Goal: Transaction & Acquisition: Book appointment/travel/reservation

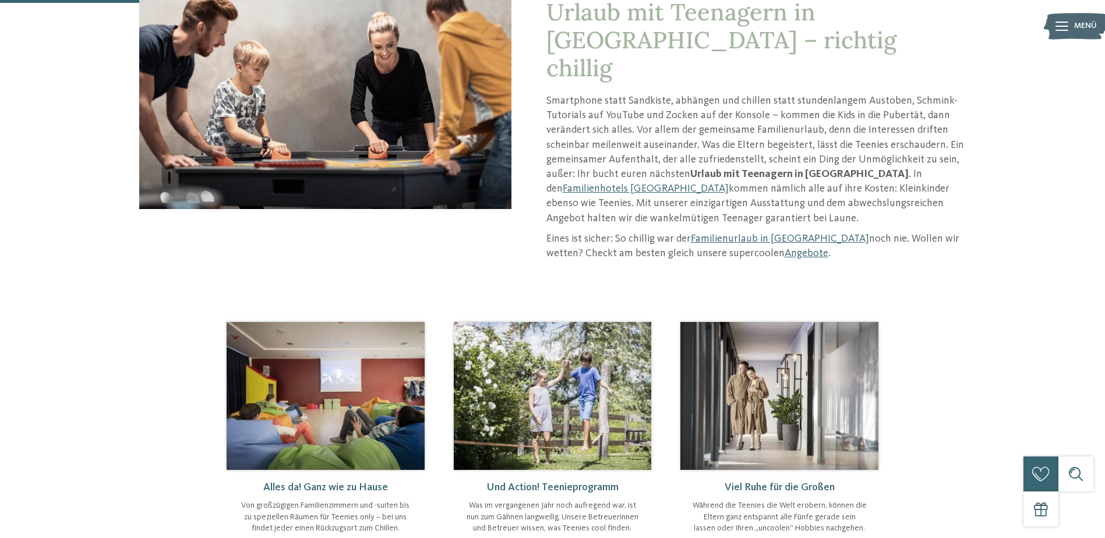
scroll to position [233, 0]
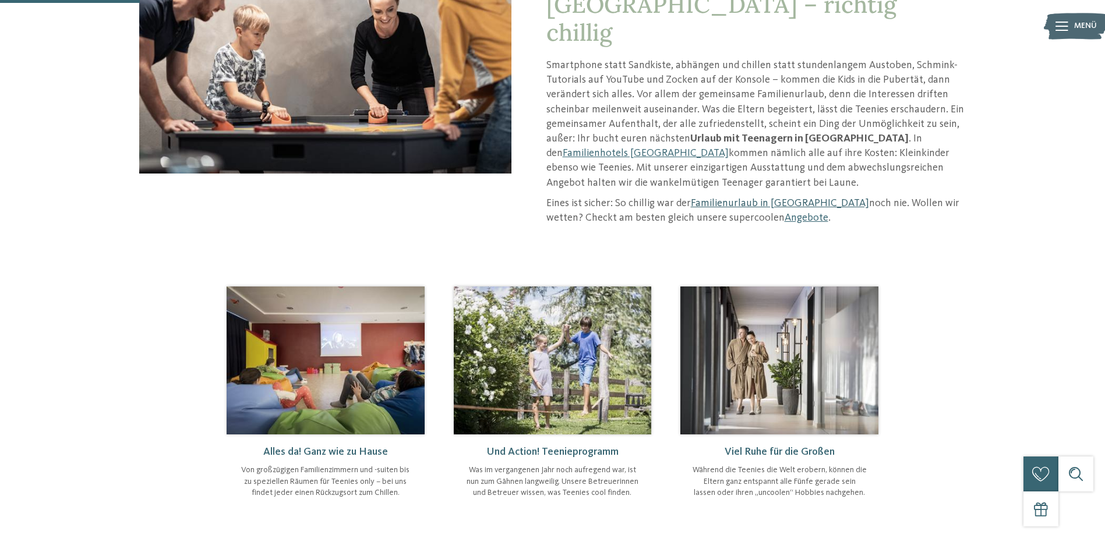
click at [766, 198] on link "Familienurlaub in [GEOGRAPHIC_DATA]" at bounding box center [780, 203] width 178 height 10
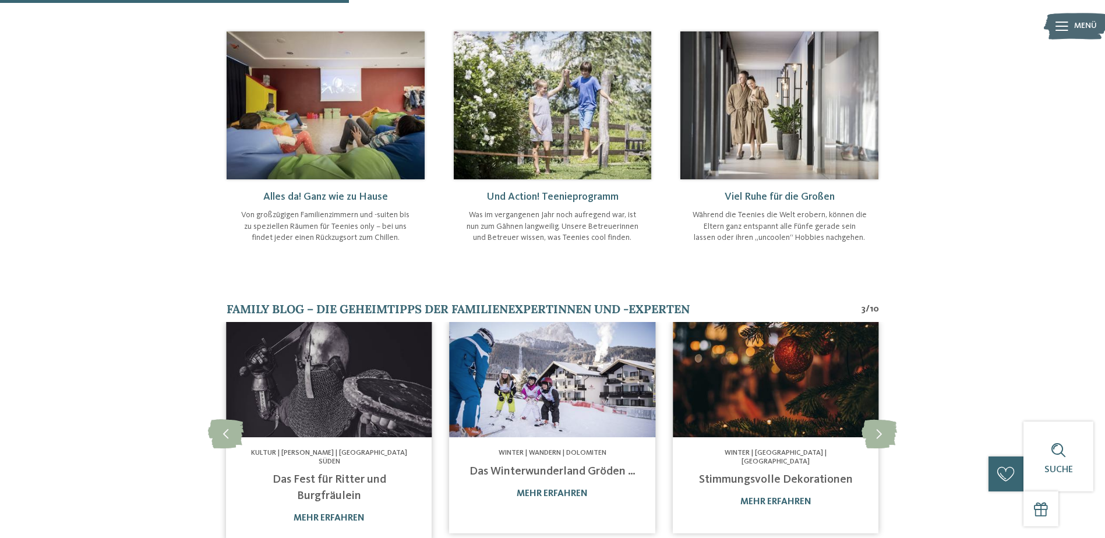
scroll to position [291, 0]
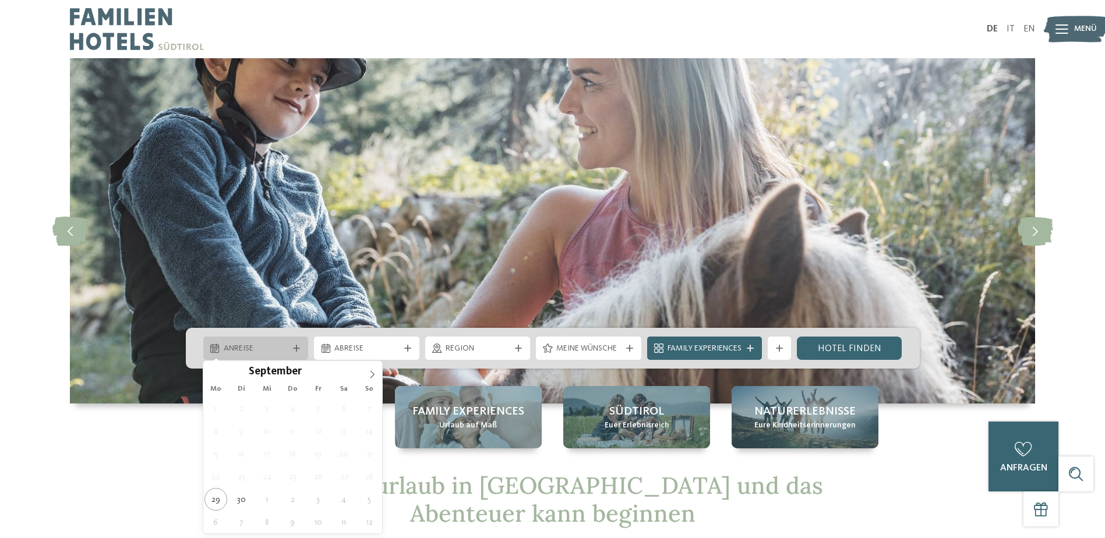
click at [293, 351] on icon at bounding box center [296, 348] width 7 height 7
type div "30.09.2025"
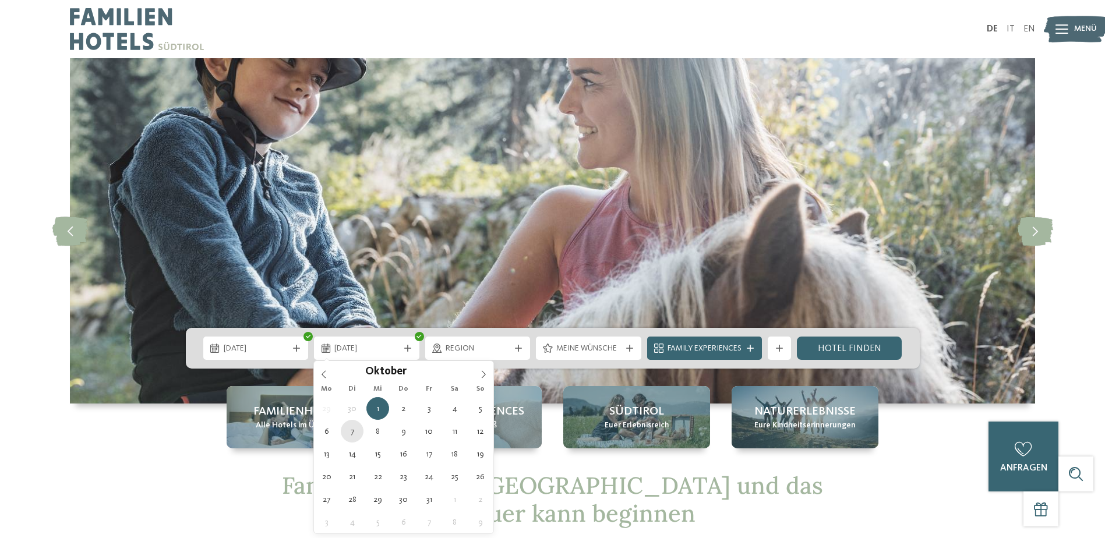
type div "07.10.2025"
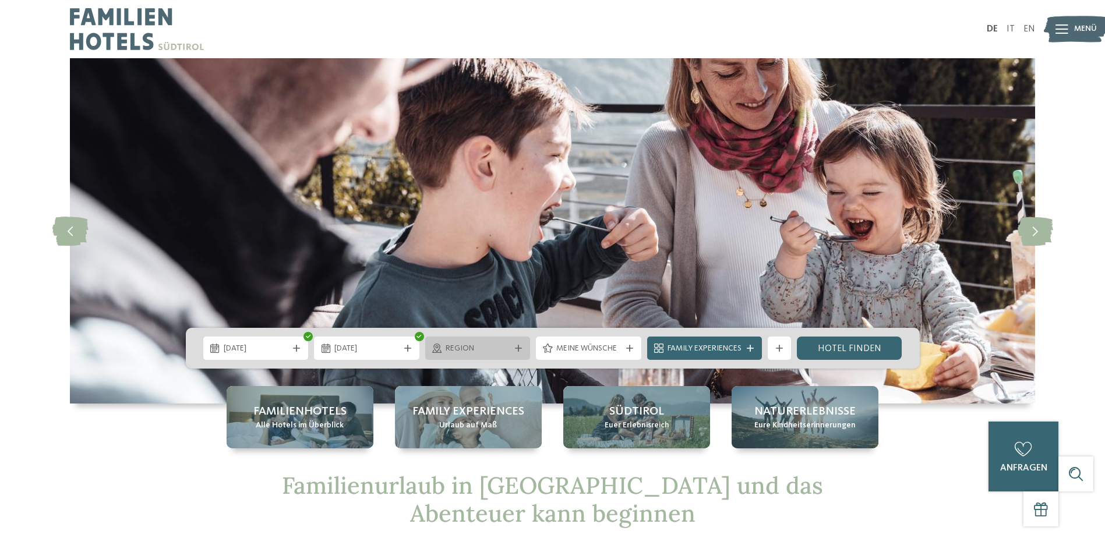
click at [483, 341] on div "Region" at bounding box center [477, 348] width 105 height 23
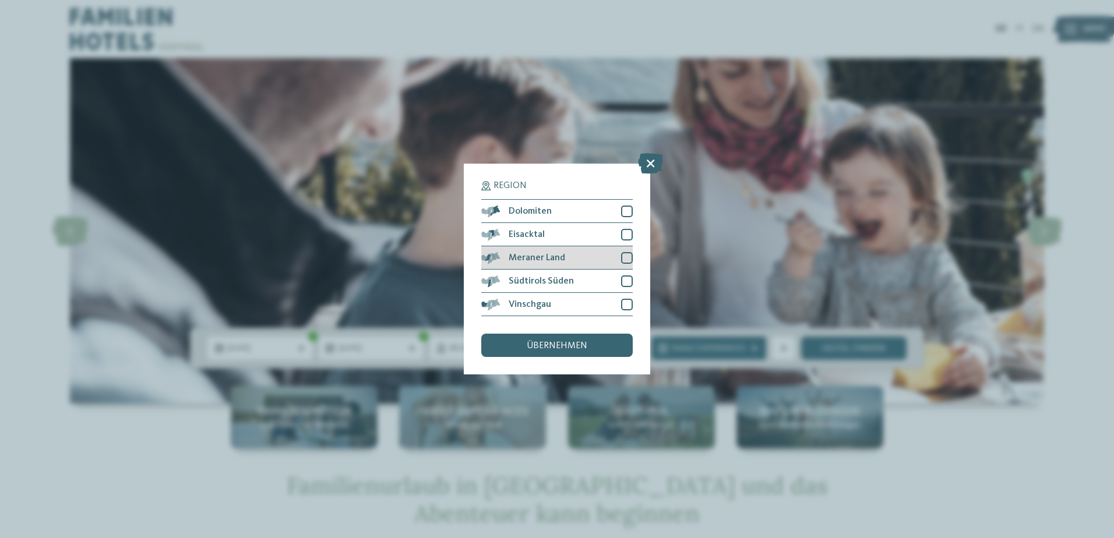
click at [628, 255] on div at bounding box center [627, 258] width 12 height 12
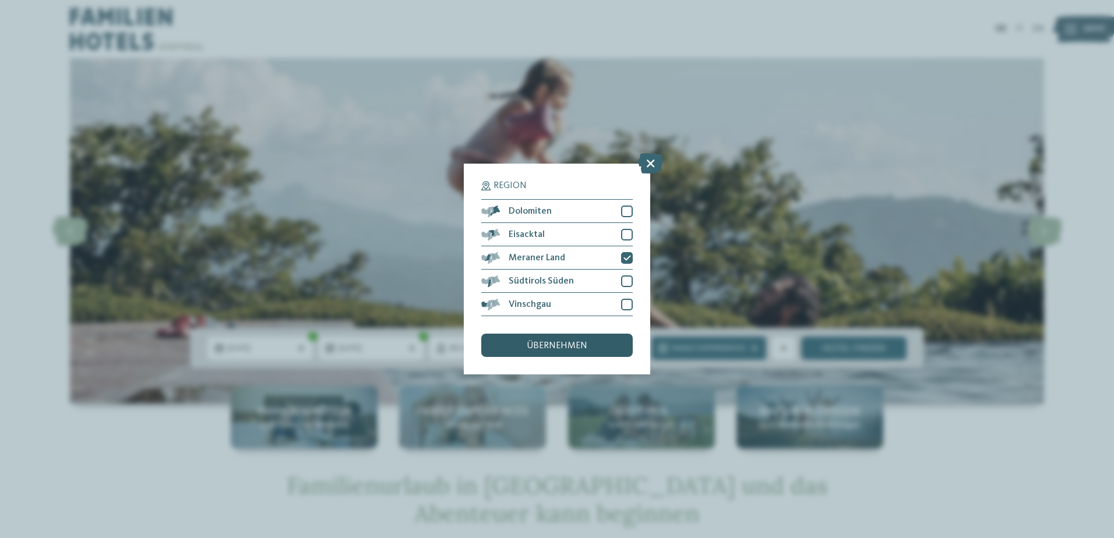
click at [567, 342] on span "übernehmen" at bounding box center [557, 345] width 61 height 9
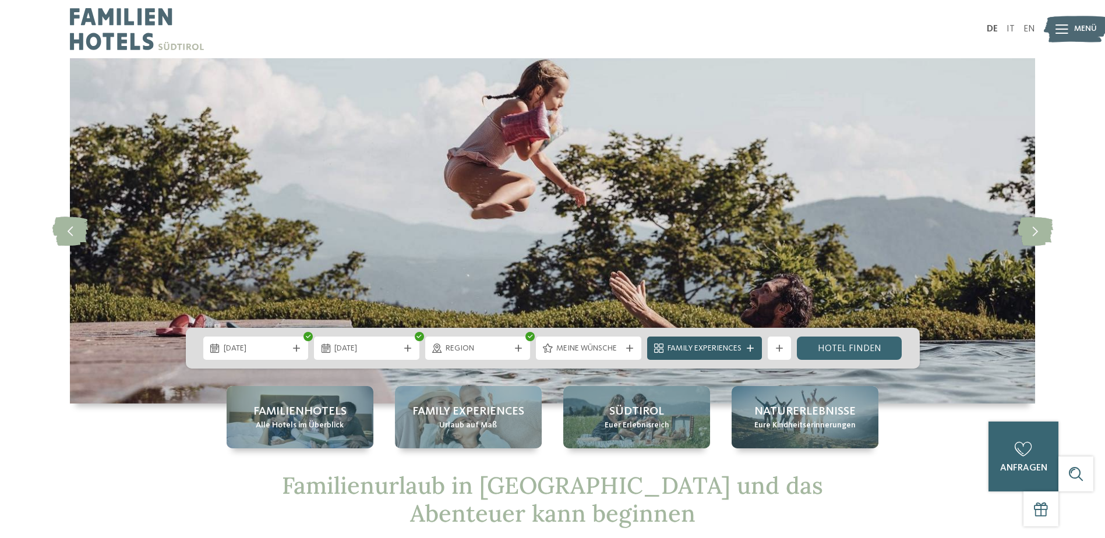
click at [708, 346] on span "Family Experiences" at bounding box center [705, 349] width 74 height 12
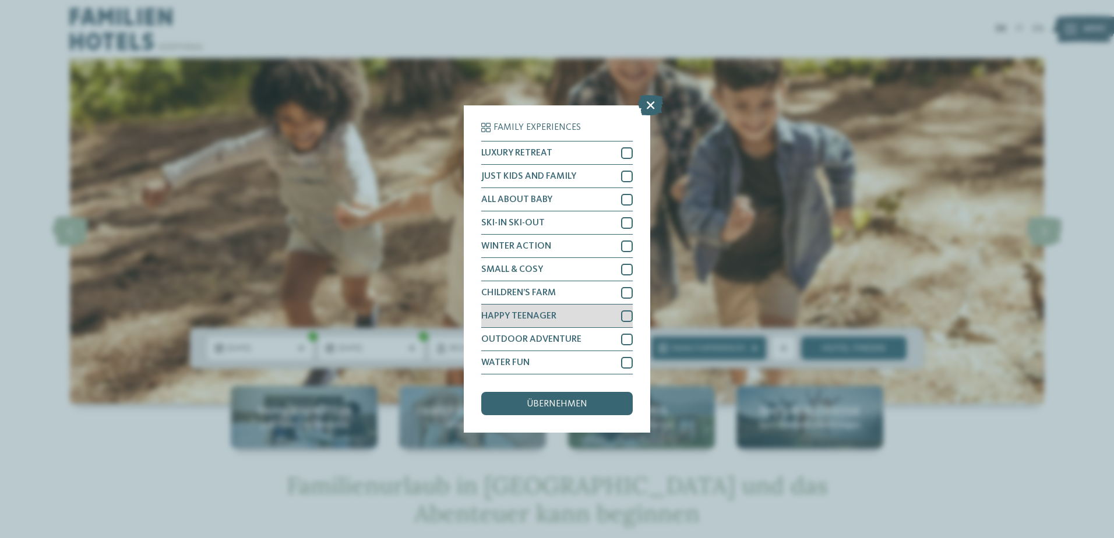
click at [626, 319] on div at bounding box center [627, 317] width 12 height 12
click at [567, 405] on span "übernehmen" at bounding box center [557, 404] width 61 height 9
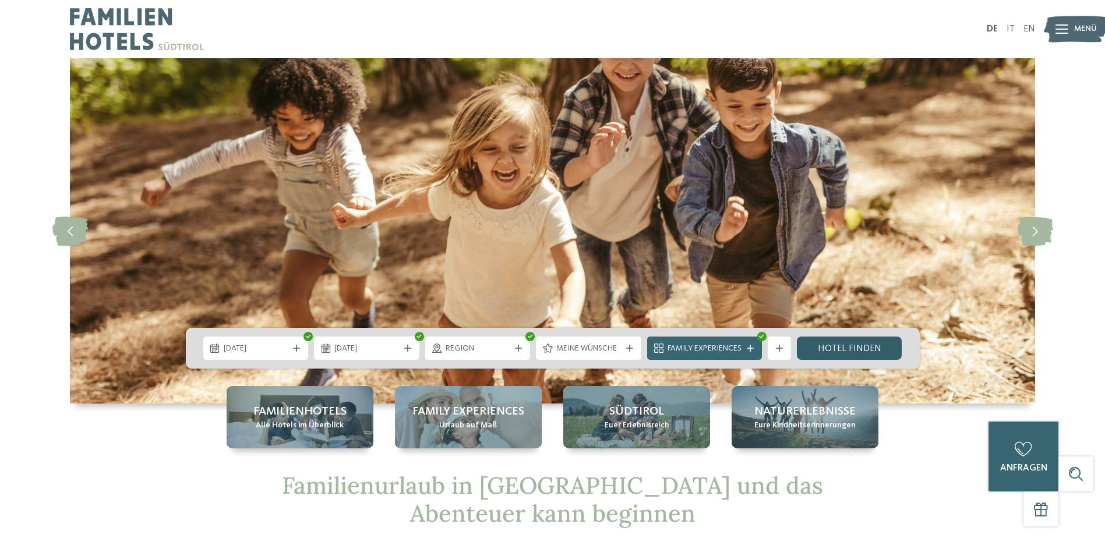
click at [838, 343] on link "Hotel finden" at bounding box center [849, 348] width 105 height 23
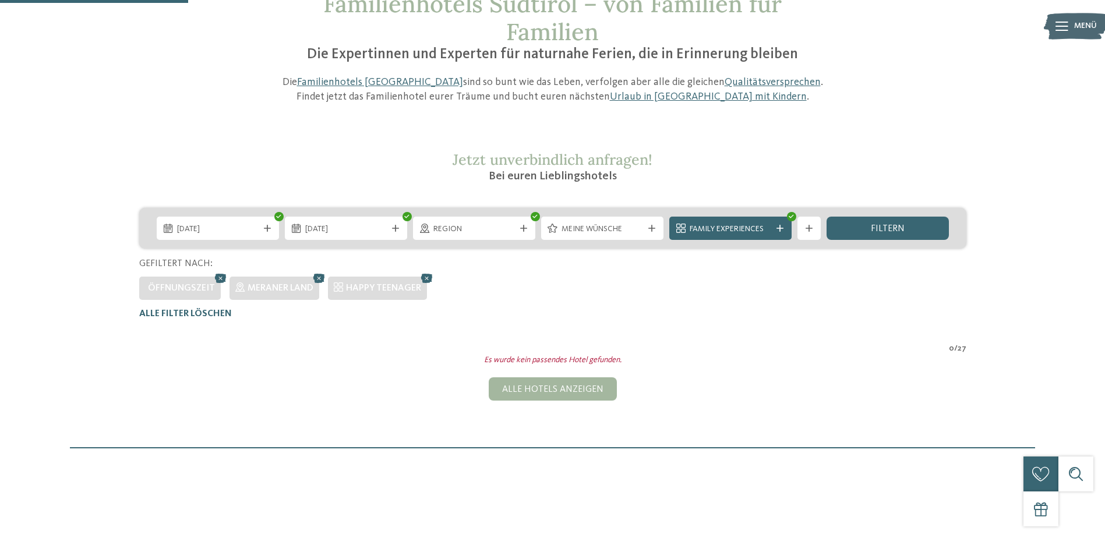
scroll to position [91, 0]
click at [781, 228] on icon at bounding box center [780, 228] width 7 height 7
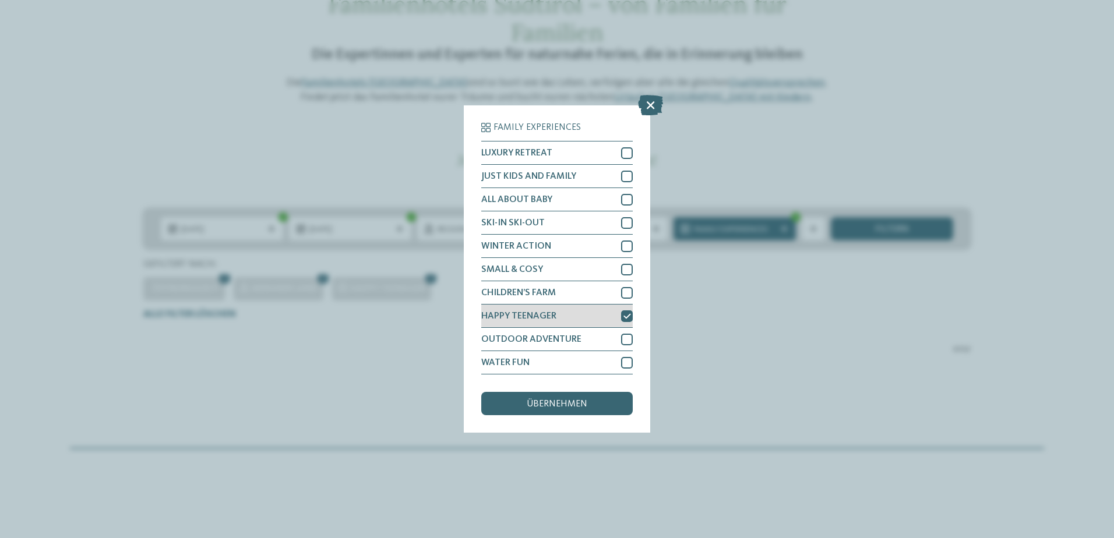
click at [626, 312] on div at bounding box center [627, 317] width 12 height 12
click at [559, 410] on div "übernehmen" at bounding box center [556, 403] width 151 height 23
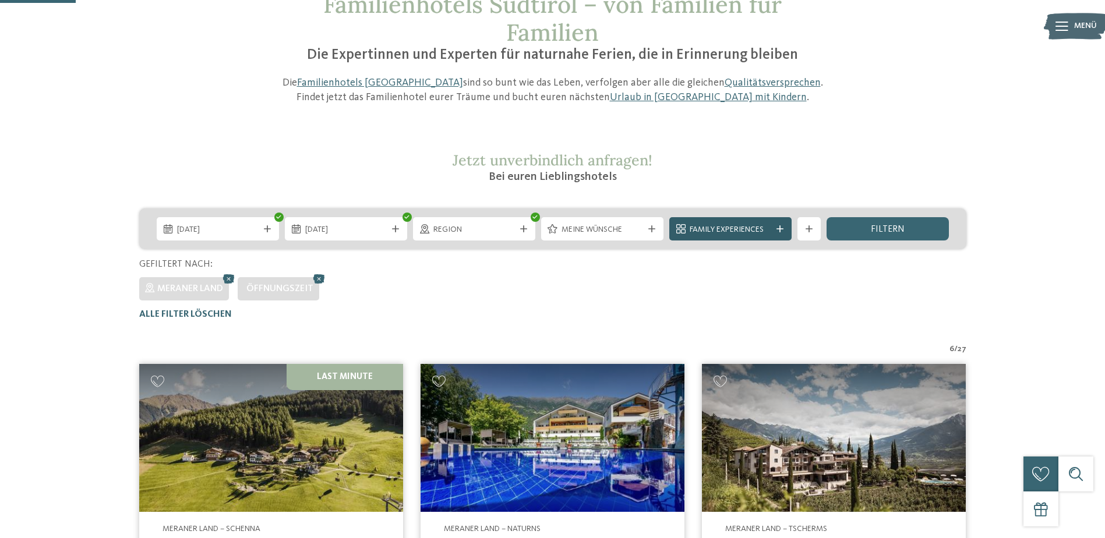
click at [741, 228] on span "Family Experiences" at bounding box center [731, 230] width 82 height 12
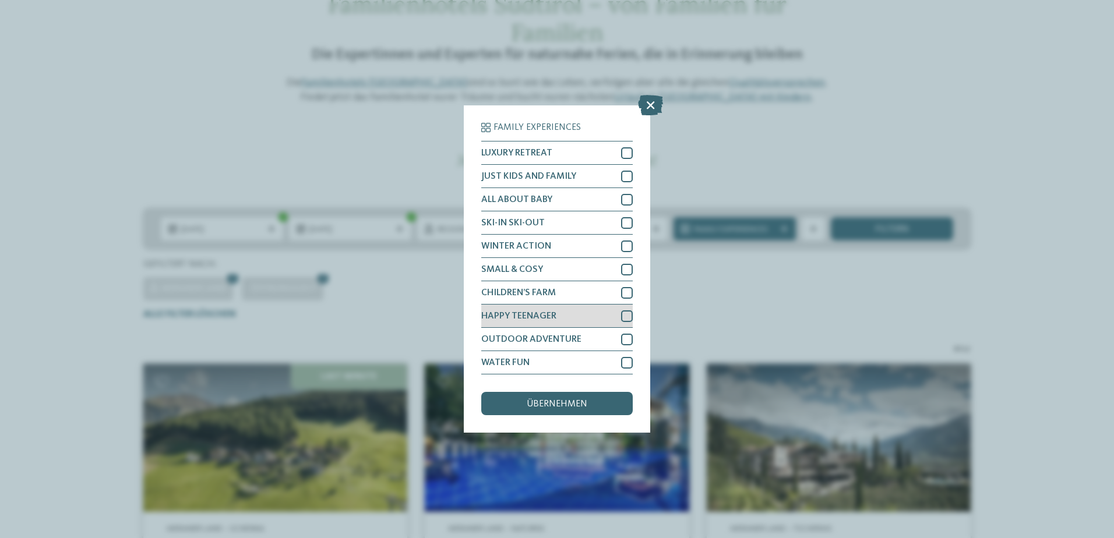
click at [622, 312] on div at bounding box center [627, 317] width 12 height 12
click at [561, 406] on span "übernehmen" at bounding box center [557, 404] width 61 height 9
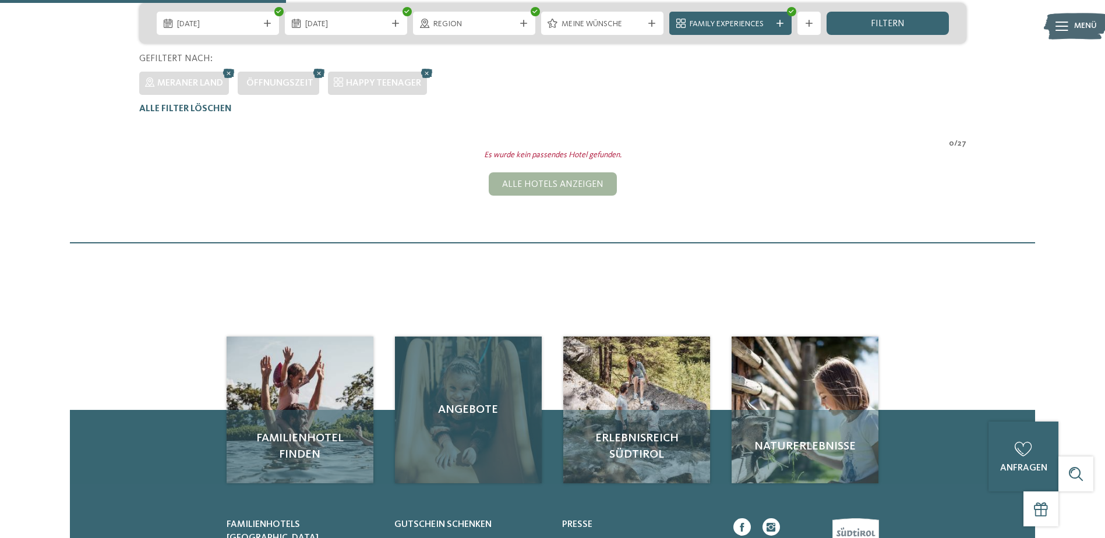
scroll to position [149, 0]
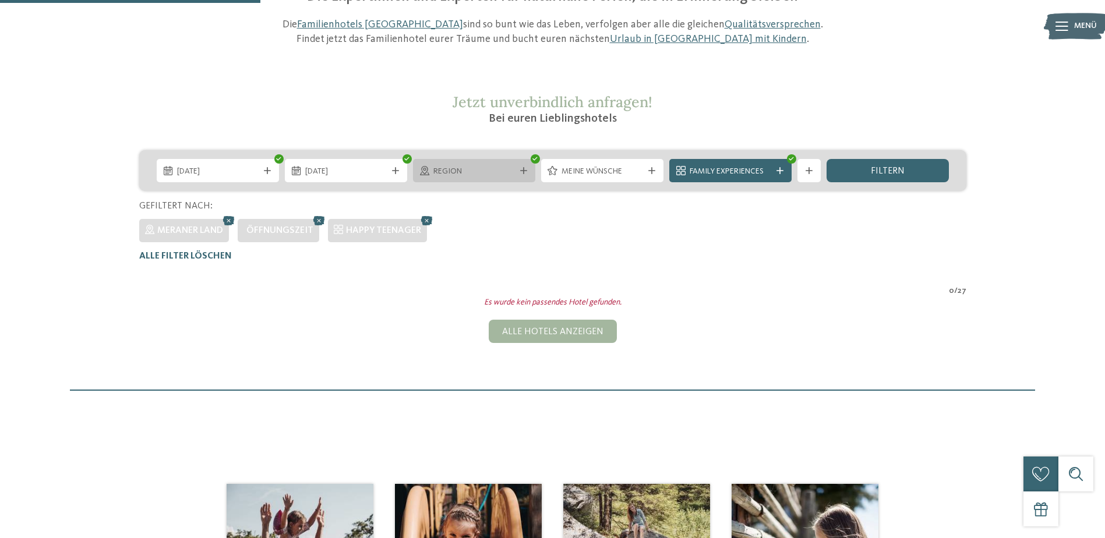
click at [521, 171] on icon at bounding box center [523, 170] width 7 height 7
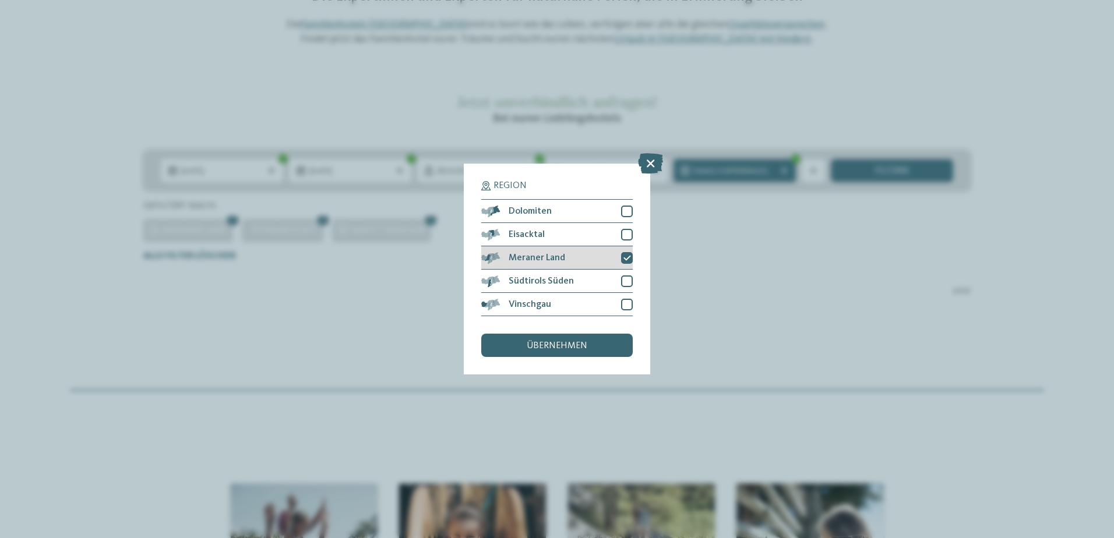
click at [626, 259] on icon at bounding box center [627, 258] width 8 height 7
click at [552, 348] on span "übernehmen" at bounding box center [557, 345] width 61 height 9
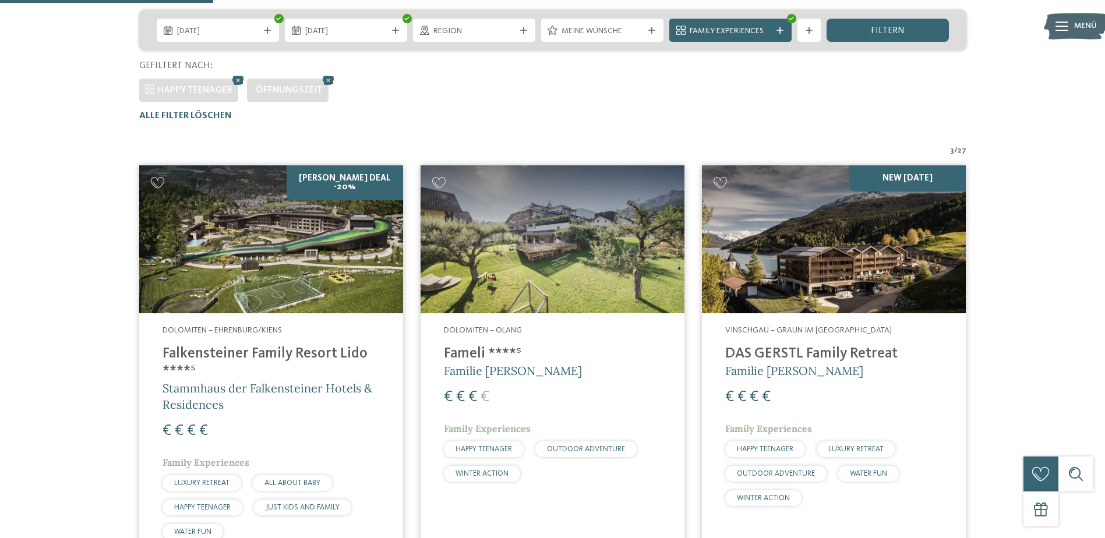
scroll to position [324, 0]
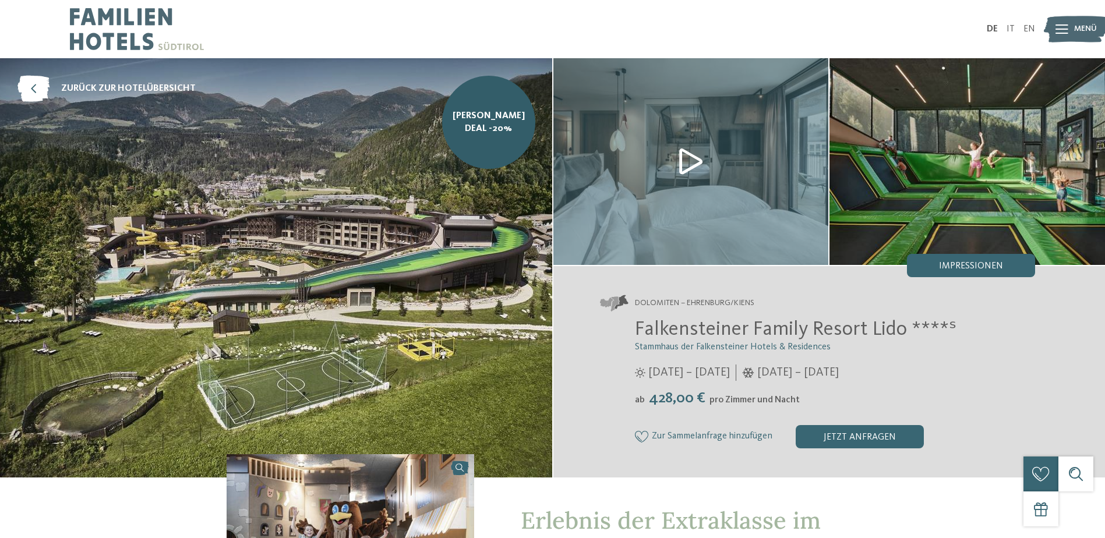
click at [381, 260] on img at bounding box center [276, 267] width 552 height 419
click at [675, 158] on img at bounding box center [691, 161] width 276 height 207
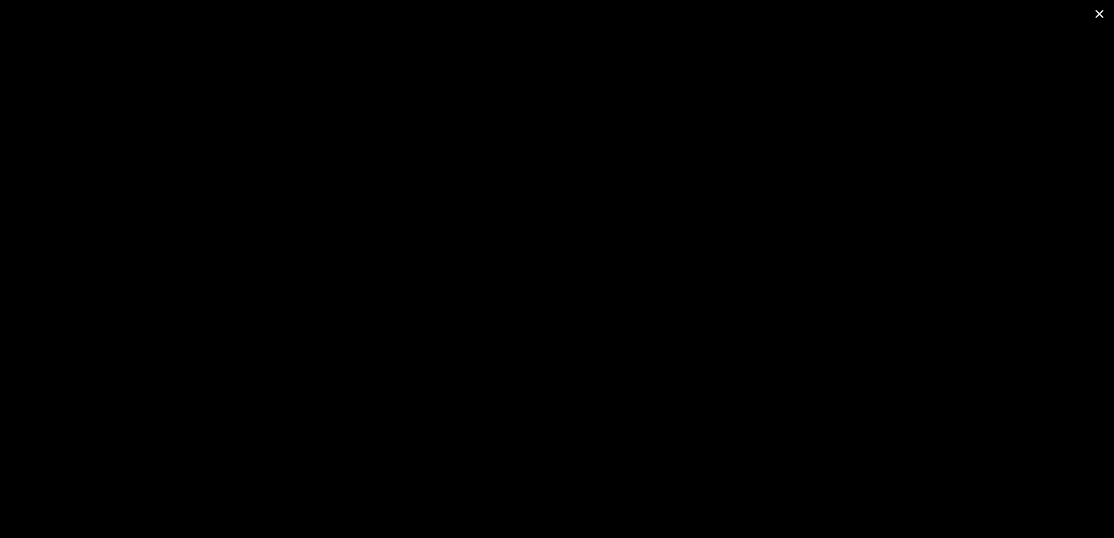
click at [1095, 7] on span at bounding box center [1099, 13] width 29 height 27
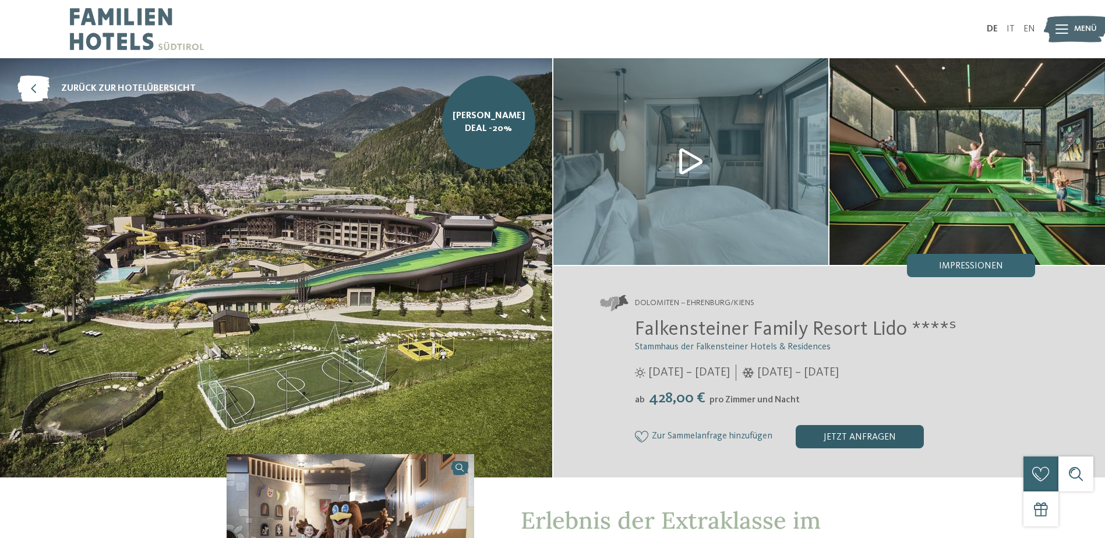
click at [838, 434] on div "jetzt anfragen" at bounding box center [860, 436] width 128 height 23
click at [1063, 26] on icon at bounding box center [1062, 28] width 13 height 9
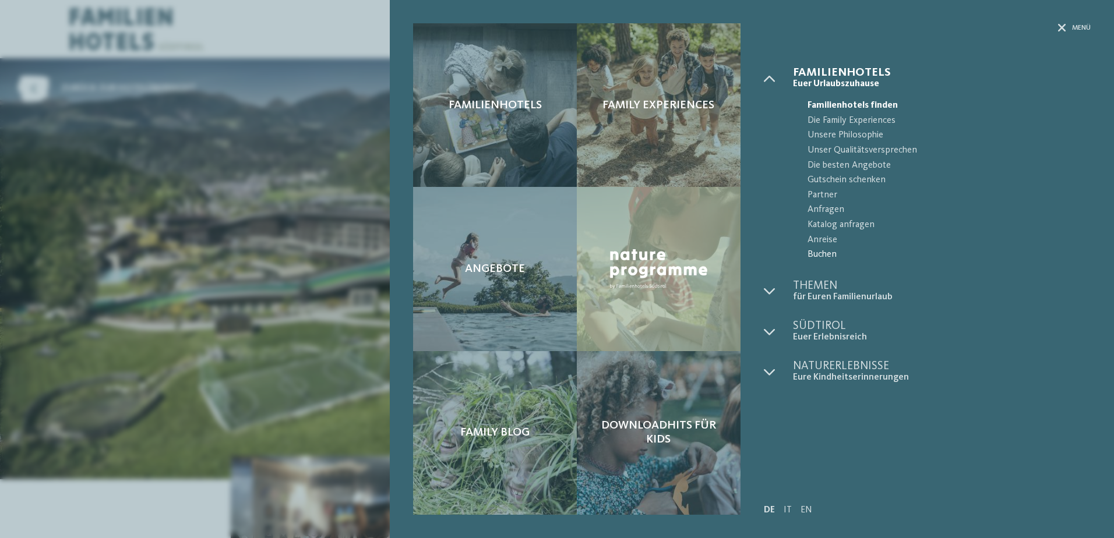
click at [816, 250] on span "Buchen" at bounding box center [949, 255] width 283 height 15
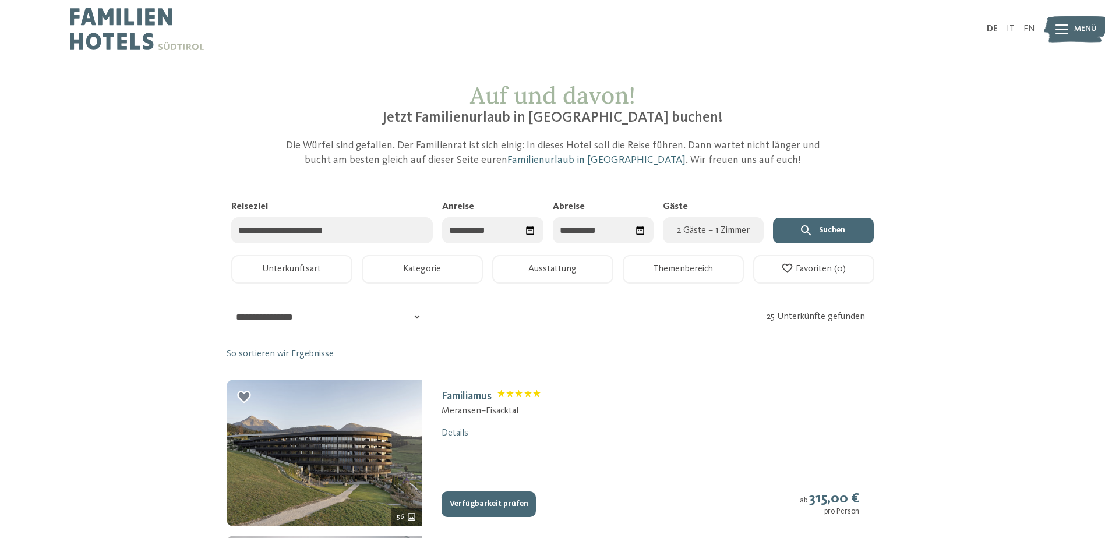
click at [375, 234] on input "Reiseziel" at bounding box center [332, 230] width 202 height 26
click at [469, 233] on input "Anreise" at bounding box center [492, 230] width 101 height 26
click at [483, 392] on div "30" at bounding box center [481, 393] width 19 height 22
type input "**********"
click at [538, 327] on div "7" at bounding box center [542, 326] width 18 height 22
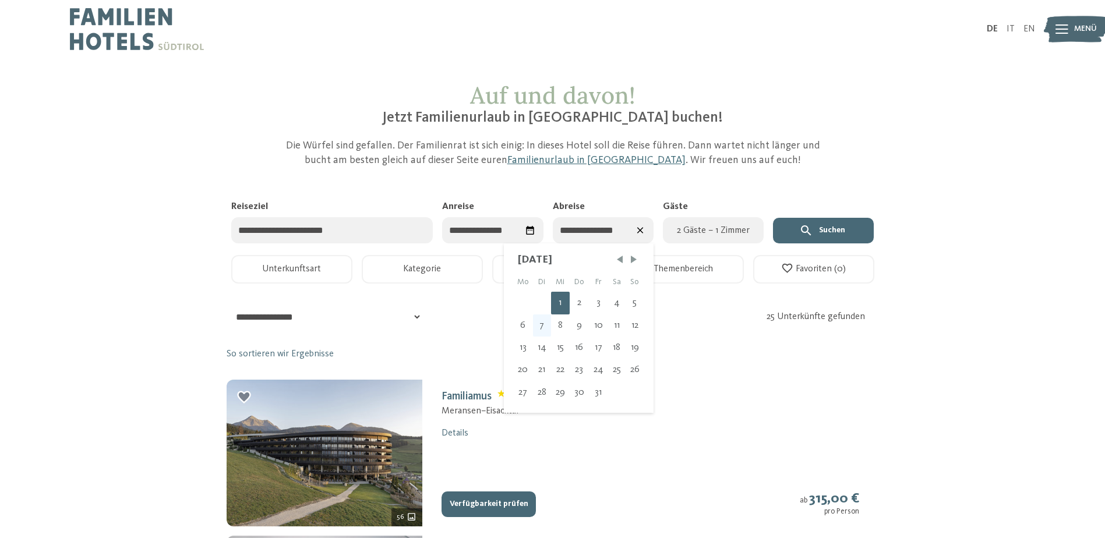
type input "**********"
click at [696, 236] on span "2 Gäste – 1 Zimmer" at bounding box center [713, 231] width 87 height 14
select select "*"
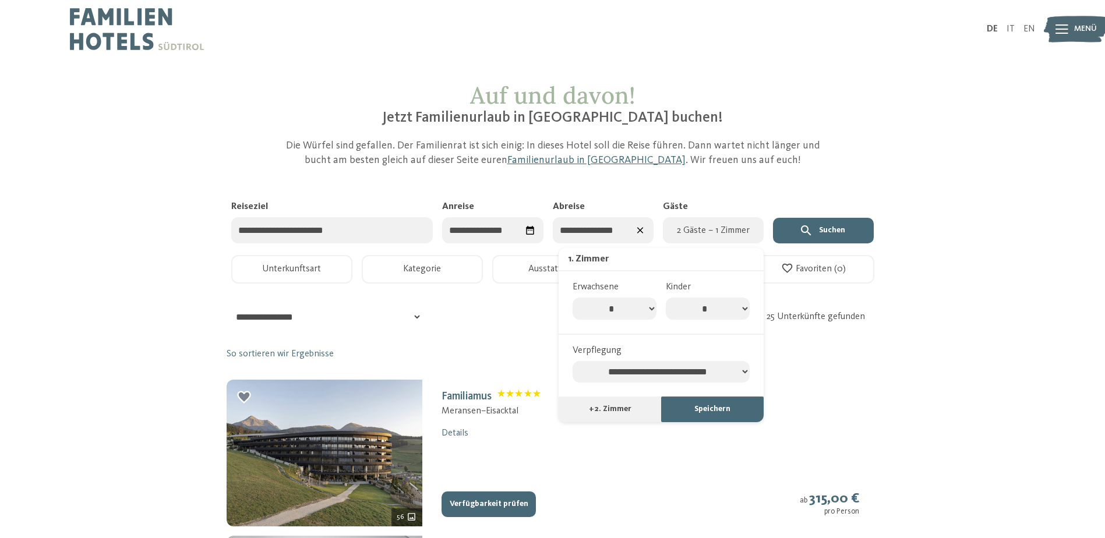
click at [748, 311] on select "* * * * * * * *" at bounding box center [708, 309] width 84 height 22
select select "*"
click at [666, 298] on select "* * * * * * * *" at bounding box center [708, 309] width 84 height 22
select select "*"
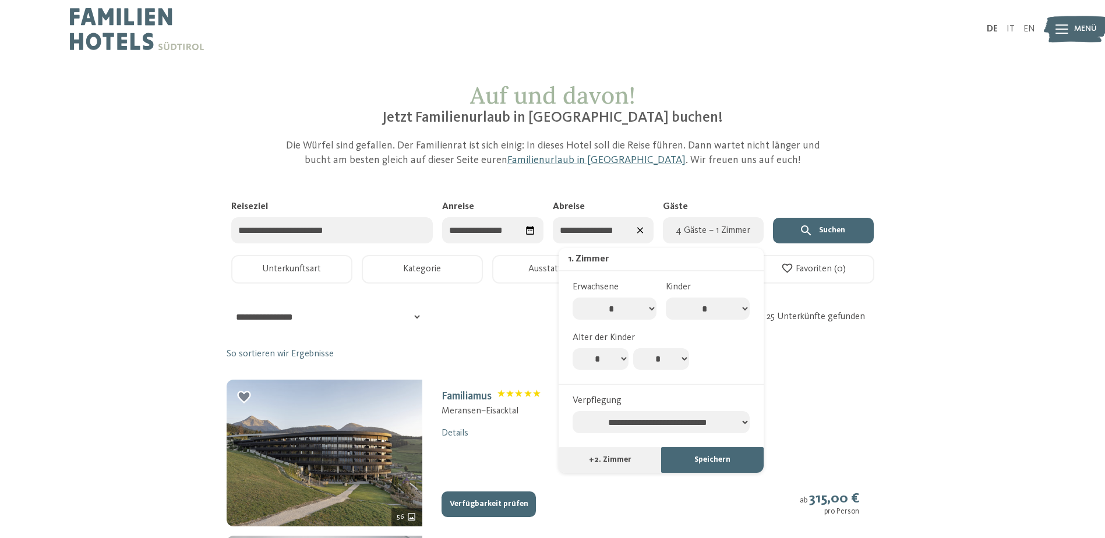
click at [613, 360] on select "* * * * * * * * * * ** ** ** ** ** ** ** **" at bounding box center [601, 359] width 56 height 22
select select "**"
click at [573, 348] on select "* * * * * * * * * * ** ** ** ** ** ** ** **" at bounding box center [601, 359] width 56 height 22
click at [653, 361] on select "* * * * * * * * * * ** ** ** ** ** ** ** **" at bounding box center [661, 359] width 56 height 22
select select "**"
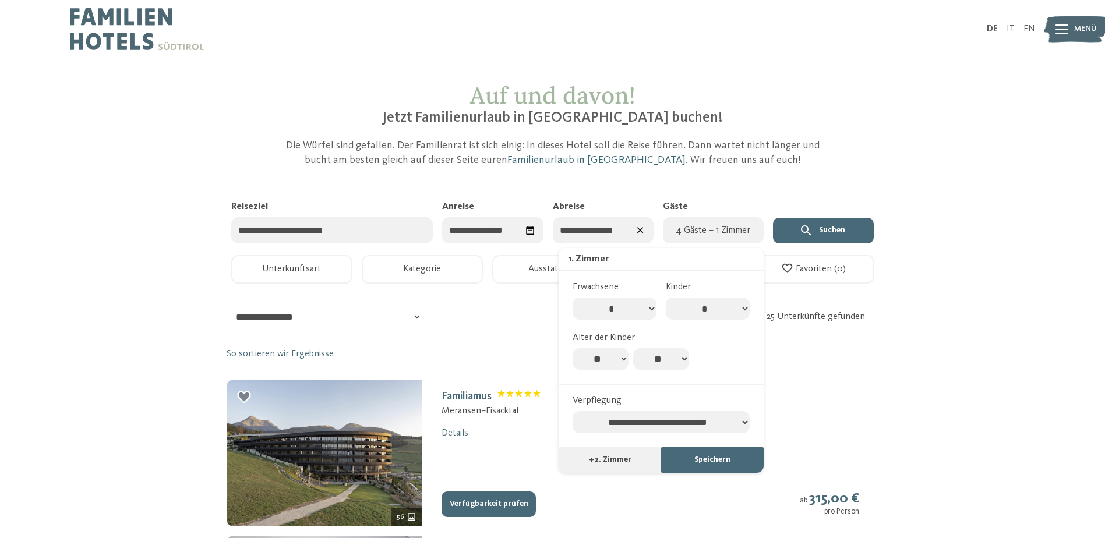
click at [633, 348] on select "* * * * * * * * * * ** ** ** ** ** ** ** **" at bounding box center [661, 359] width 56 height 22
click at [692, 464] on button "Speichern" at bounding box center [712, 460] width 103 height 26
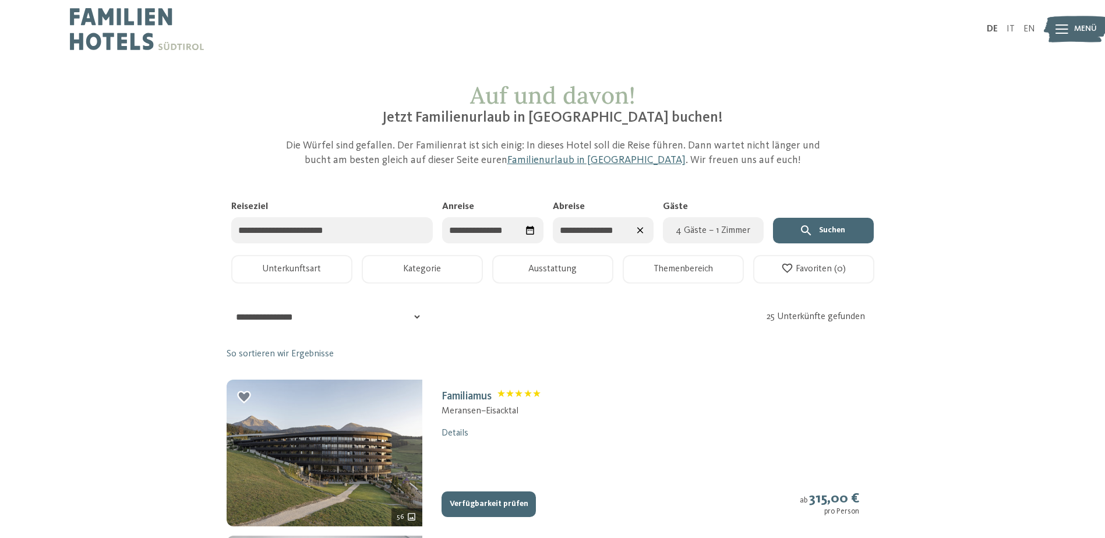
click at [829, 237] on button "Suchen" at bounding box center [823, 231] width 101 height 26
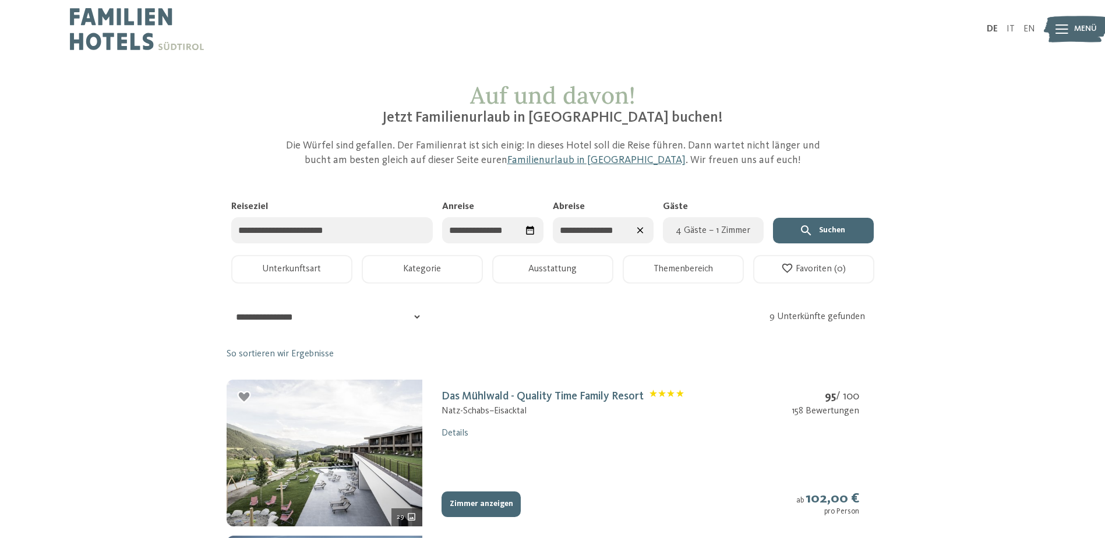
click at [417, 266] on button "Kategorie" at bounding box center [422, 269] width 121 height 29
click at [551, 267] on button "Ausstattung" at bounding box center [552, 269] width 121 height 29
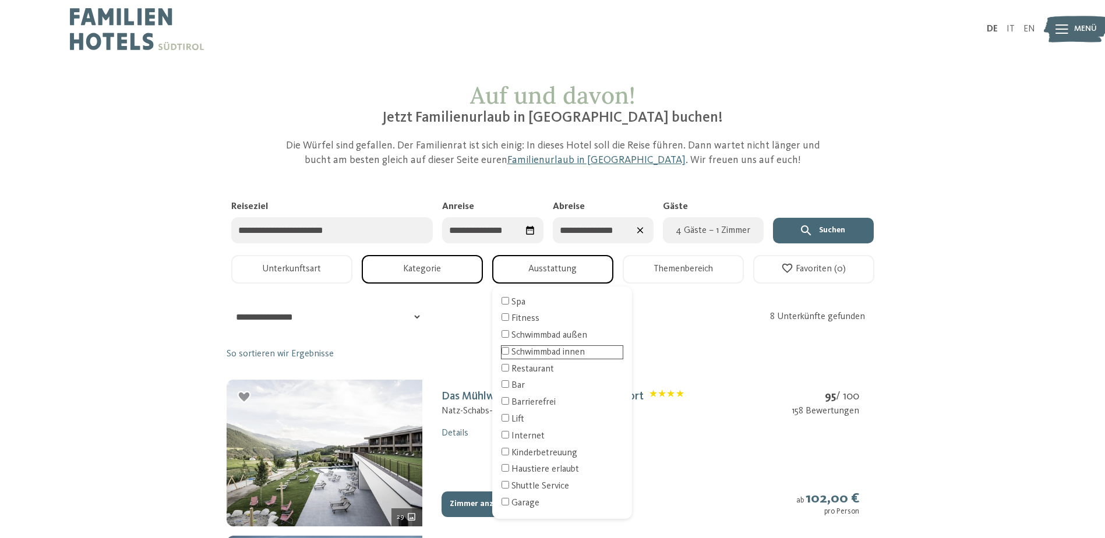
click at [512, 355] on div "Schwimmbad innen" at bounding box center [562, 352] width 121 height 13
click at [699, 273] on button "Themenbereich" at bounding box center [683, 269] width 121 height 29
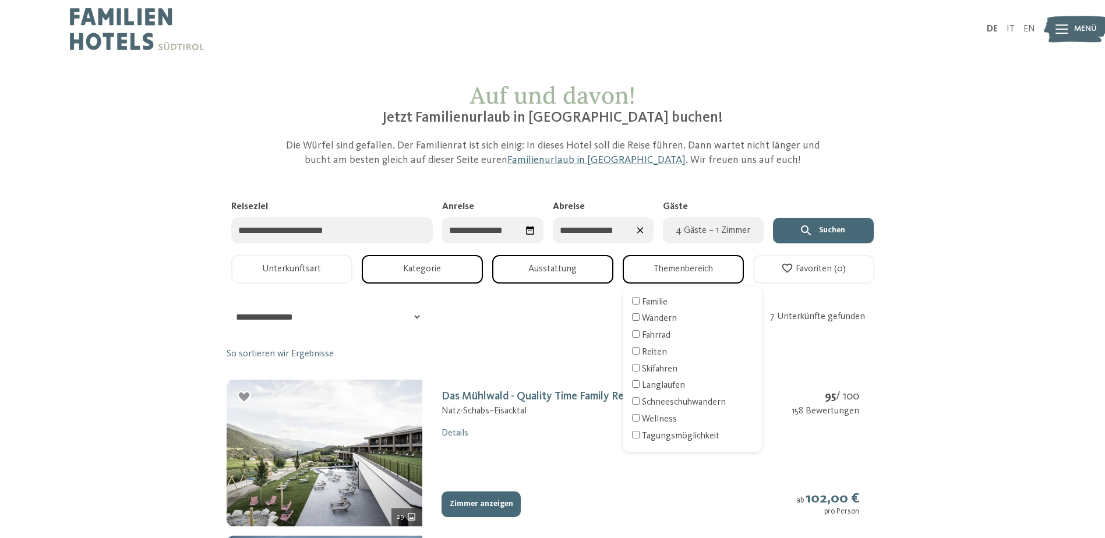
click at [318, 274] on button "Unterkunftsart" at bounding box center [291, 269] width 121 height 29
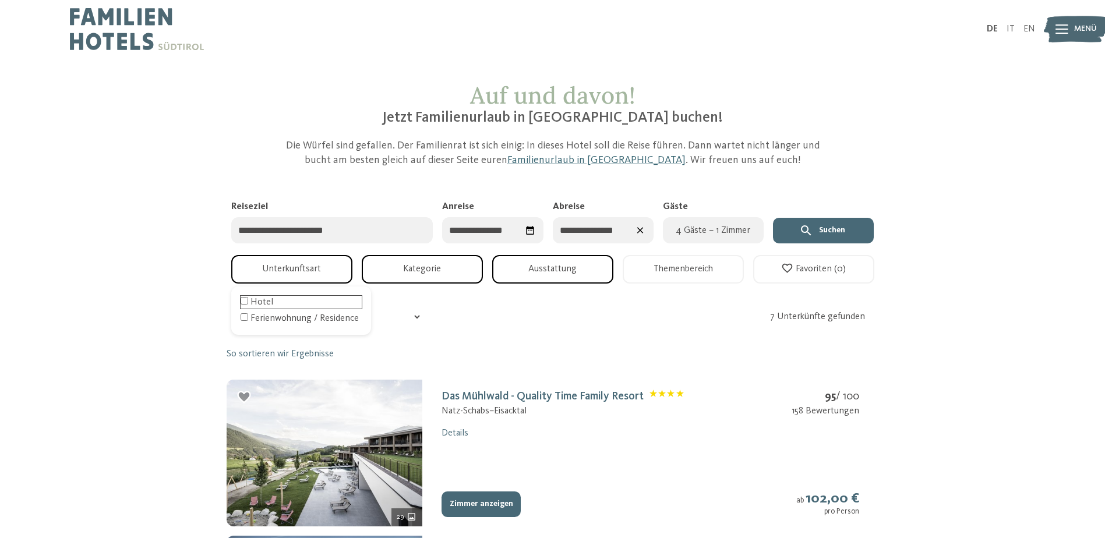
click at [262, 301] on div "Hotel" at bounding box center [301, 302] width 121 height 13
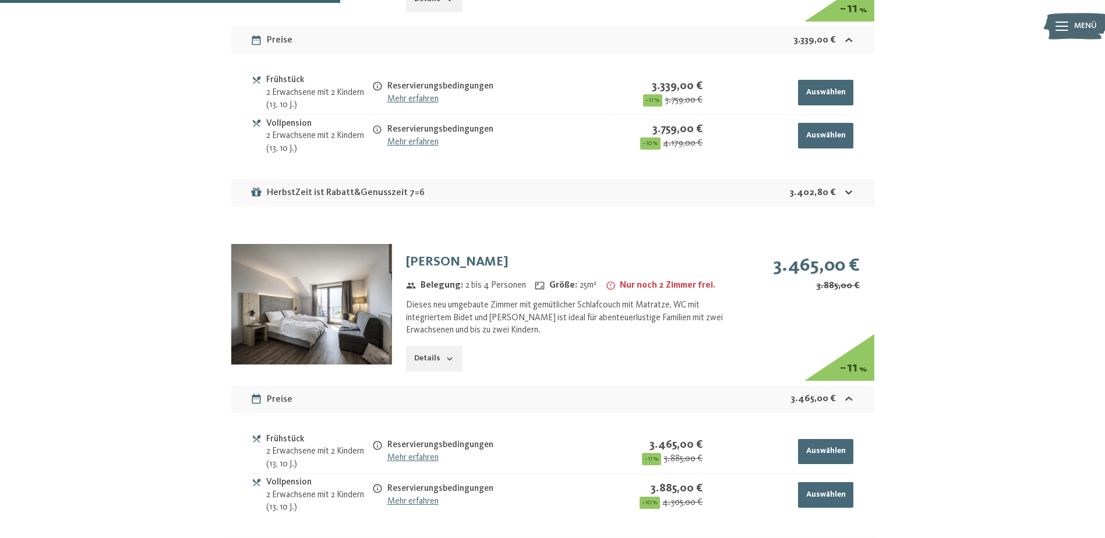
scroll to position [1398, 0]
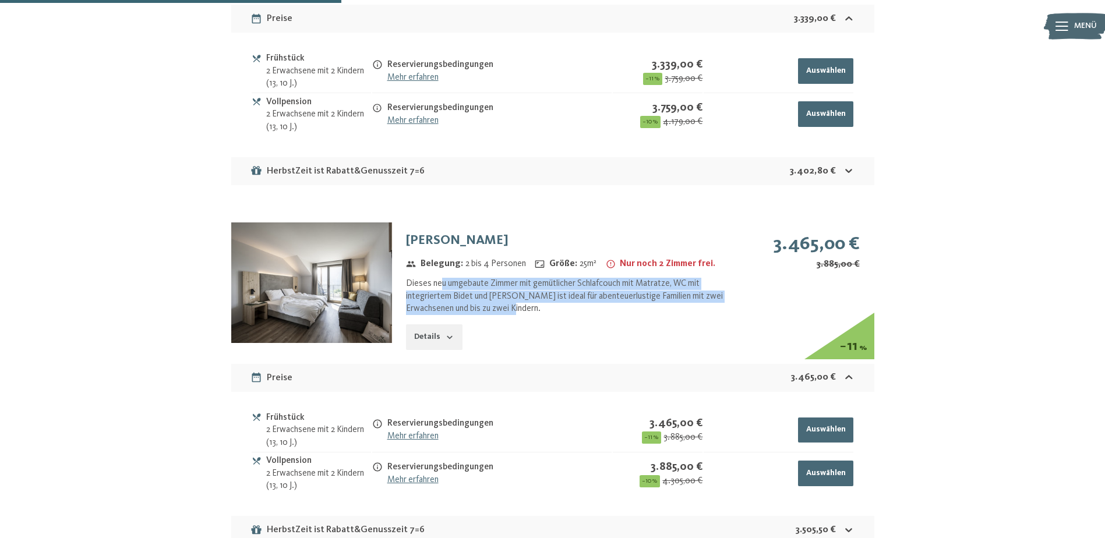
drag, startPoint x: 442, startPoint y: 280, endPoint x: 569, endPoint y: 305, distance: 128.9
click at [569, 305] on div "Dieses neu umgebaute Zimmer mit gemütlicher Schlafcouch mit Matratze, WC mit in…" at bounding box center [567, 296] width 323 height 37
click at [436, 339] on button "Details" at bounding box center [434, 338] width 56 height 26
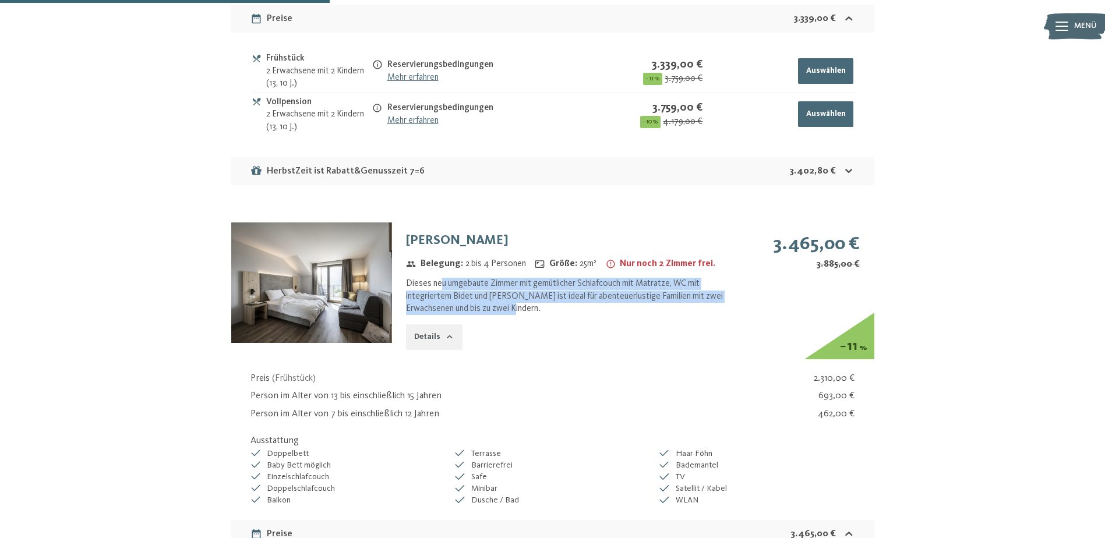
click at [296, 299] on img at bounding box center [311, 283] width 161 height 121
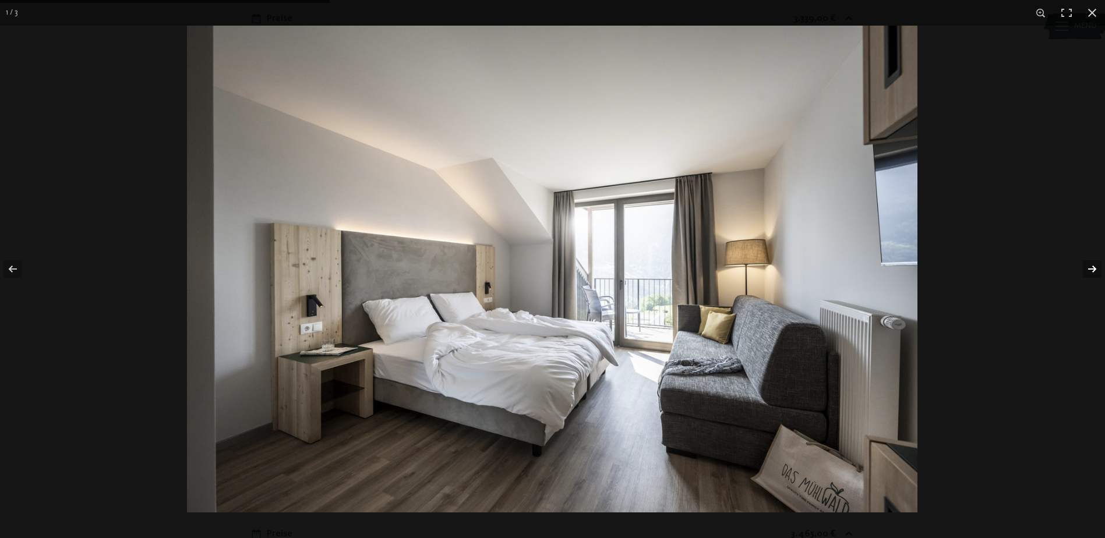
click at [1091, 269] on button "button" at bounding box center [1084, 269] width 41 height 58
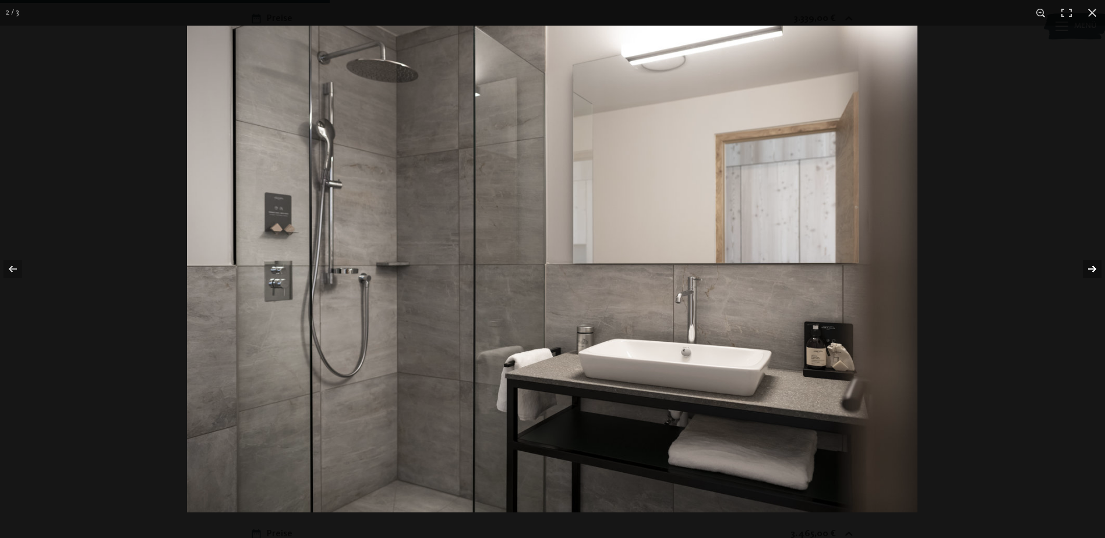
click at [1091, 269] on button "button" at bounding box center [1084, 269] width 41 height 58
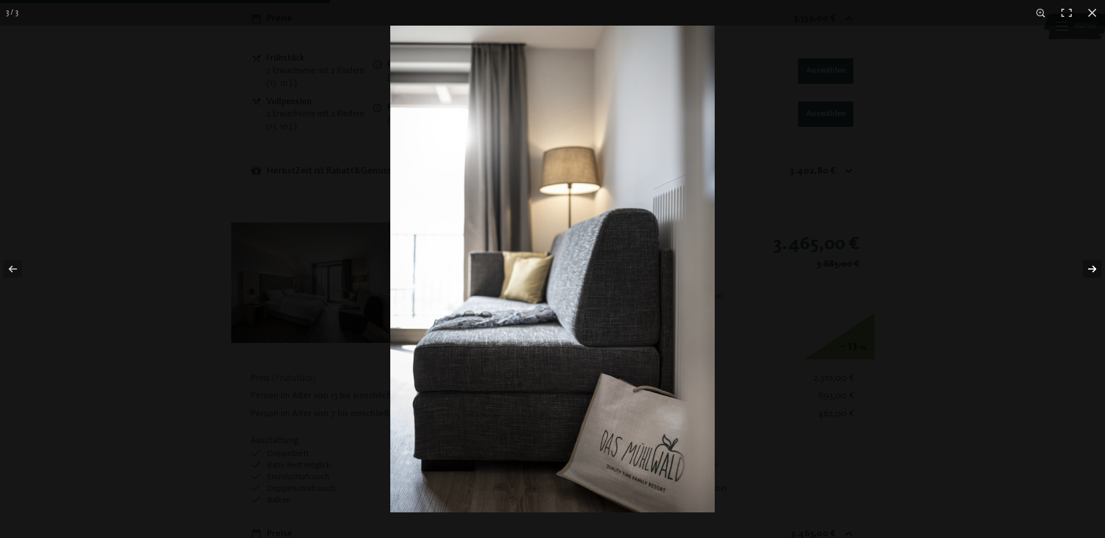
click at [1091, 269] on button "button" at bounding box center [1084, 269] width 41 height 58
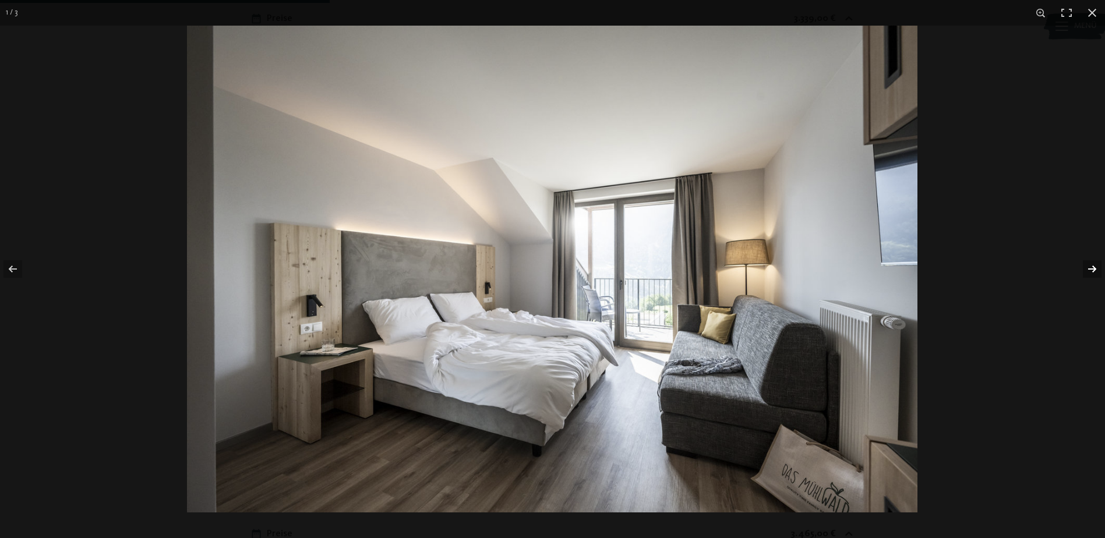
click at [1091, 269] on button "button" at bounding box center [1084, 269] width 41 height 58
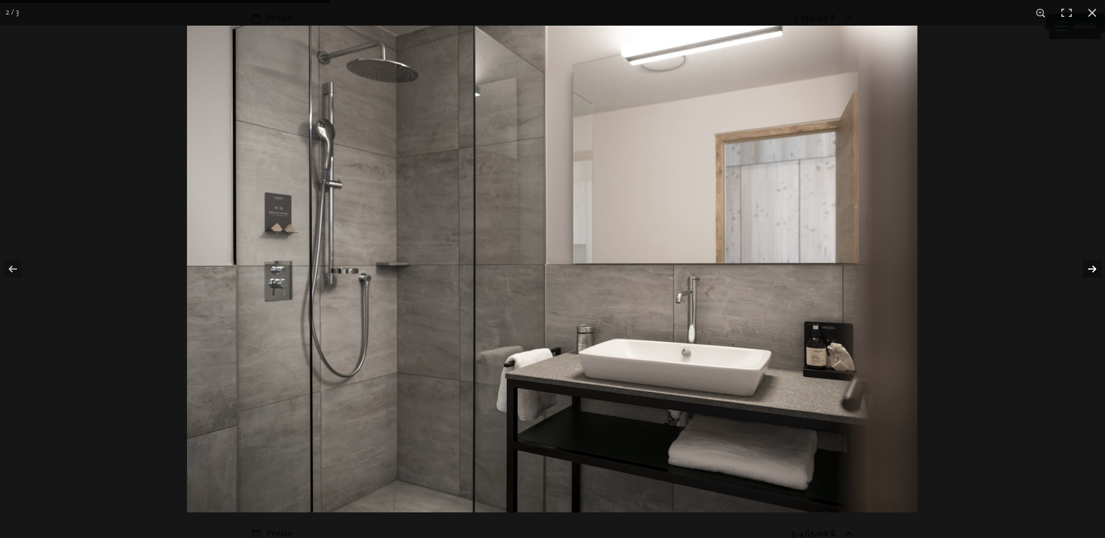
click at [1091, 269] on button "button" at bounding box center [1084, 269] width 41 height 58
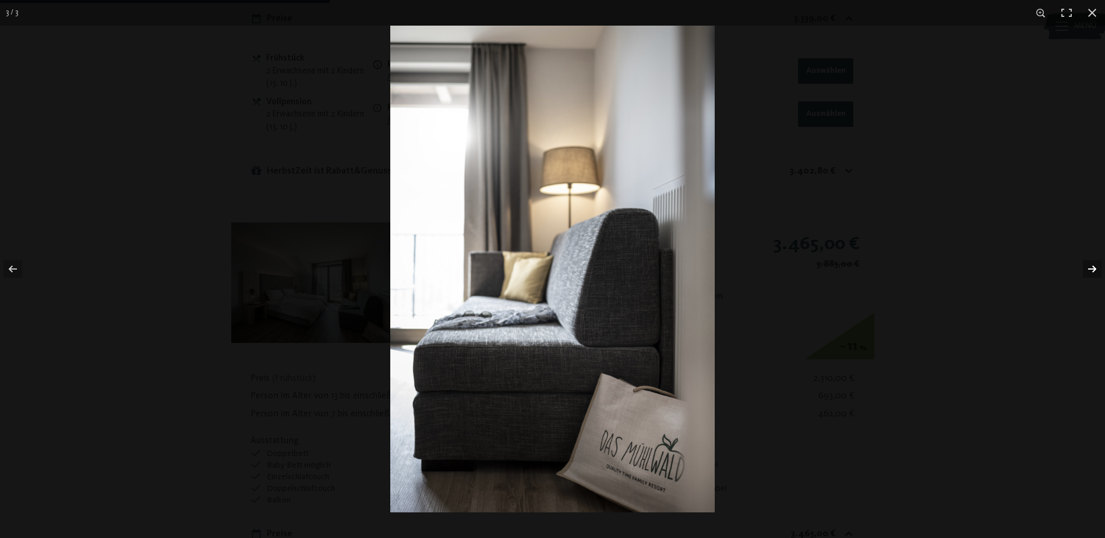
click at [1091, 269] on button "button" at bounding box center [1084, 269] width 41 height 58
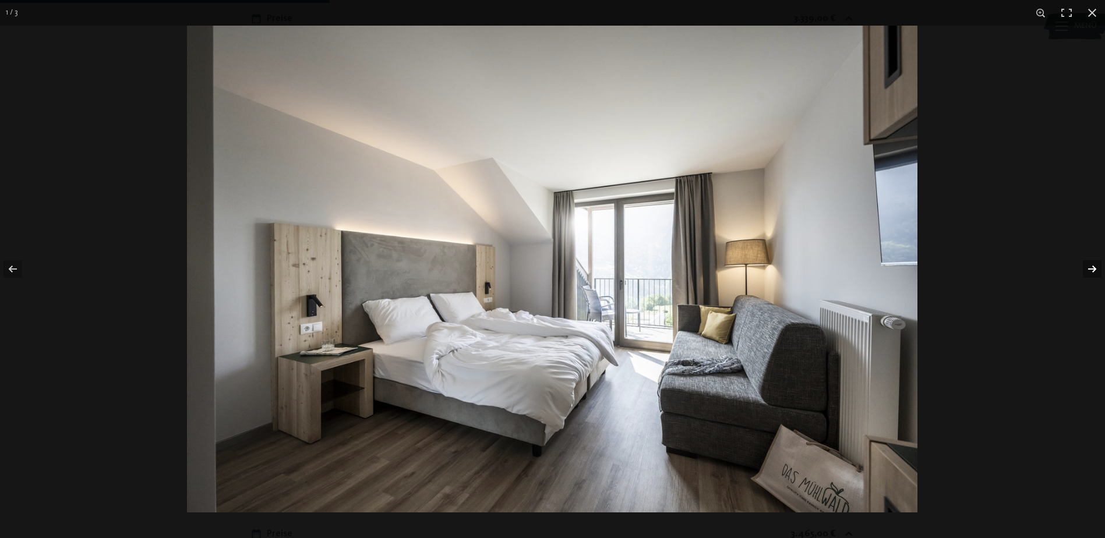
click at [1091, 269] on button "button" at bounding box center [1084, 269] width 41 height 58
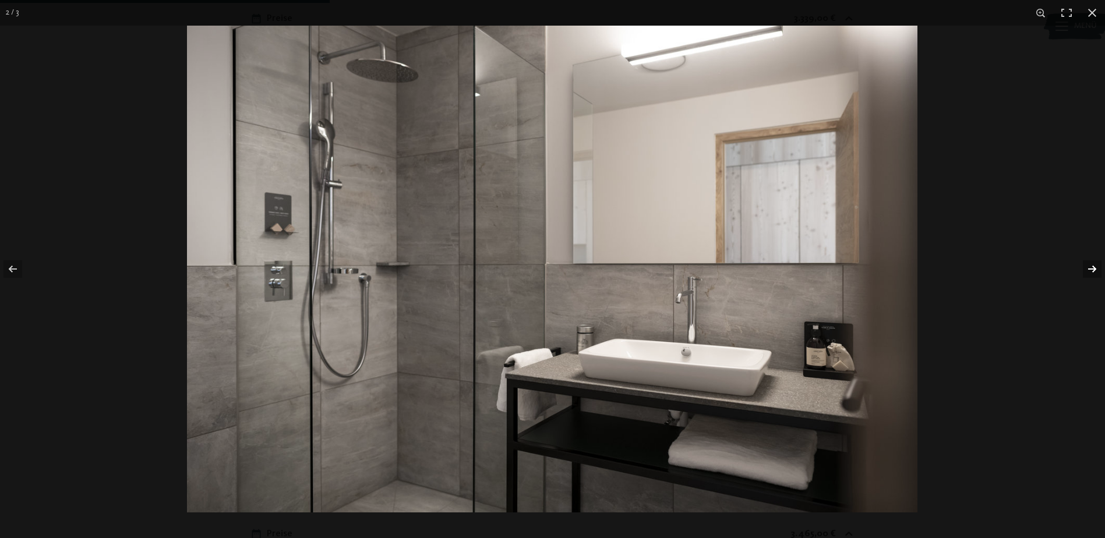
click at [1090, 270] on button "button" at bounding box center [1084, 269] width 41 height 58
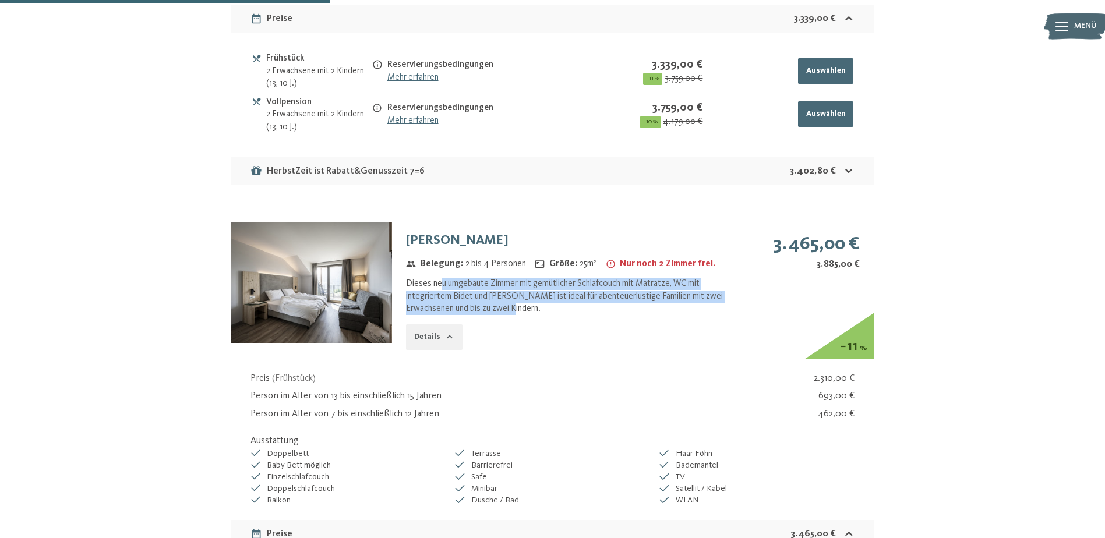
click at [0, 0] on button "button" at bounding box center [0, 0] width 0 height 0
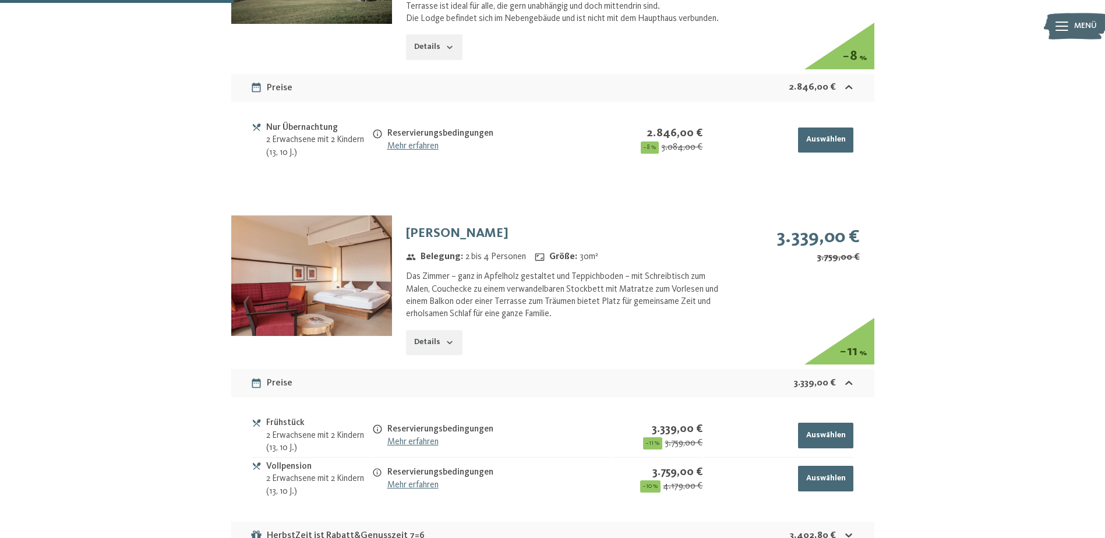
scroll to position [990, 0]
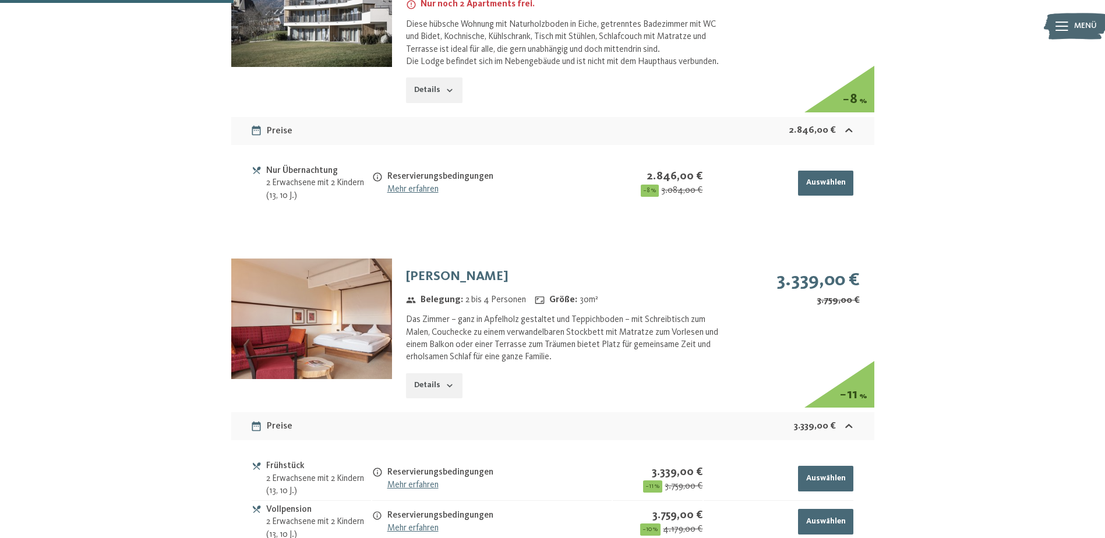
click at [341, 309] on img at bounding box center [311, 319] width 161 height 121
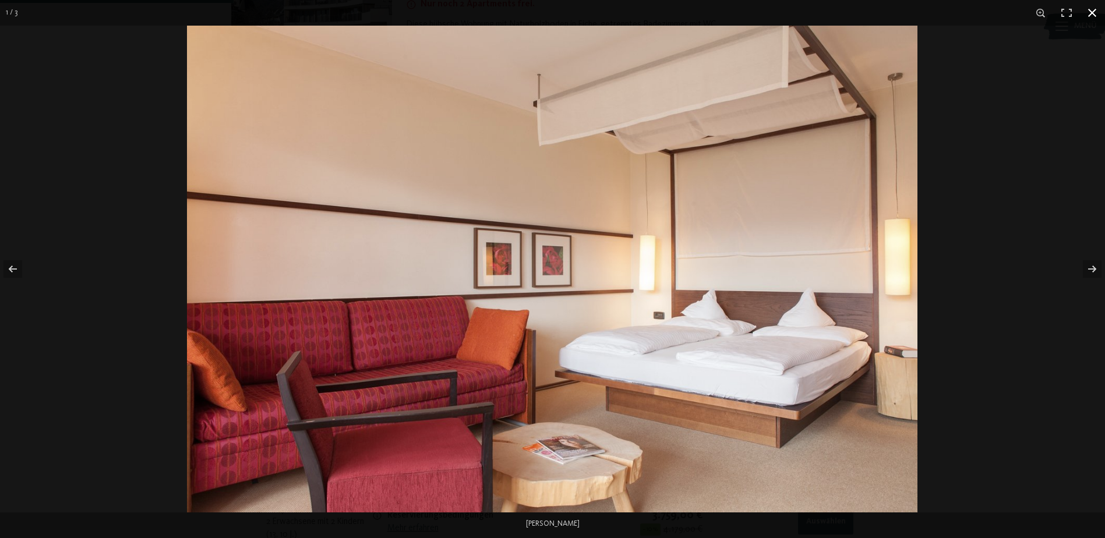
click at [1092, 13] on button "button" at bounding box center [1093, 13] width 26 height 26
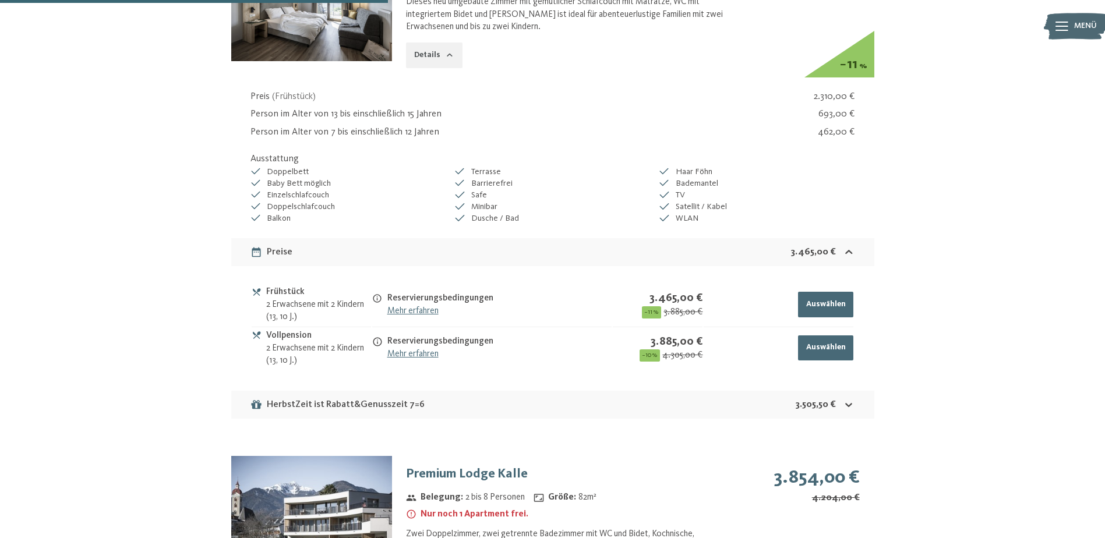
scroll to position [1690, 0]
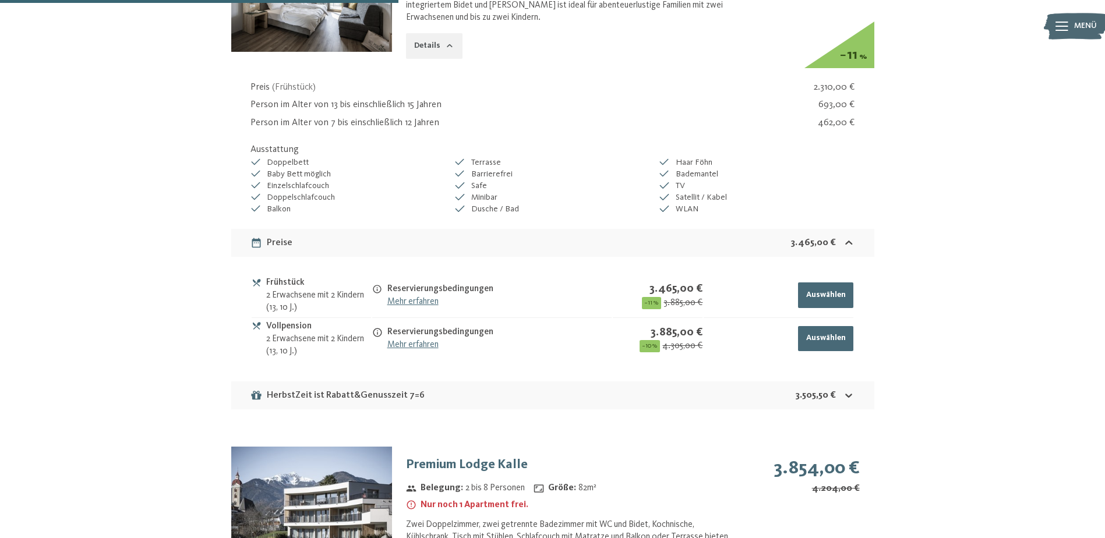
click at [814, 397] on strong "3.505,50 €" at bounding box center [816, 395] width 40 height 9
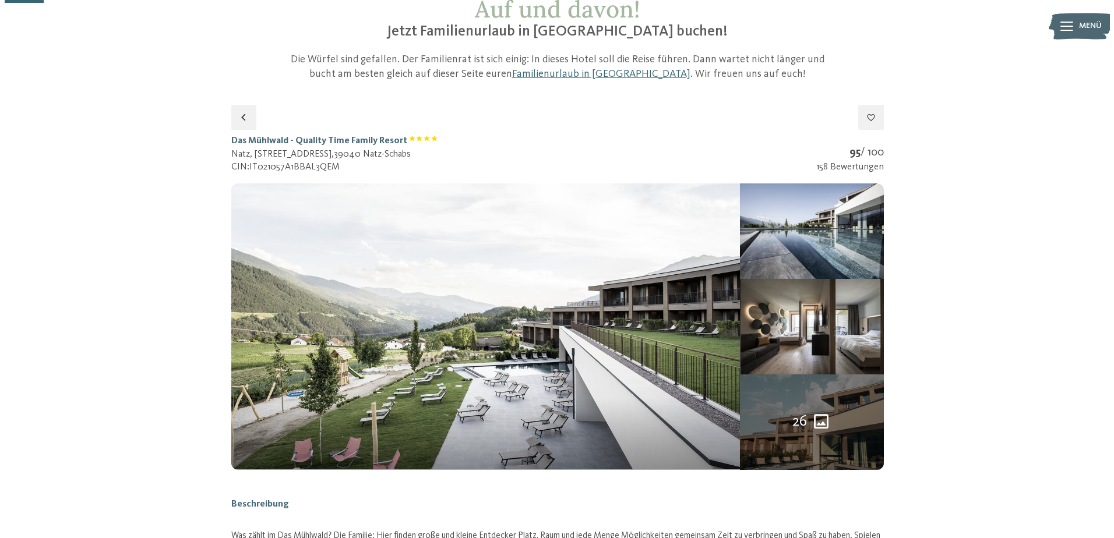
scroll to position [0, 0]
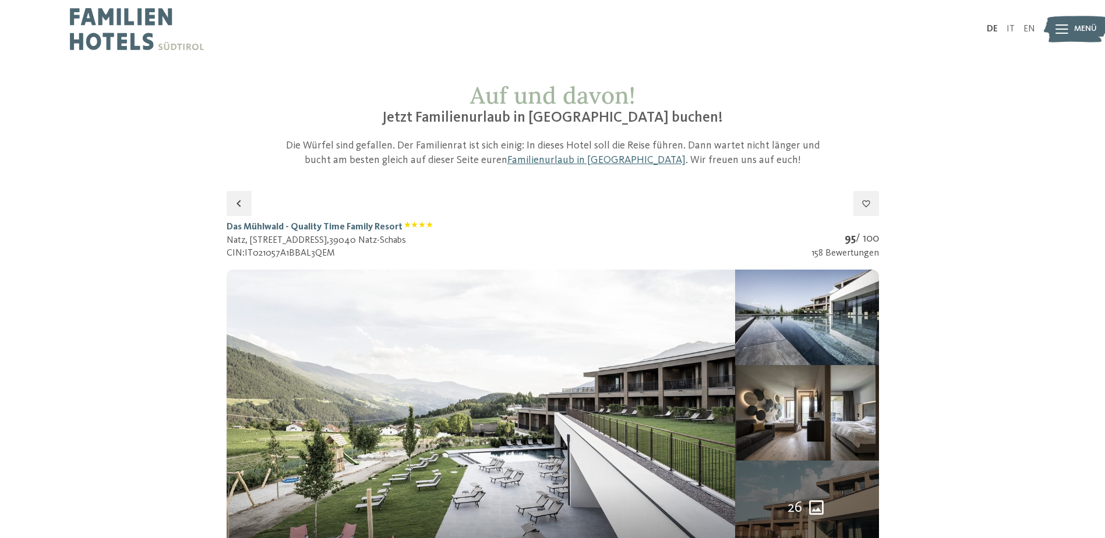
click at [1068, 29] on icon at bounding box center [1062, 28] width 13 height 9
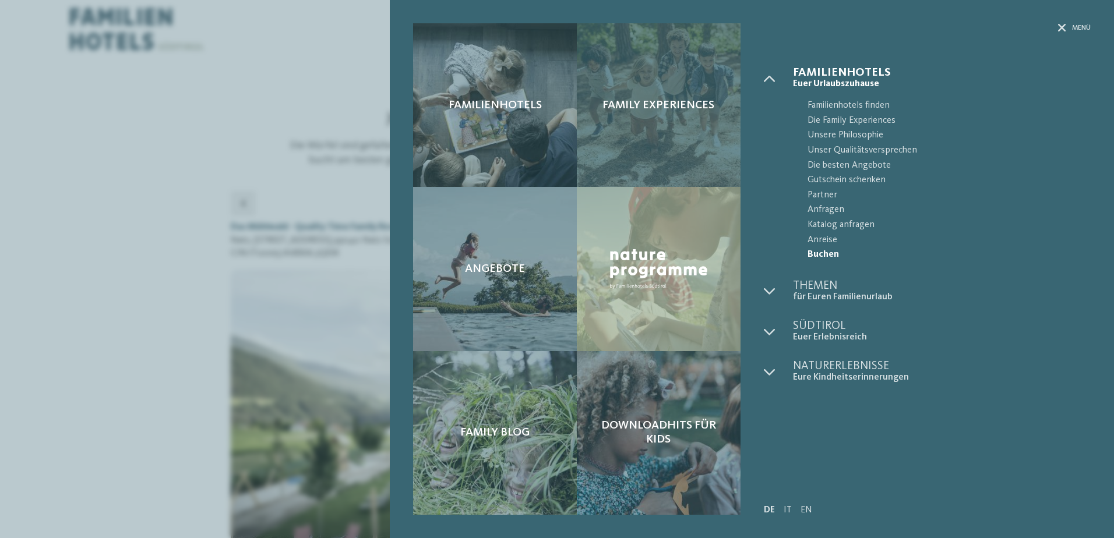
click at [636, 115] on div "Family Experiences" at bounding box center [659, 105] width 164 height 164
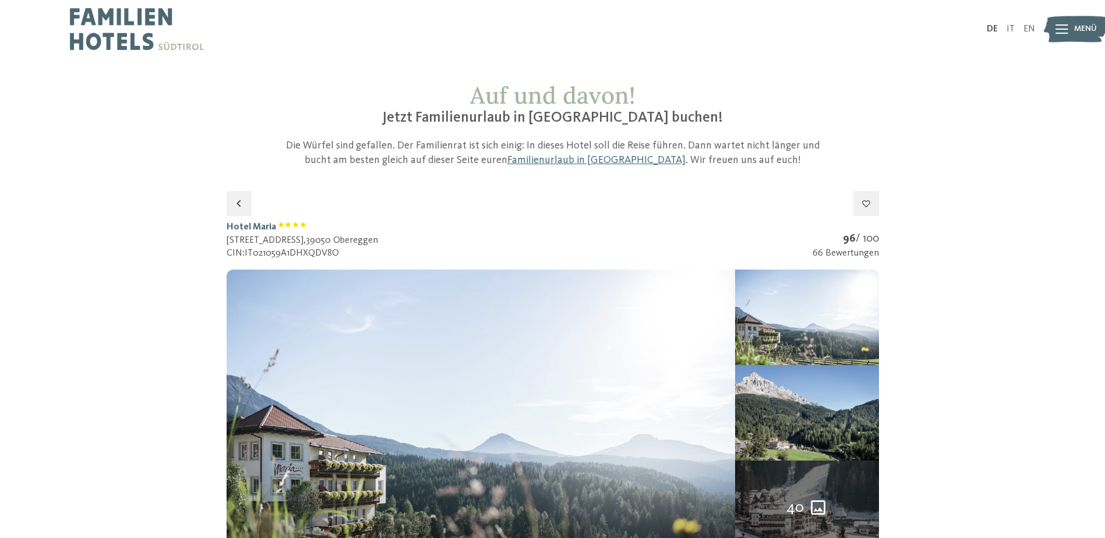
click at [1081, 26] on span "Menü" at bounding box center [1085, 29] width 23 height 12
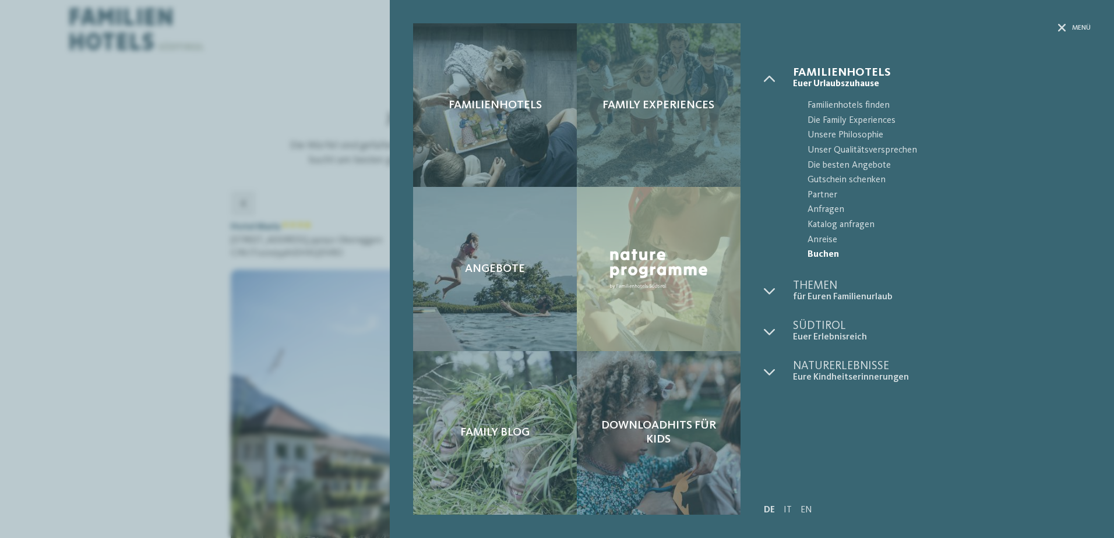
click at [649, 125] on div "Family Experiences" at bounding box center [659, 105] width 164 height 164
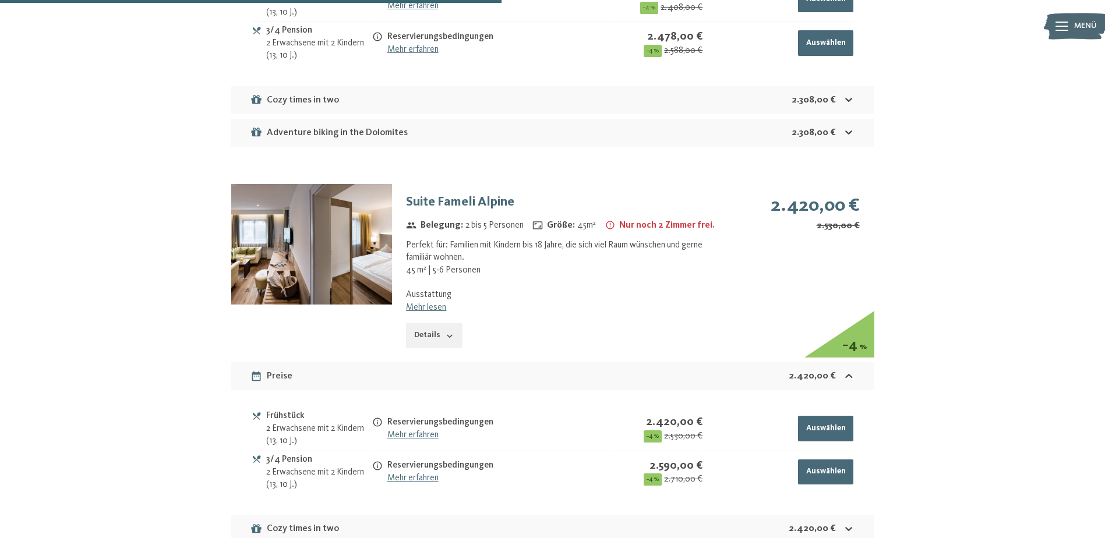
scroll to position [1165, 0]
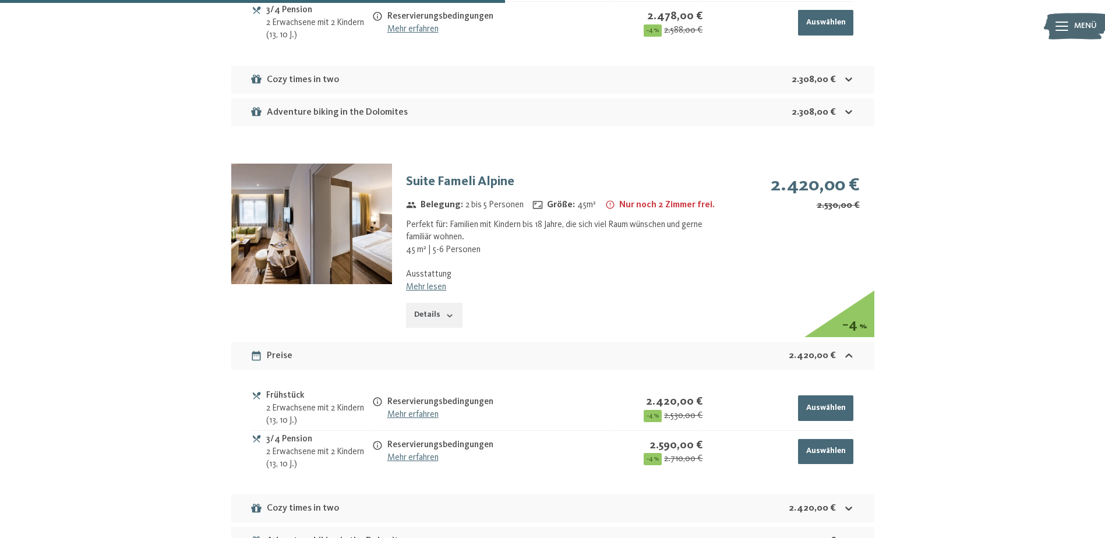
click at [424, 287] on link "Mehr lesen" at bounding box center [426, 287] width 40 height 9
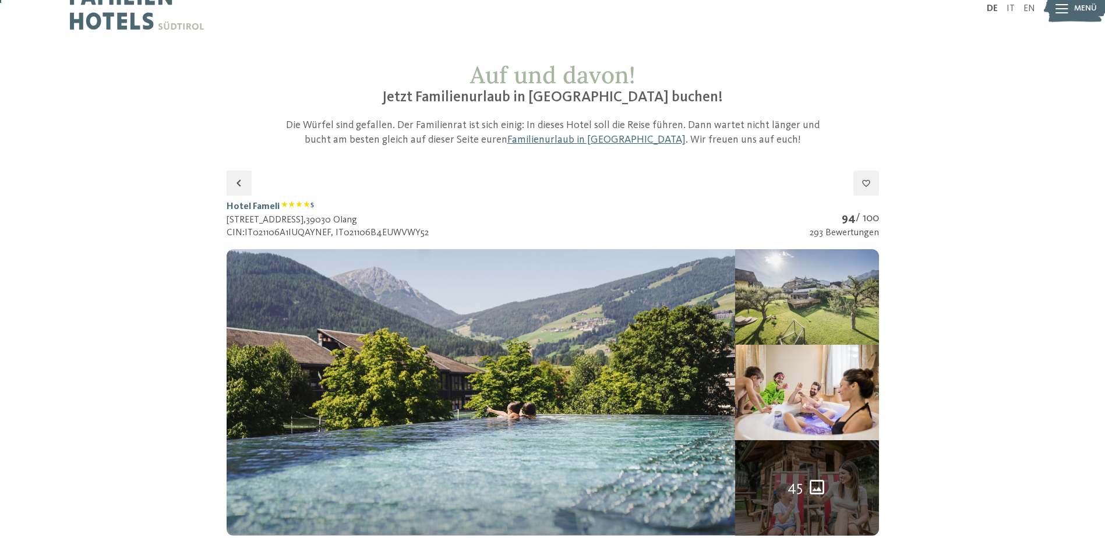
scroll to position [0, 0]
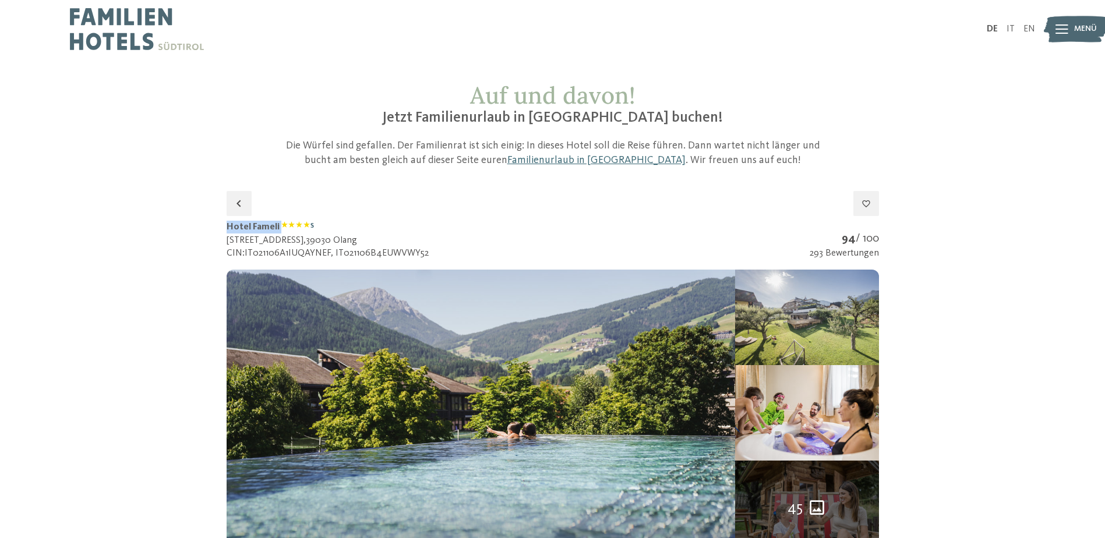
drag, startPoint x: 222, startPoint y: 229, endPoint x: 279, endPoint y: 231, distance: 57.1
copy h1 "Hotel Fameli"
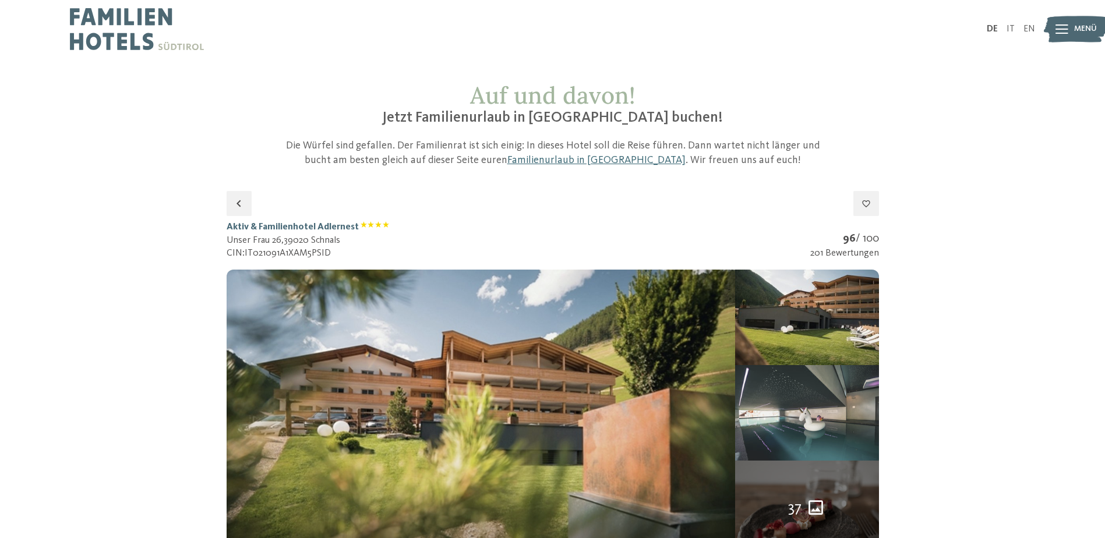
click at [847, 421] on img at bounding box center [806, 413] width 143 height 96
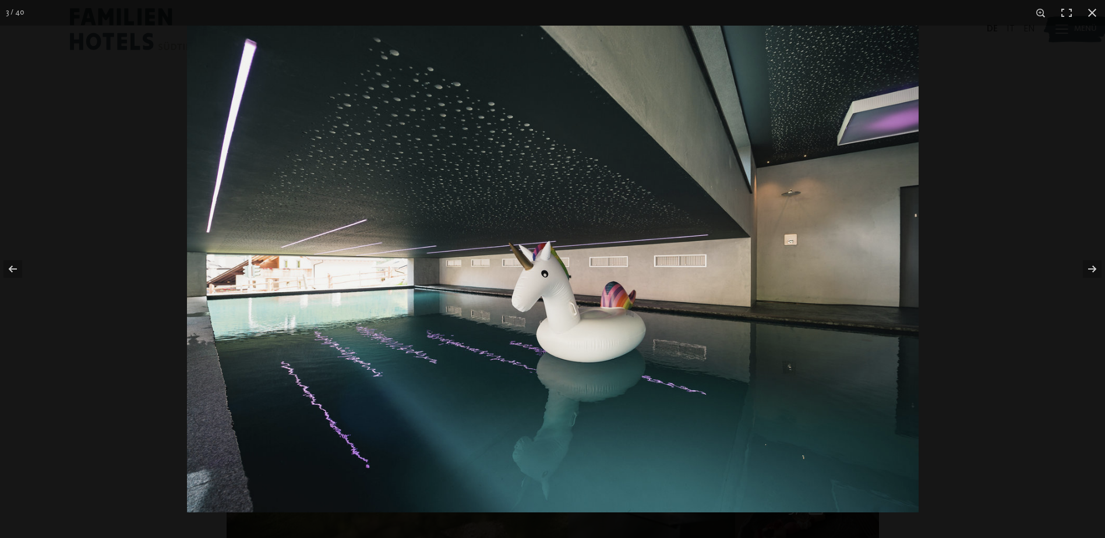
click at [845, 299] on img at bounding box center [553, 269] width 732 height 487
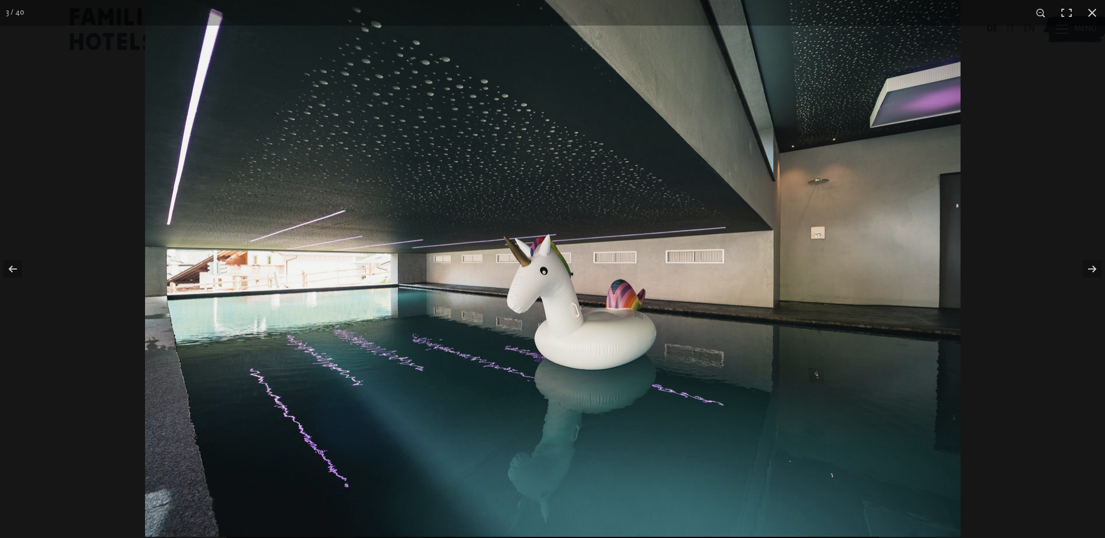
click at [845, 297] on img at bounding box center [553, 265] width 816 height 543
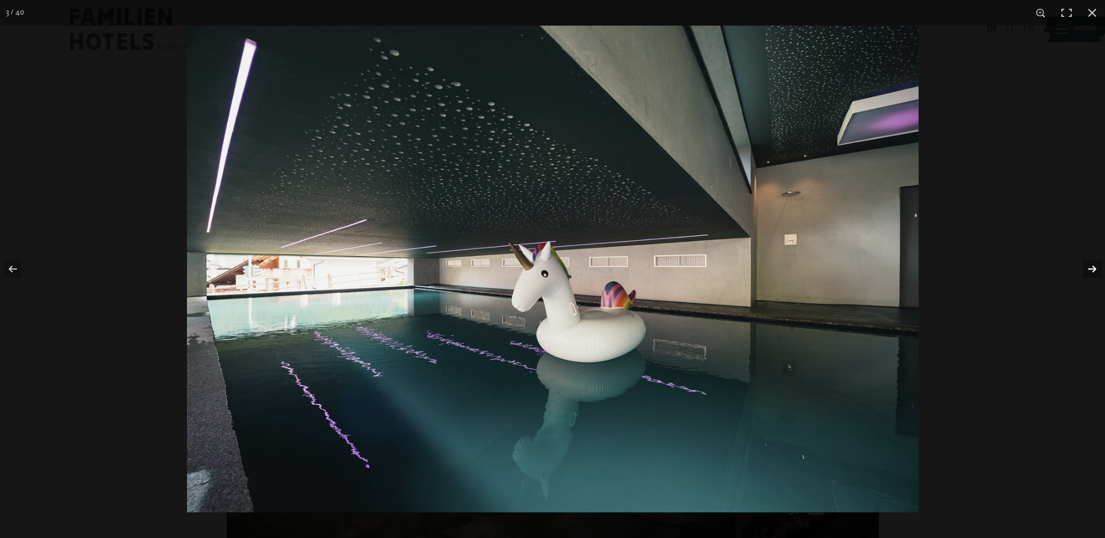
click at [1095, 268] on button "button" at bounding box center [1084, 269] width 41 height 58
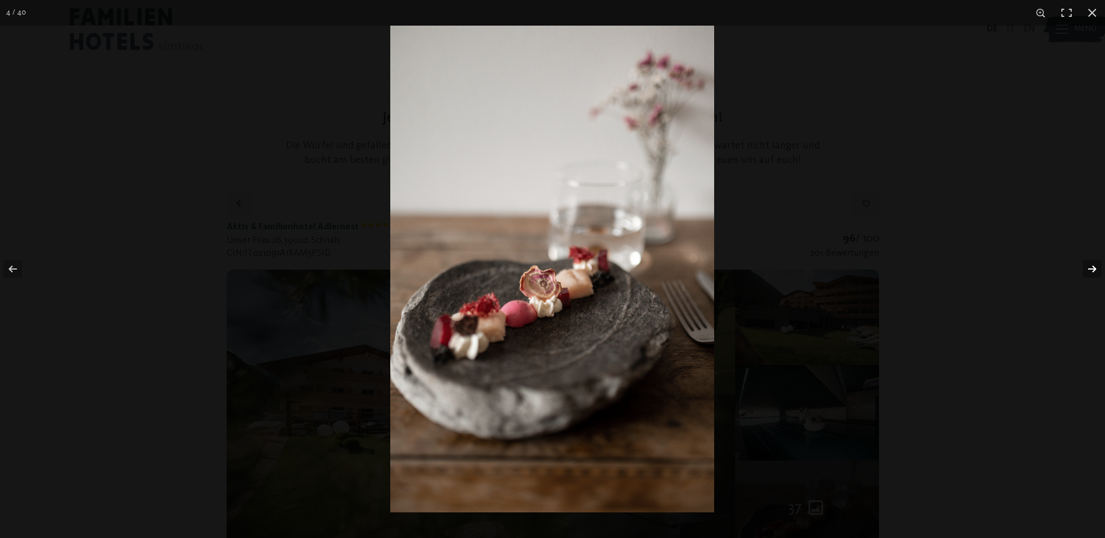
click at [1095, 268] on button "button" at bounding box center [1084, 269] width 41 height 58
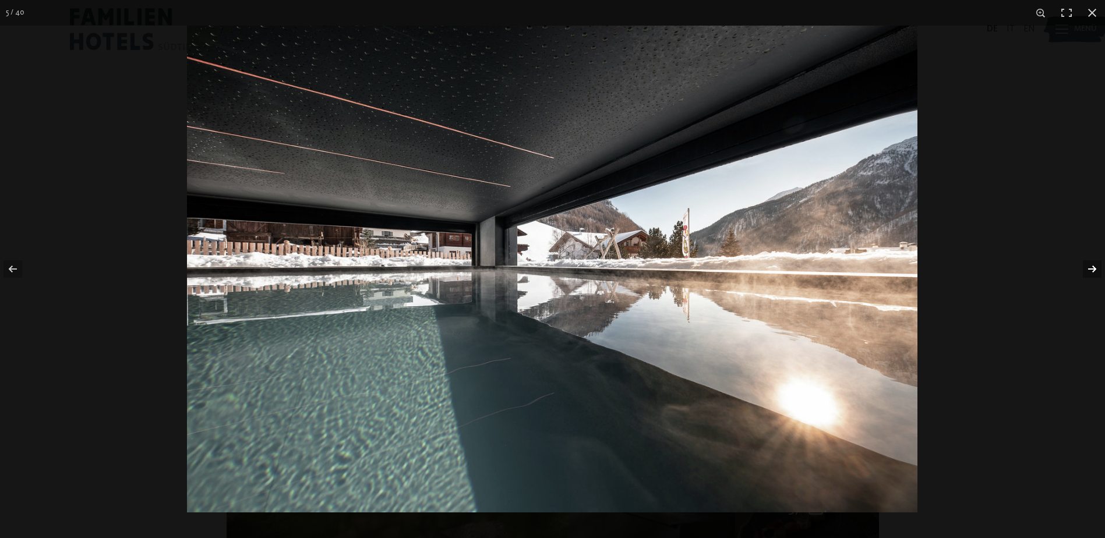
click at [1095, 268] on button "button" at bounding box center [1084, 269] width 41 height 58
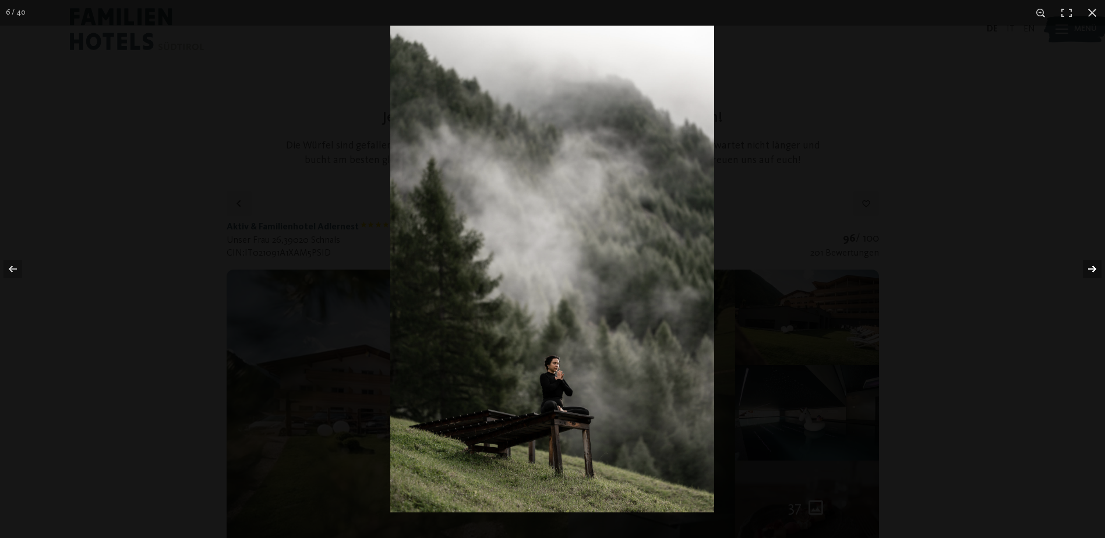
click at [1095, 268] on button "button" at bounding box center [1084, 269] width 41 height 58
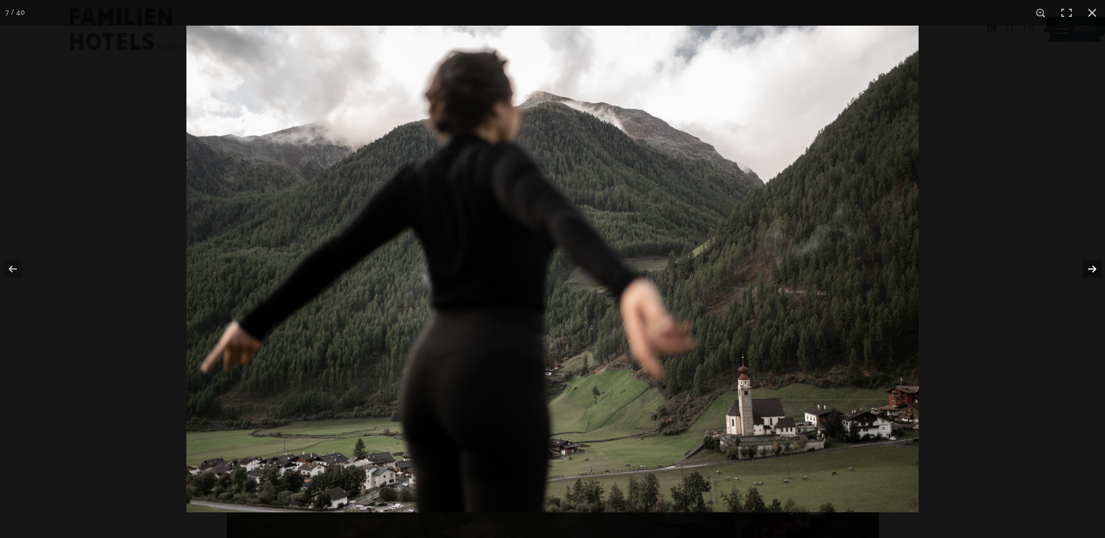
click at [1095, 268] on button "button" at bounding box center [1084, 269] width 41 height 58
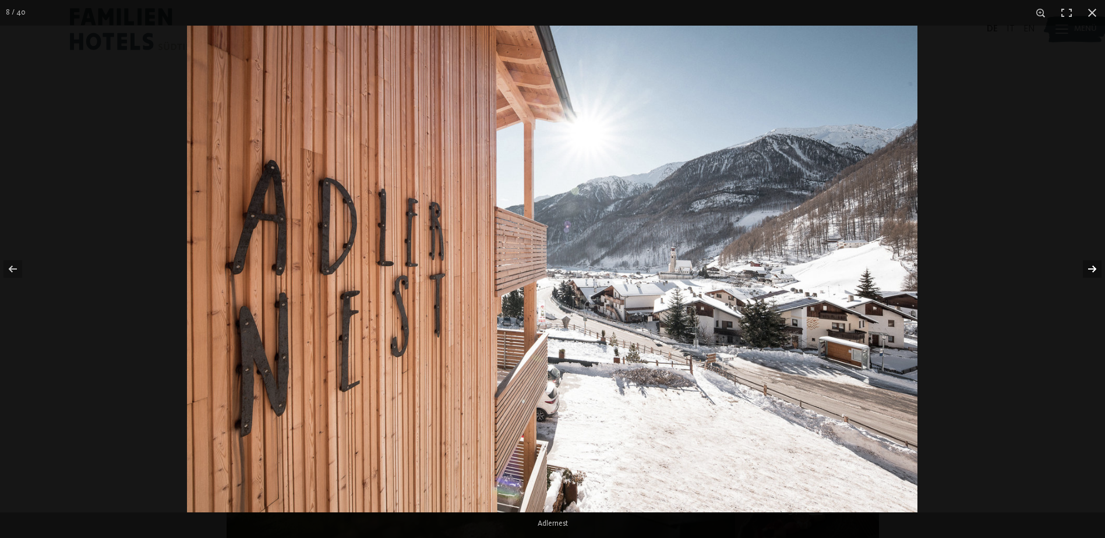
click at [1095, 268] on button "button" at bounding box center [1084, 269] width 41 height 58
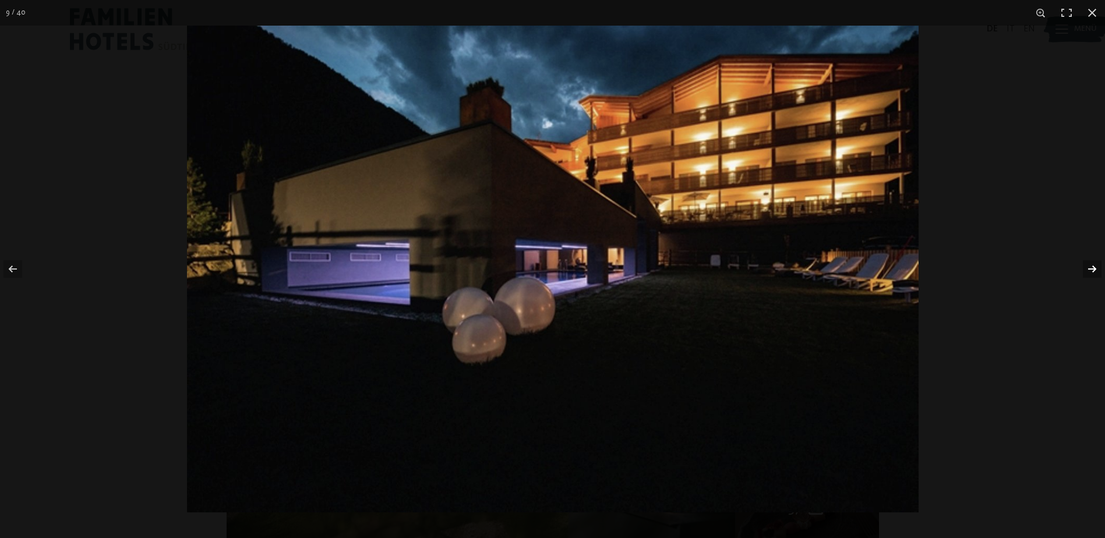
click at [1095, 268] on button "button" at bounding box center [1084, 269] width 41 height 58
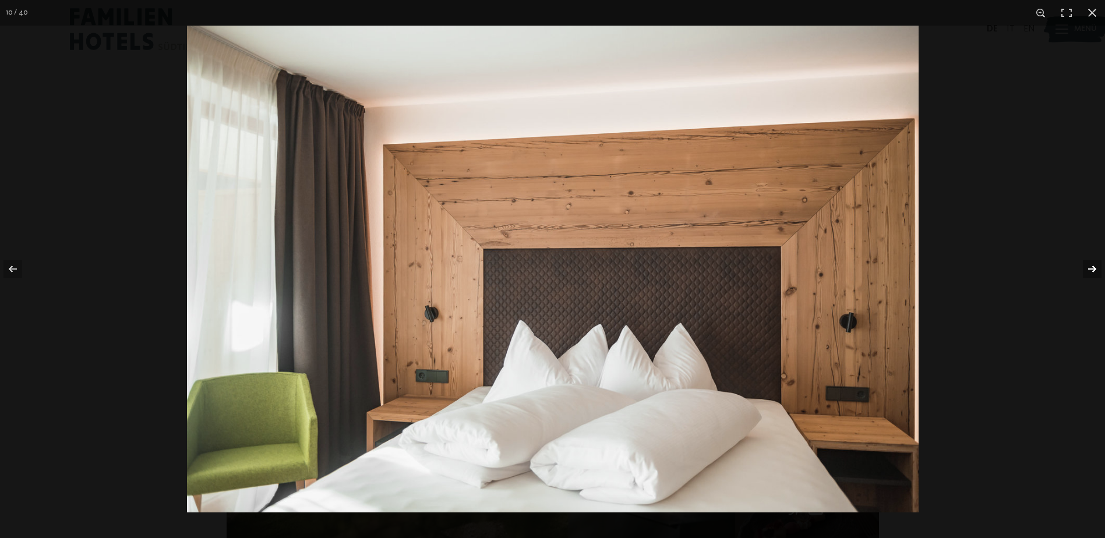
click at [1095, 268] on button "button" at bounding box center [1084, 269] width 41 height 58
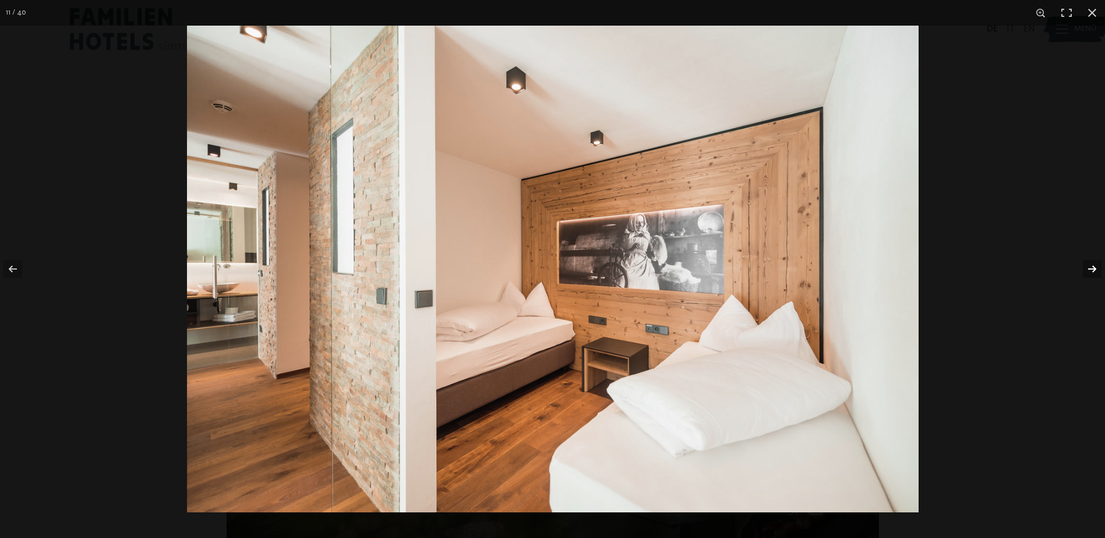
click at [1095, 268] on button "button" at bounding box center [1084, 269] width 41 height 58
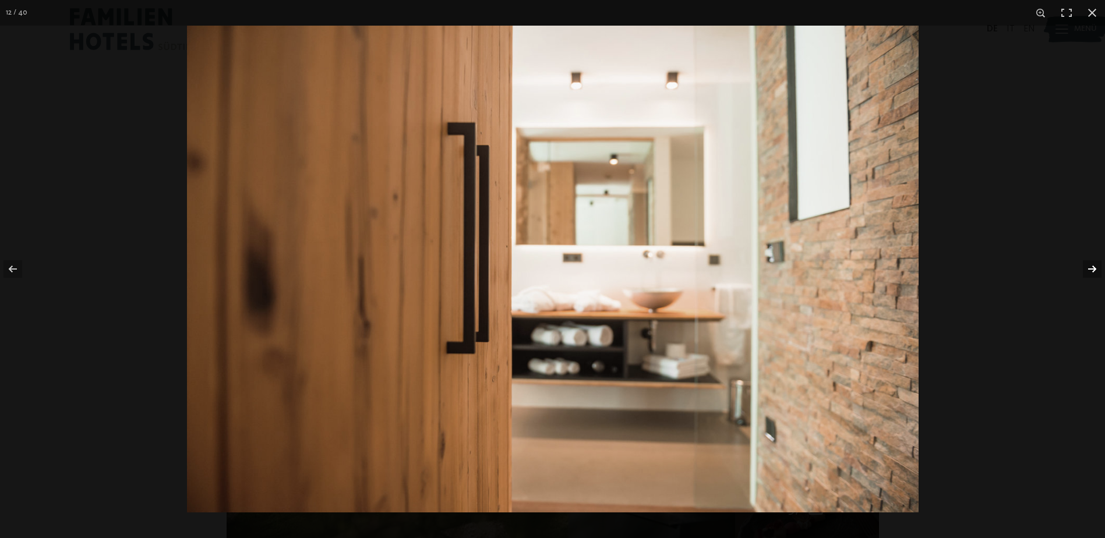
click at [1095, 268] on button "button" at bounding box center [1084, 269] width 41 height 58
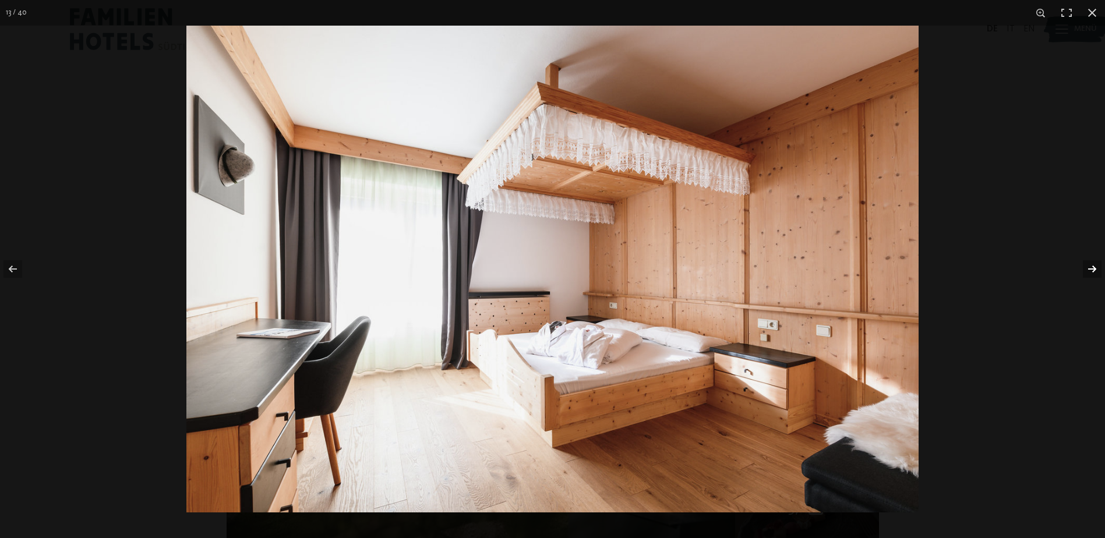
click at [1095, 268] on button "button" at bounding box center [1084, 269] width 41 height 58
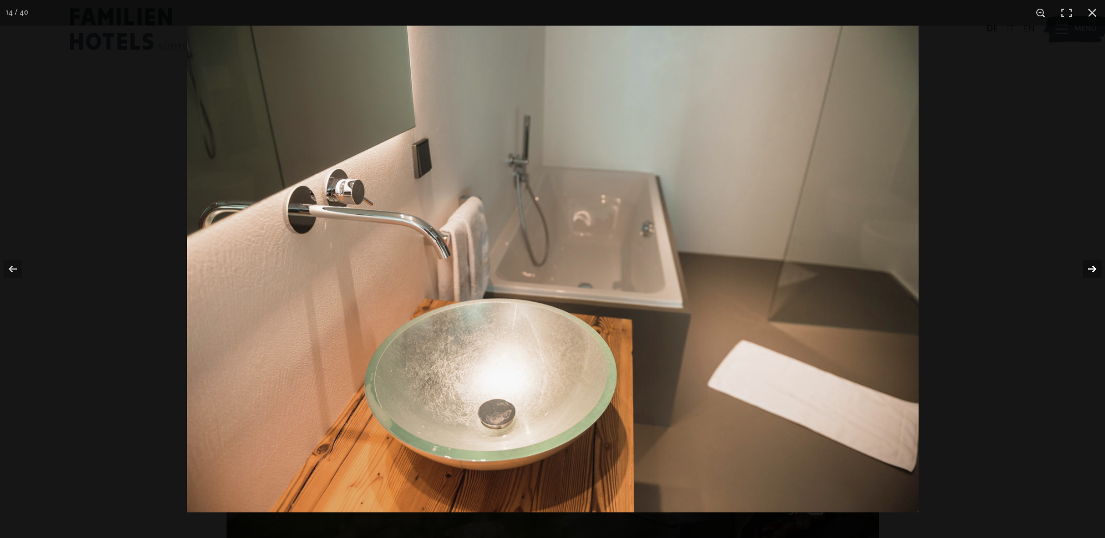
click at [1095, 268] on button "button" at bounding box center [1084, 269] width 41 height 58
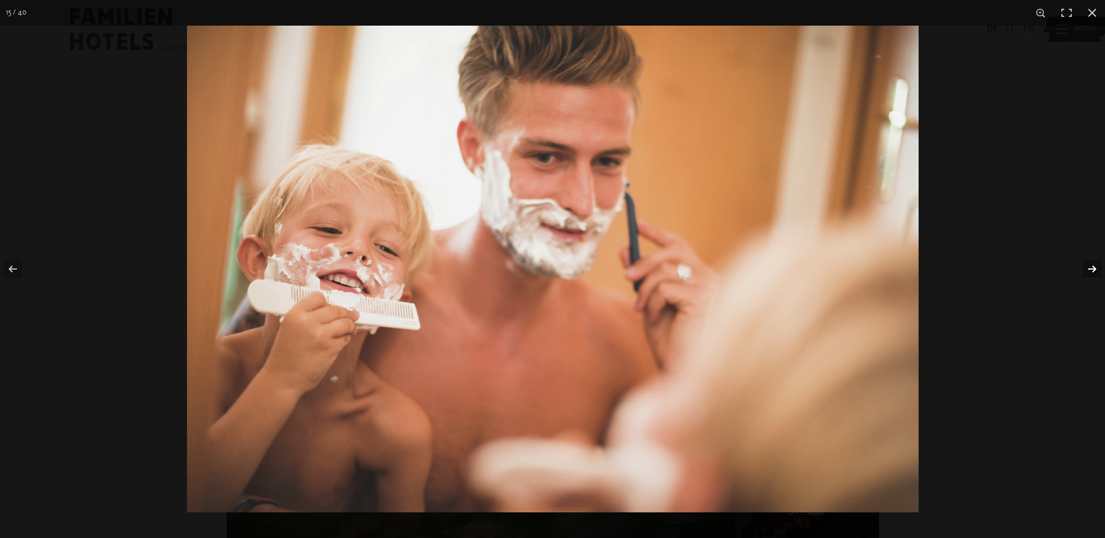
click at [1095, 268] on button "button" at bounding box center [1084, 269] width 41 height 58
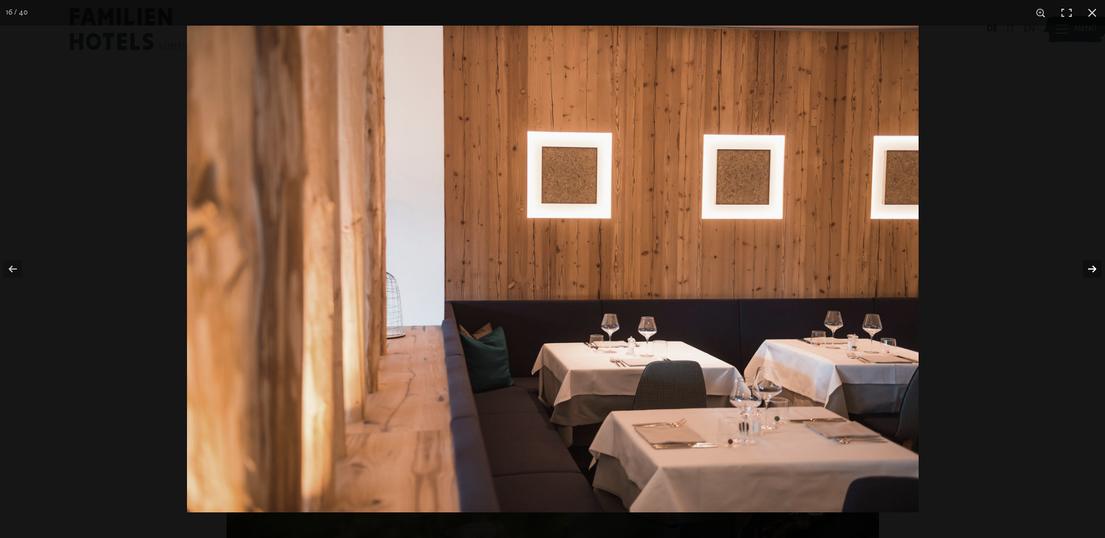
click at [1095, 268] on button "button" at bounding box center [1084, 269] width 41 height 58
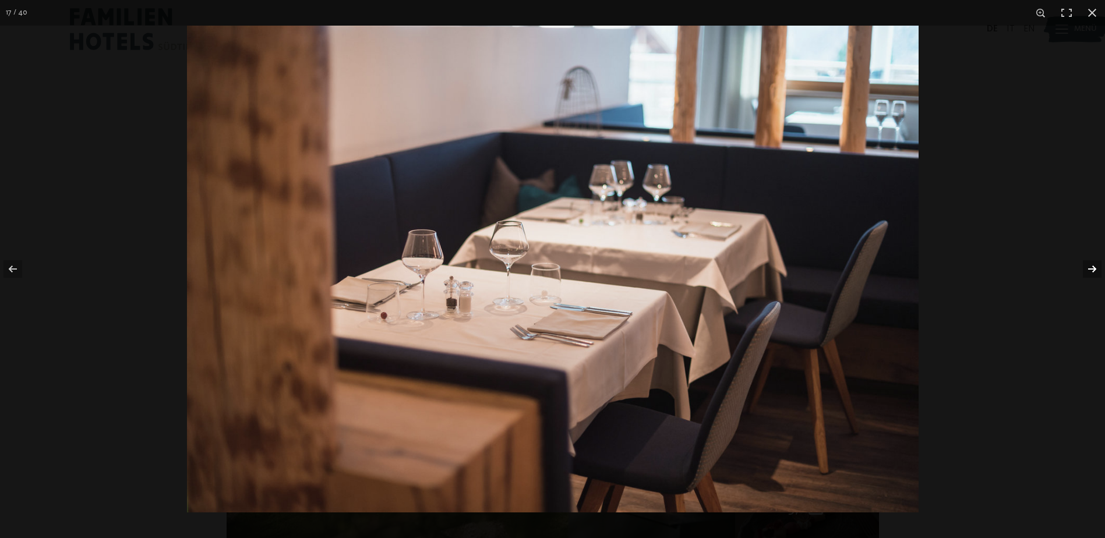
click at [1095, 268] on button "button" at bounding box center [1084, 269] width 41 height 58
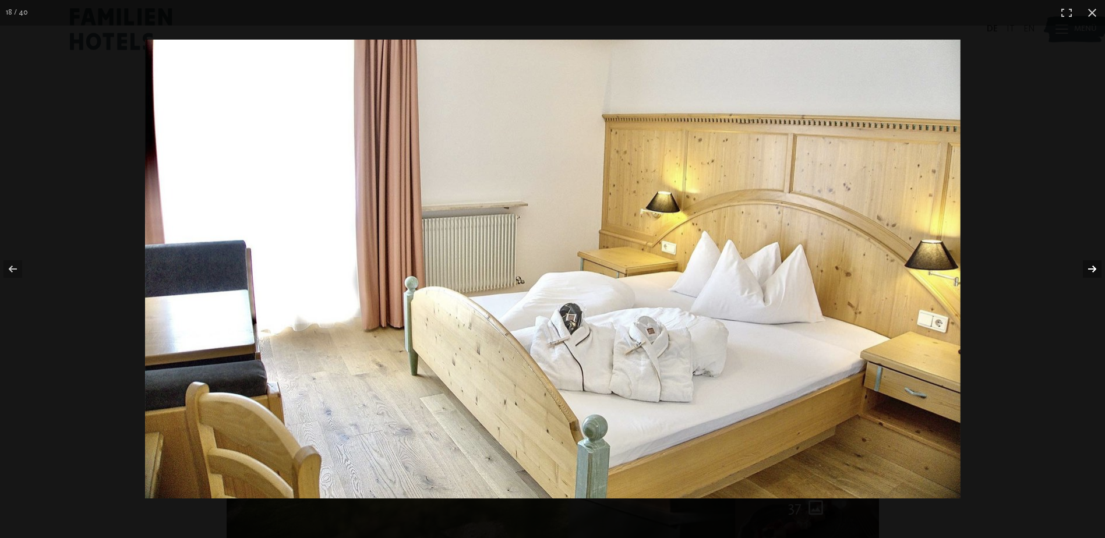
click at [1095, 268] on button "button" at bounding box center [1084, 269] width 41 height 58
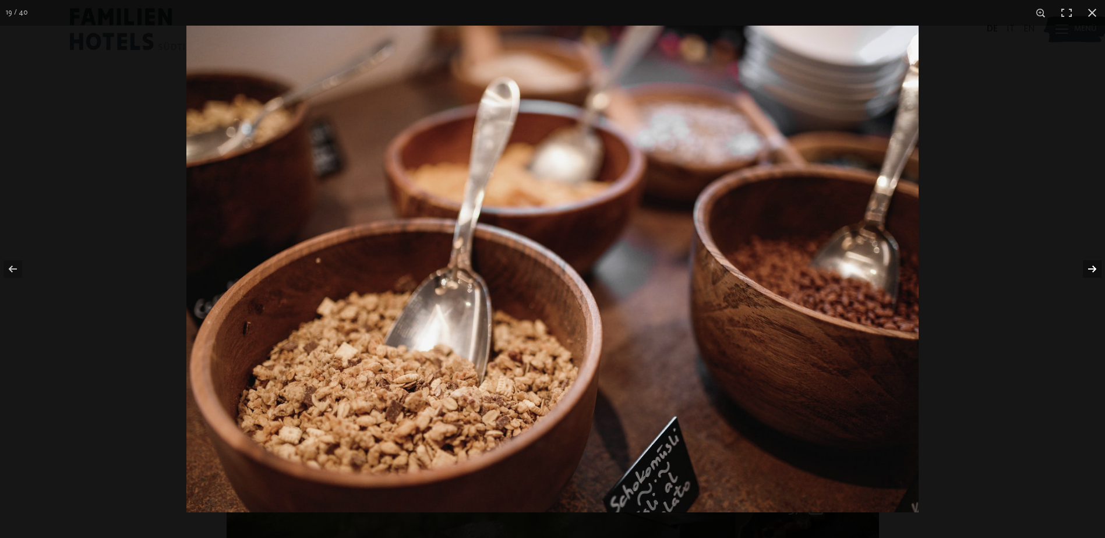
click at [1095, 268] on button "button" at bounding box center [1084, 269] width 41 height 58
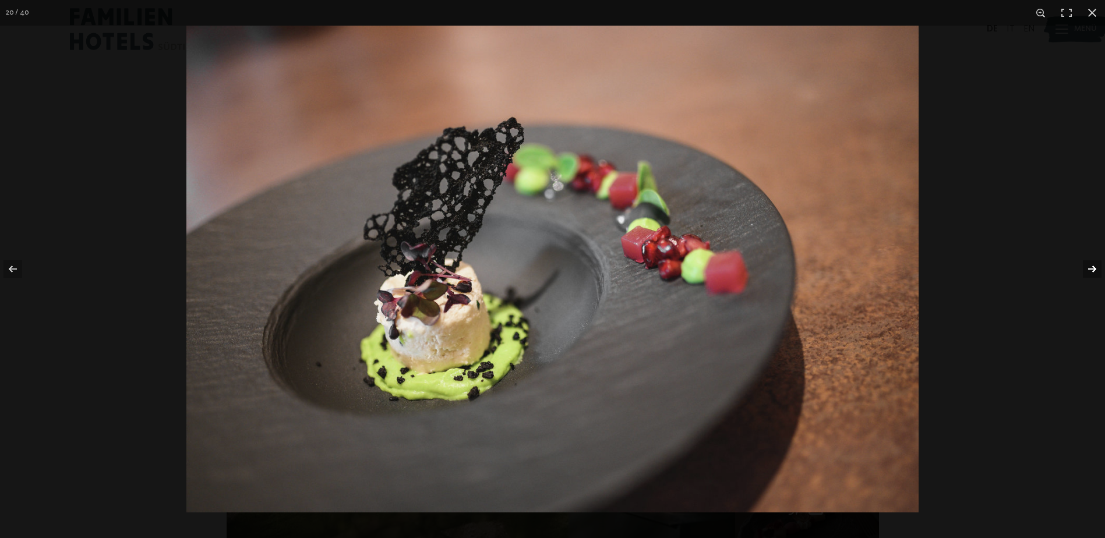
click at [1095, 268] on button "button" at bounding box center [1084, 269] width 41 height 58
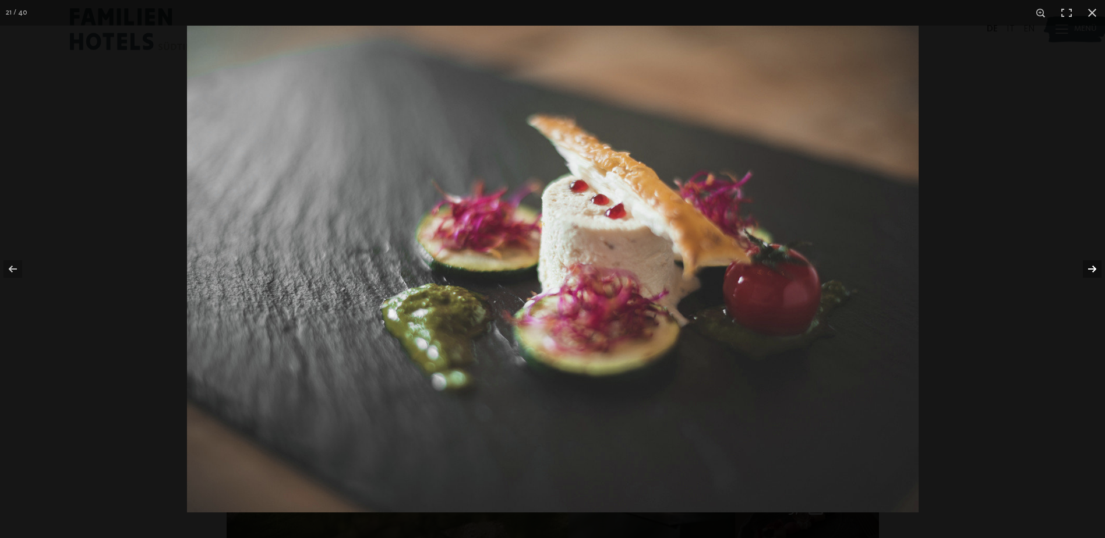
click at [1095, 268] on button "button" at bounding box center [1084, 269] width 41 height 58
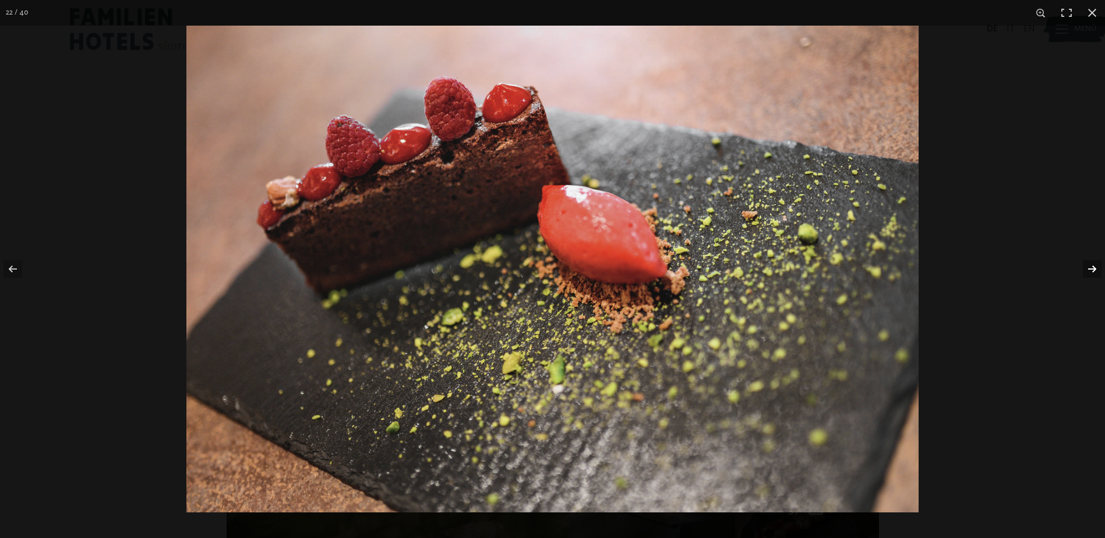
click at [1095, 268] on button "button" at bounding box center [1084, 269] width 41 height 58
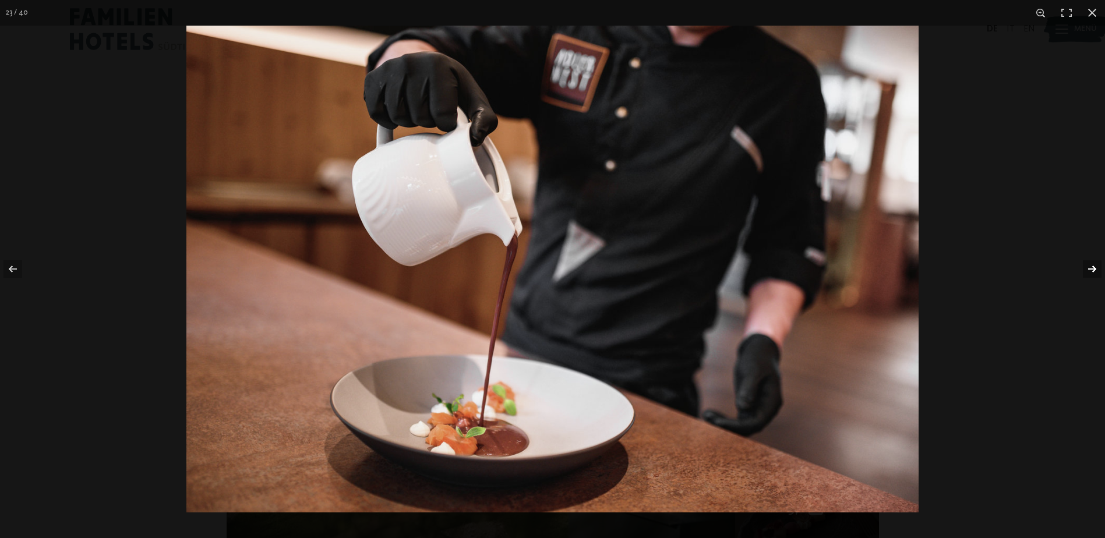
click at [1095, 268] on button "button" at bounding box center [1084, 269] width 41 height 58
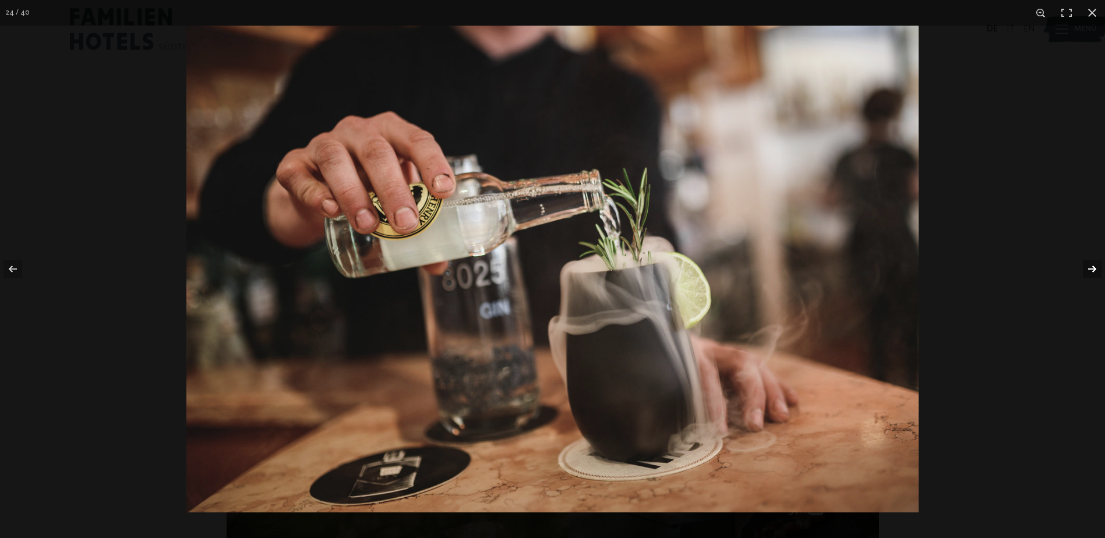
click at [1095, 268] on button "button" at bounding box center [1084, 269] width 41 height 58
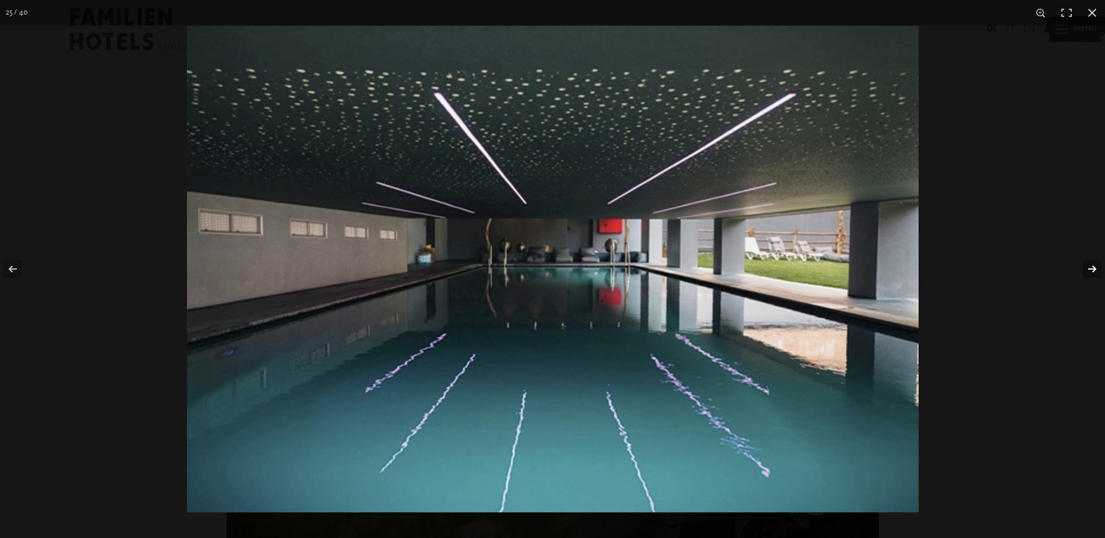
click at [1095, 268] on button "button" at bounding box center [1084, 269] width 41 height 58
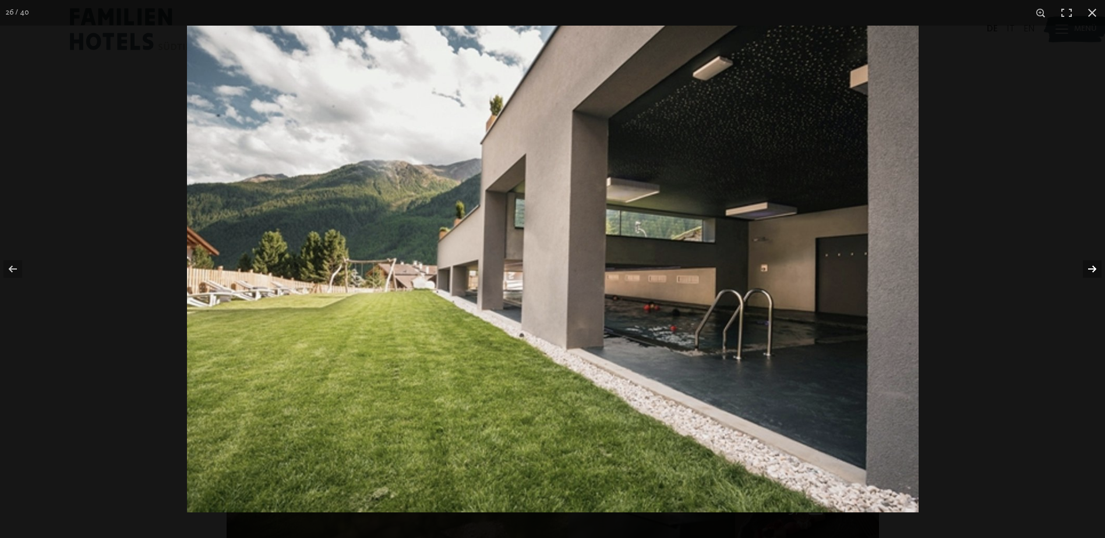
click at [1095, 268] on button "button" at bounding box center [1084, 269] width 41 height 58
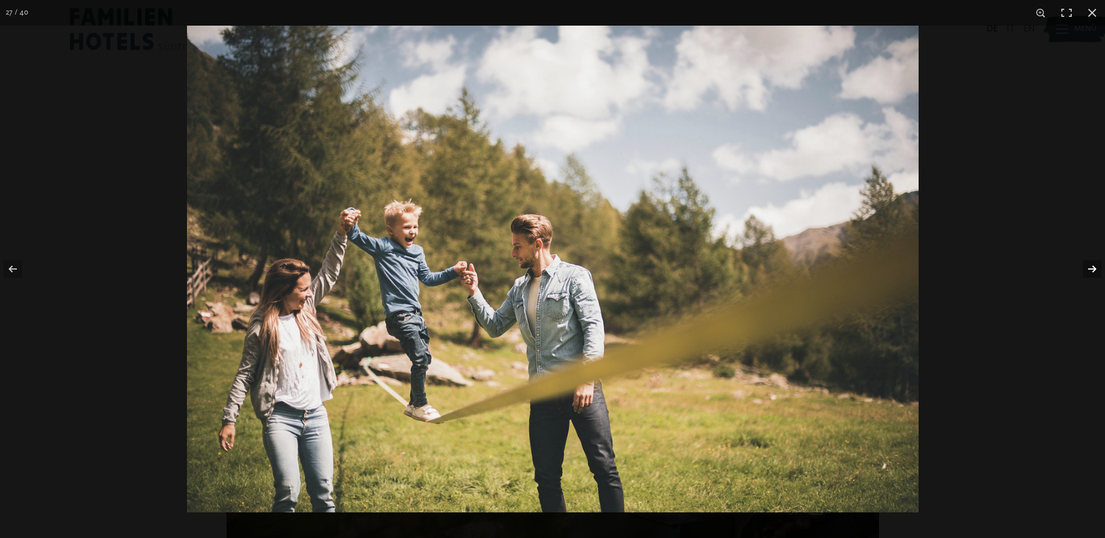
click at [1095, 268] on button "button" at bounding box center [1084, 269] width 41 height 58
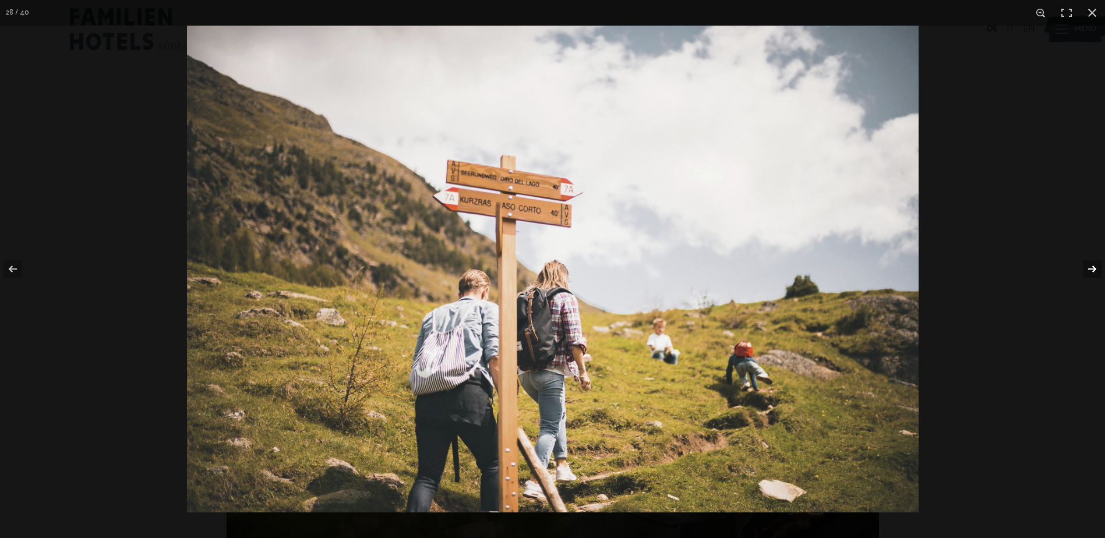
click at [1095, 268] on button "button" at bounding box center [1084, 269] width 41 height 58
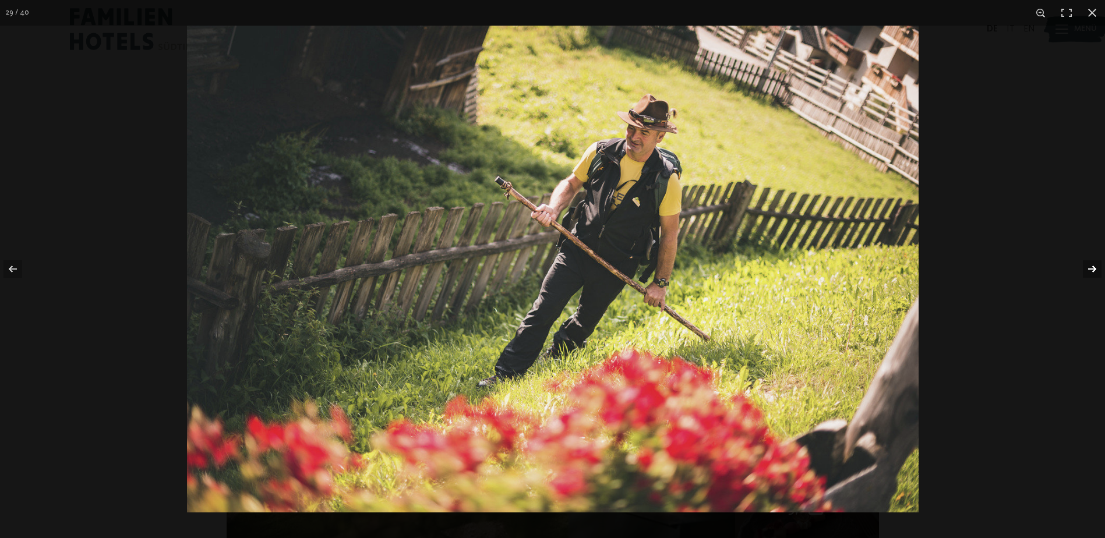
click at [1095, 268] on button "button" at bounding box center [1084, 269] width 41 height 58
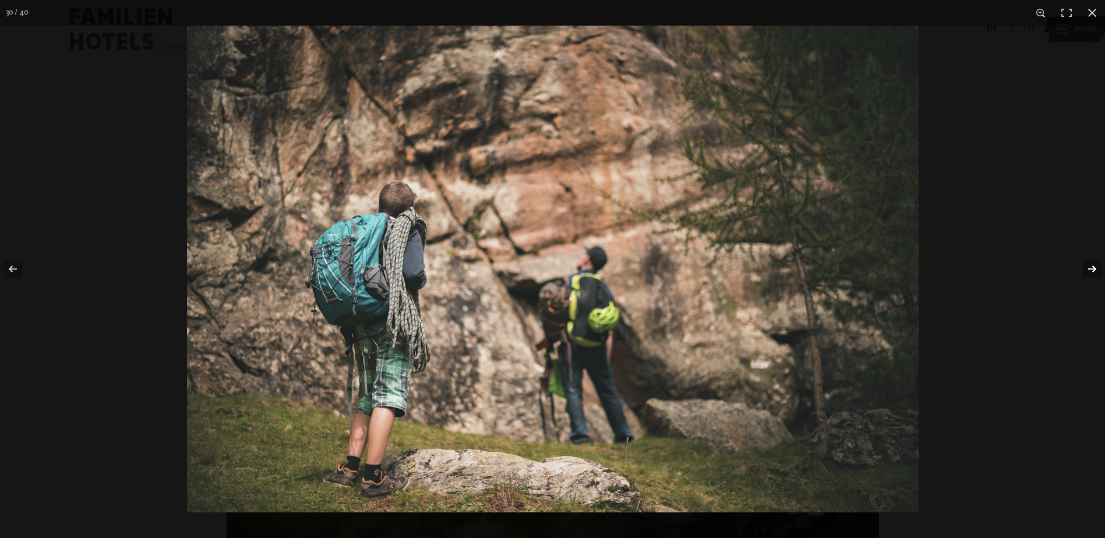
click at [1095, 268] on button "button" at bounding box center [1084, 269] width 41 height 58
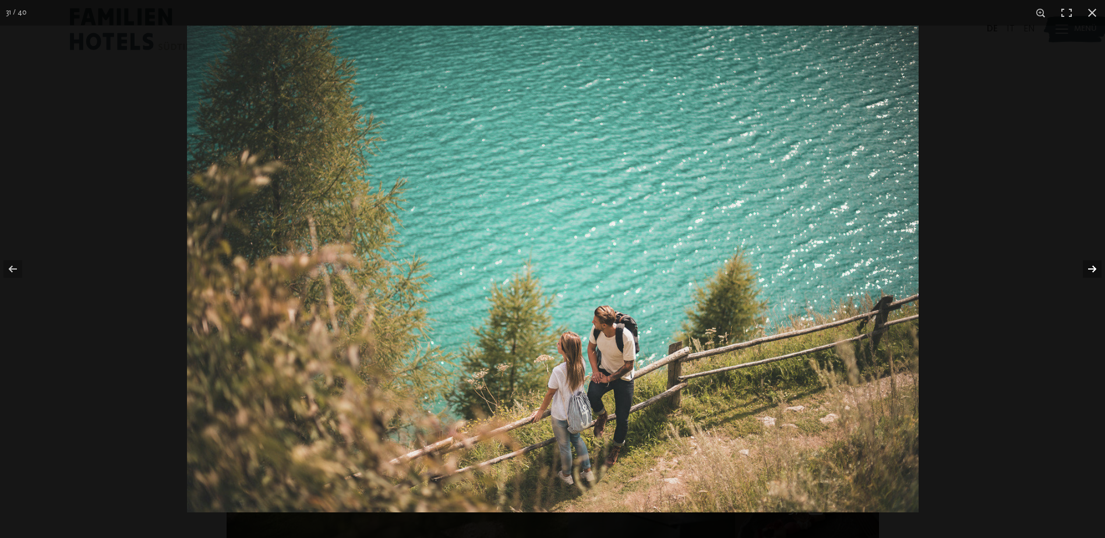
click at [1095, 268] on button "button" at bounding box center [1084, 269] width 41 height 58
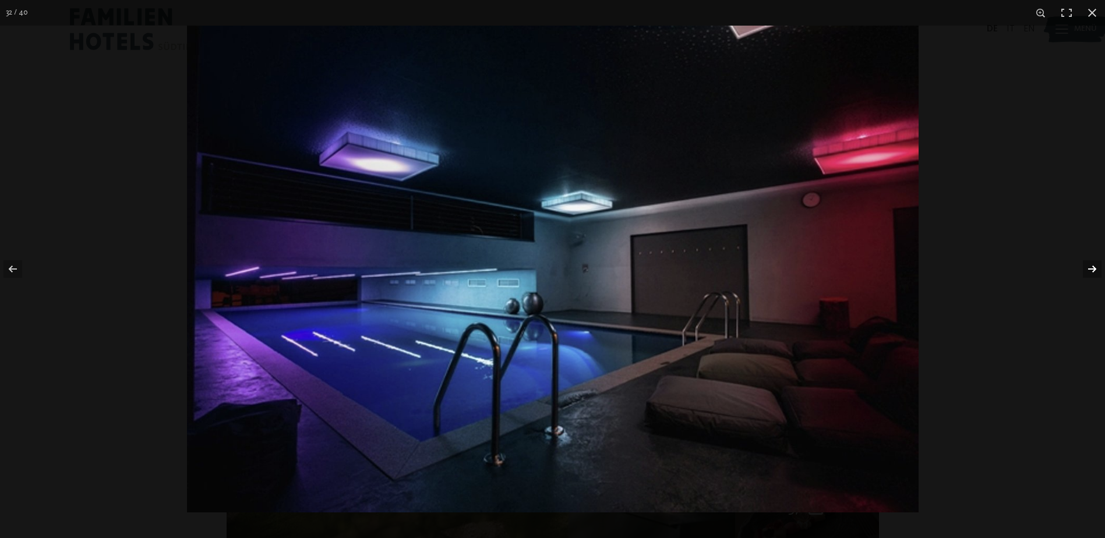
click at [1095, 268] on button "button" at bounding box center [1084, 269] width 41 height 58
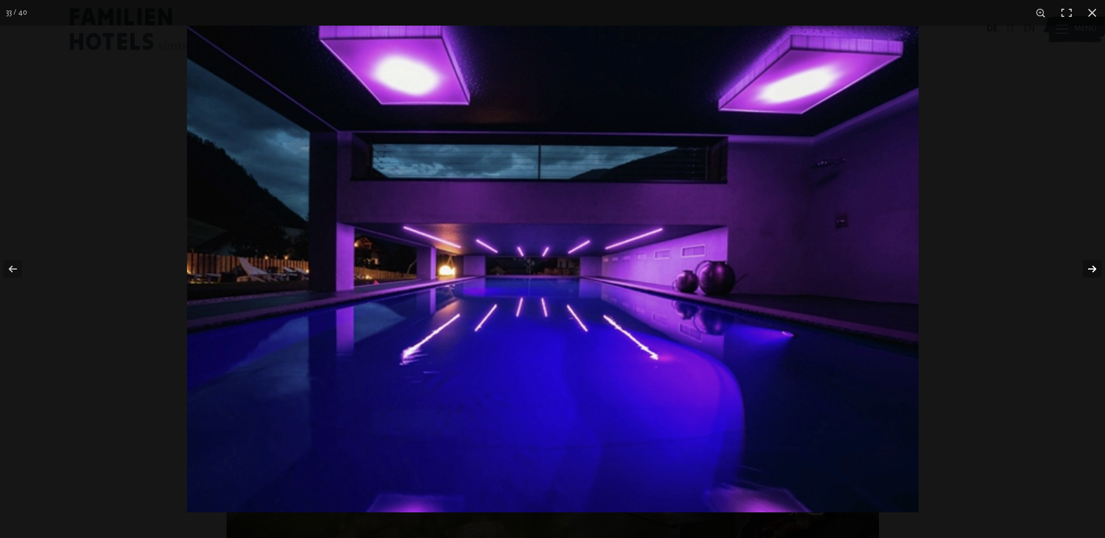
click at [1095, 268] on button "button" at bounding box center [1084, 269] width 41 height 58
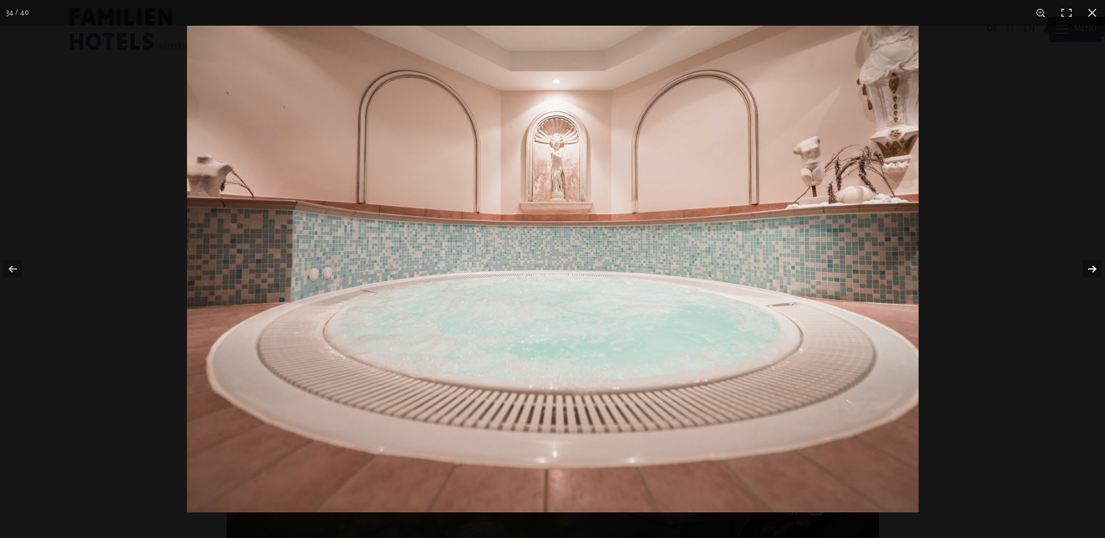
click at [1095, 268] on button "button" at bounding box center [1084, 269] width 41 height 58
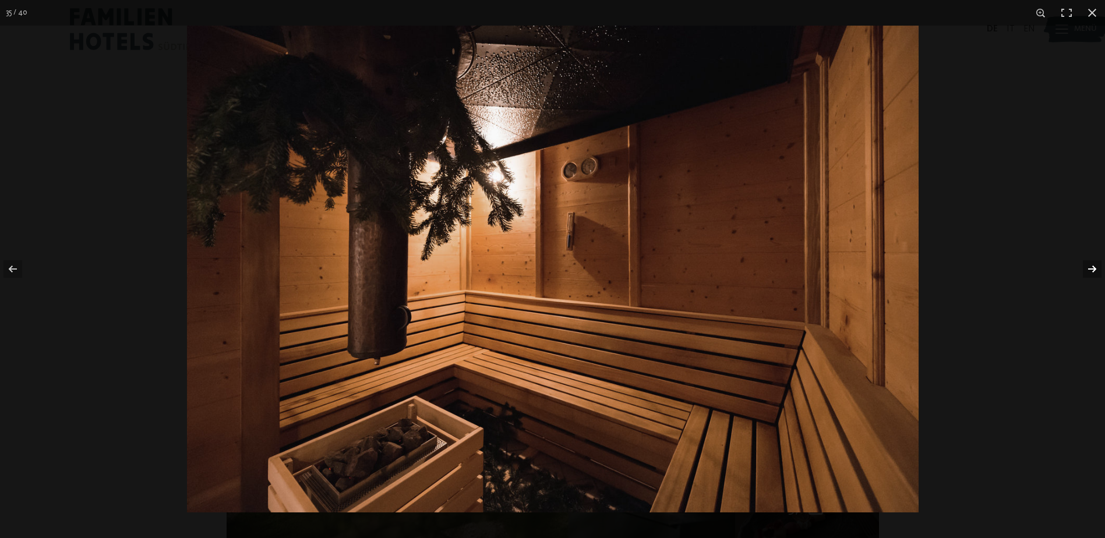
click at [1095, 268] on button "button" at bounding box center [1084, 269] width 41 height 58
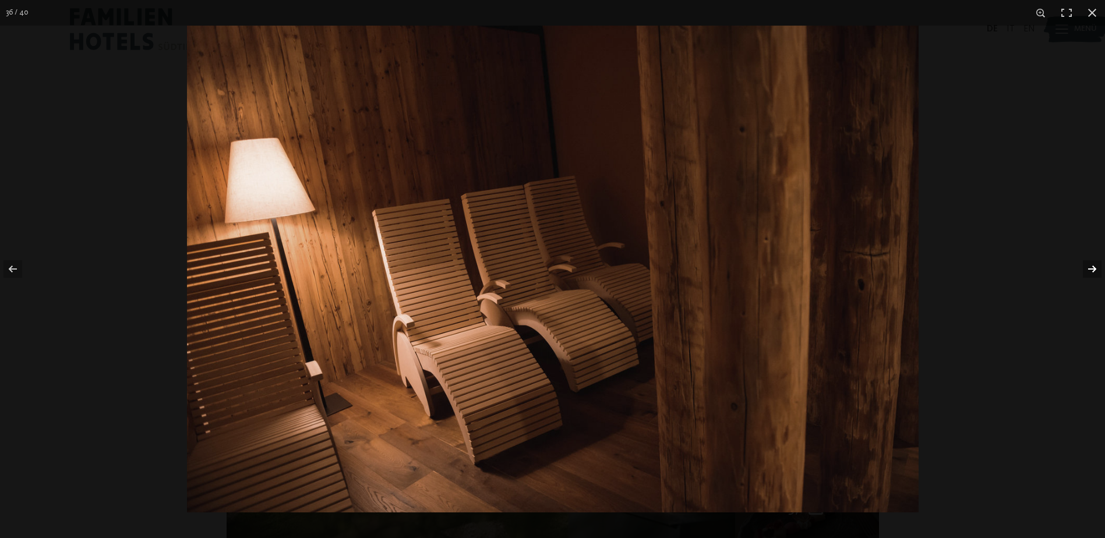
click at [1095, 268] on button "button" at bounding box center [1084, 269] width 41 height 58
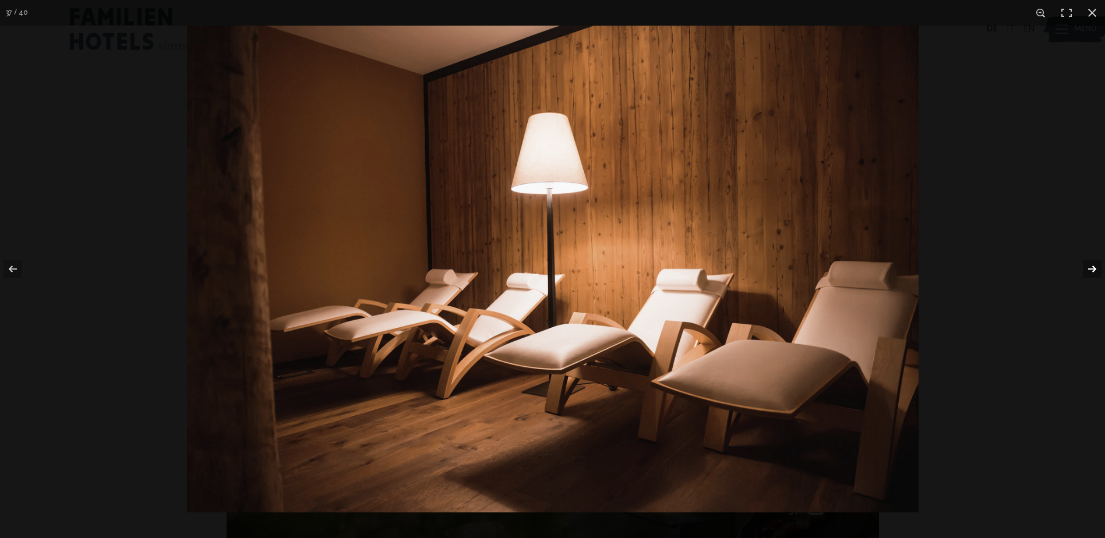
click at [1095, 268] on button "button" at bounding box center [1084, 269] width 41 height 58
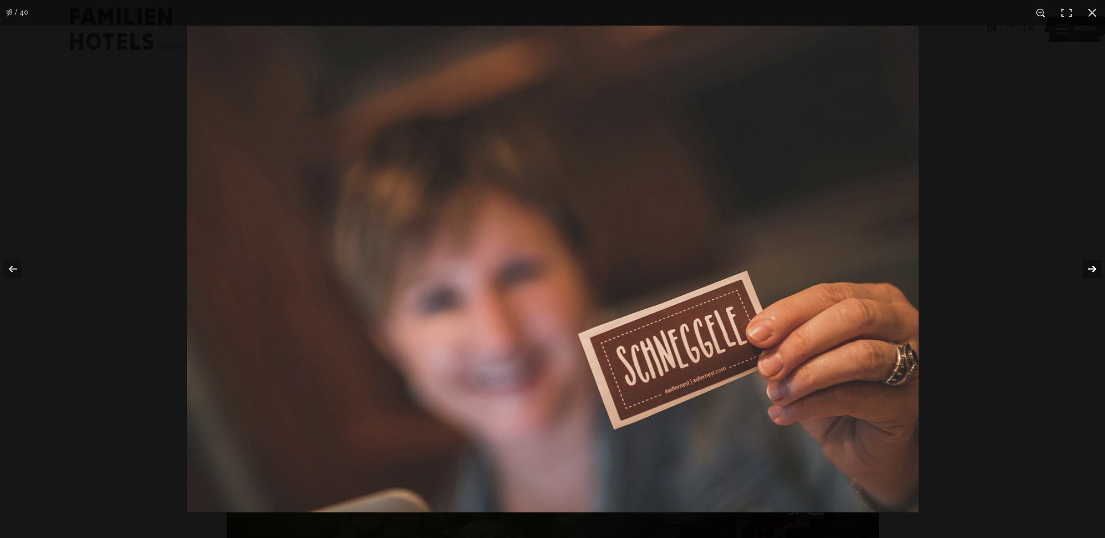
click at [1095, 268] on button "button" at bounding box center [1084, 269] width 41 height 58
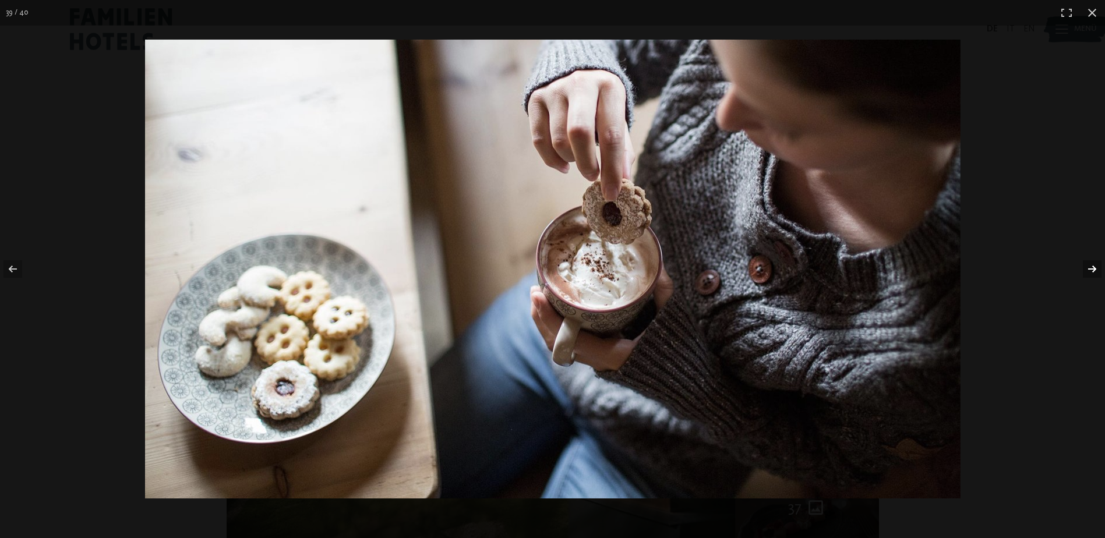
click at [1095, 268] on button "button" at bounding box center [1084, 269] width 41 height 58
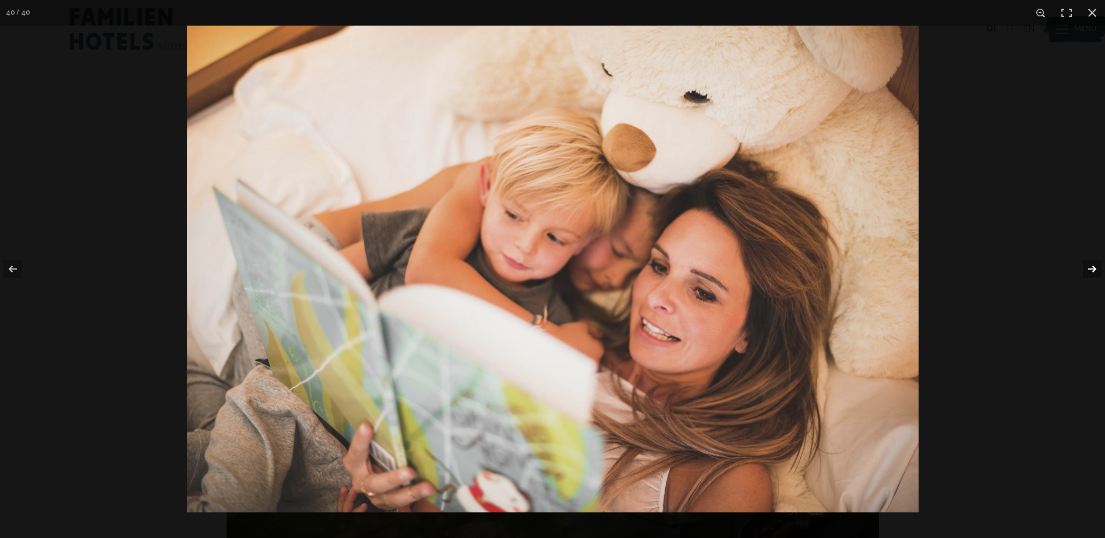
click at [1095, 268] on button "button" at bounding box center [1084, 269] width 41 height 58
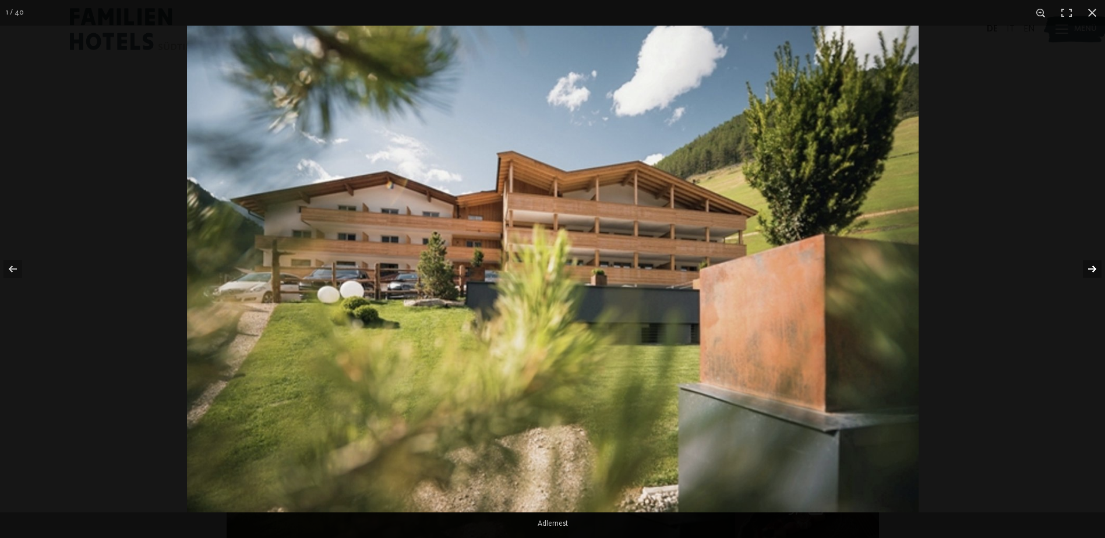
click at [1095, 268] on button "button" at bounding box center [1084, 269] width 41 height 58
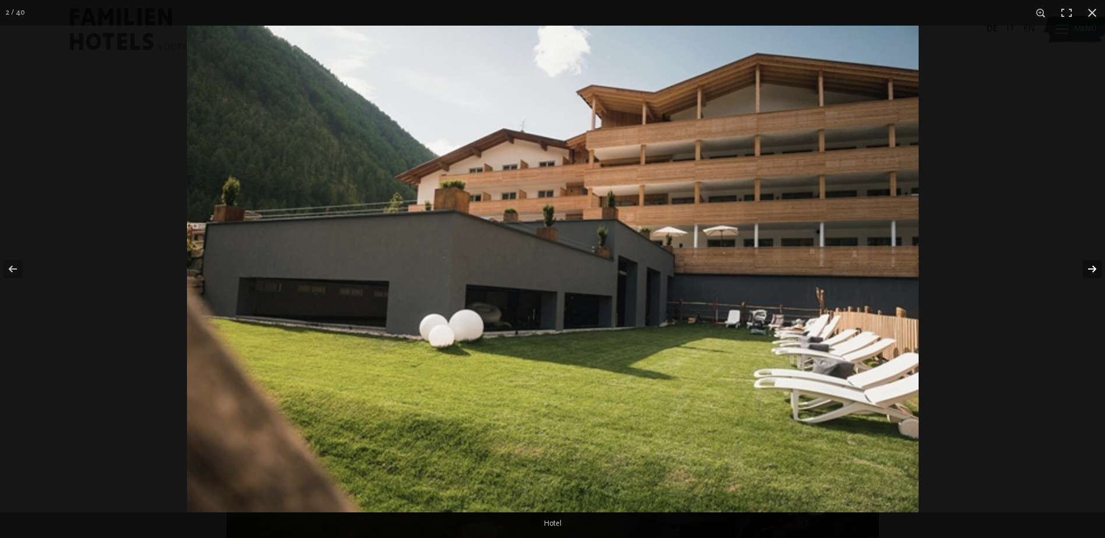
click at [1095, 268] on button "button" at bounding box center [1084, 269] width 41 height 58
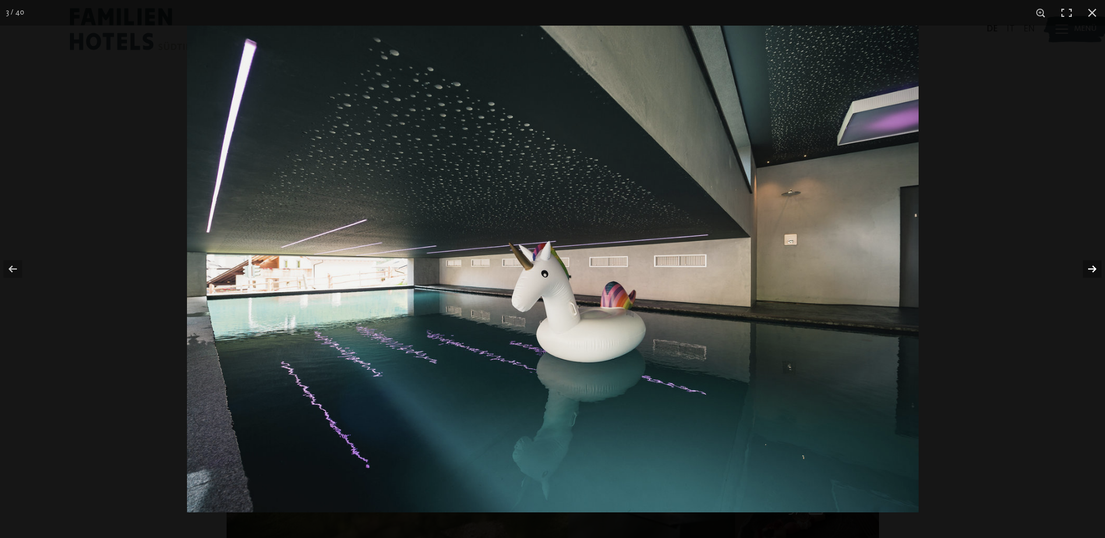
click at [1095, 268] on button "button" at bounding box center [1084, 269] width 41 height 58
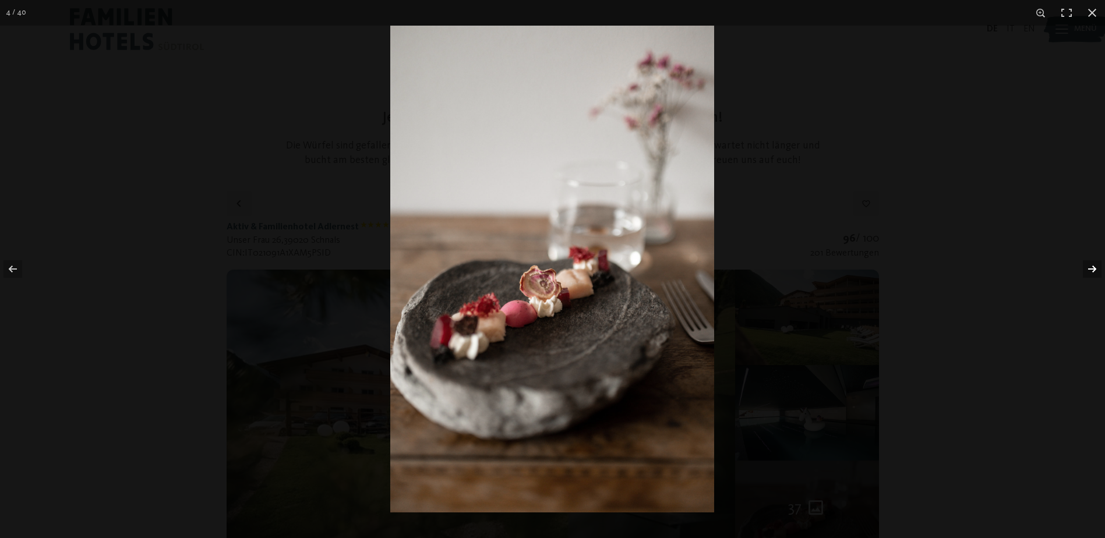
click at [1095, 268] on button "button" at bounding box center [1084, 269] width 41 height 58
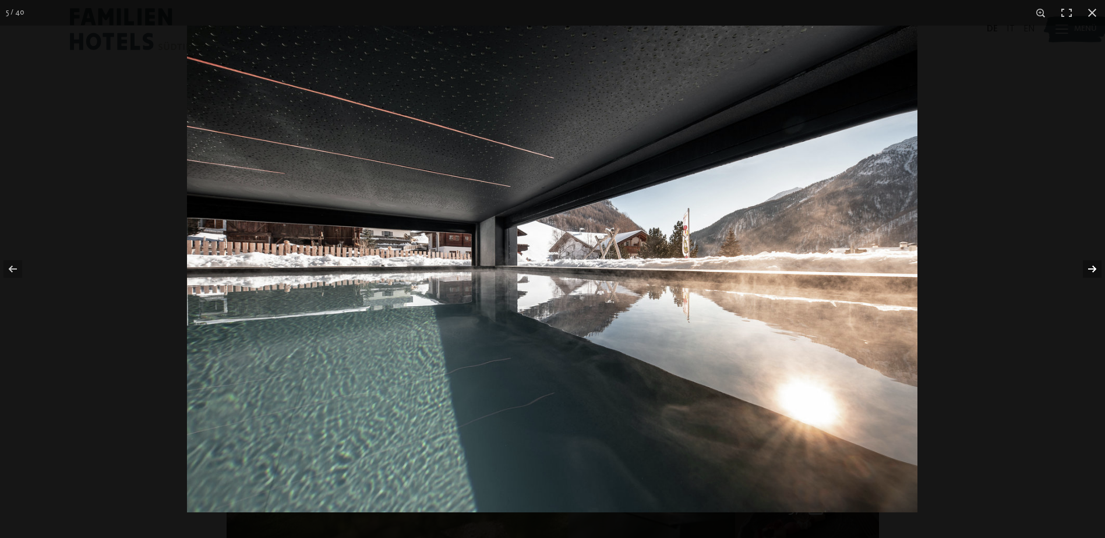
click at [1095, 268] on button "button" at bounding box center [1084, 269] width 41 height 58
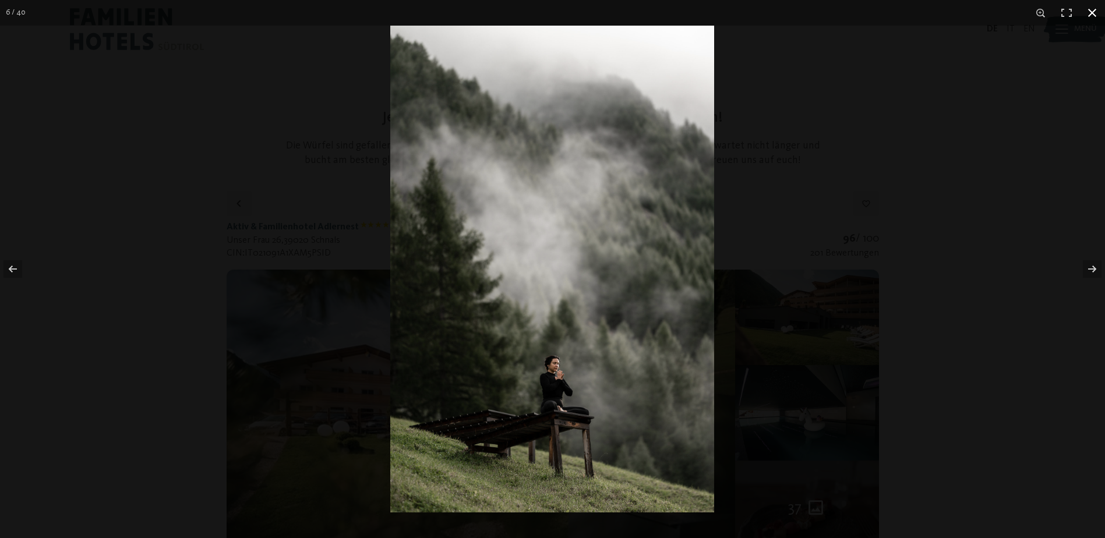
click at [1092, 11] on button "button" at bounding box center [1093, 13] width 26 height 26
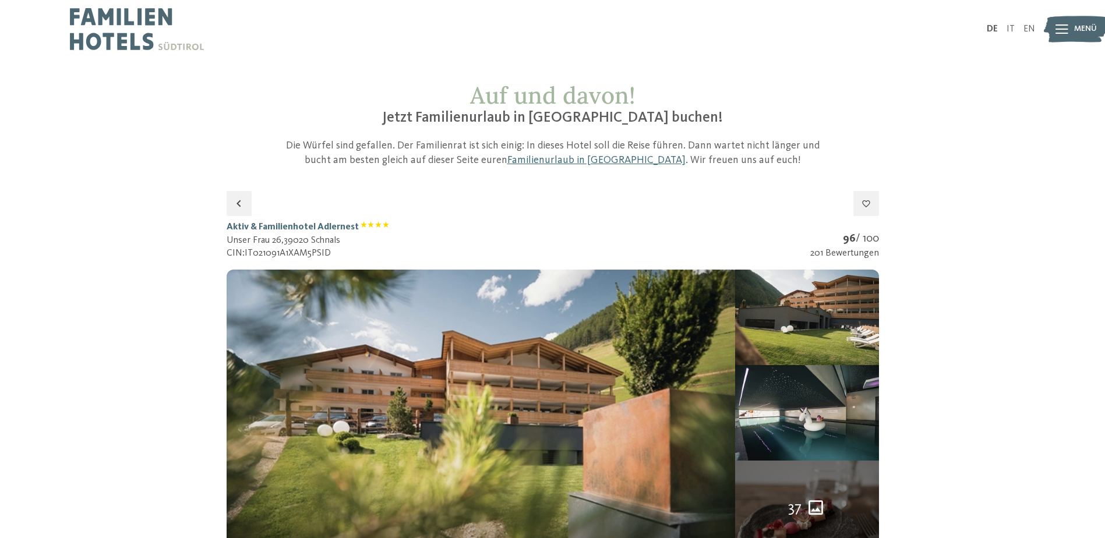
drag, startPoint x: 226, startPoint y: 228, endPoint x: 358, endPoint y: 230, distance: 131.7
click at [358, 230] on h1 "Aktiv & Familienhotel Adlernest" at bounding box center [308, 227] width 163 height 13
copy h1 "Aktiv & Familienhotel Adlernest"
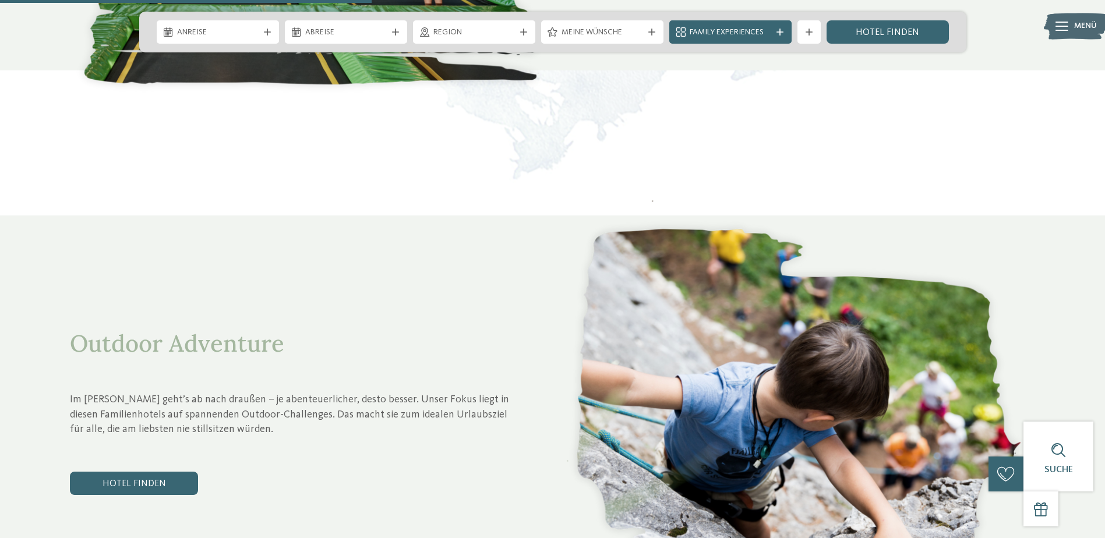
scroll to position [1631, 0]
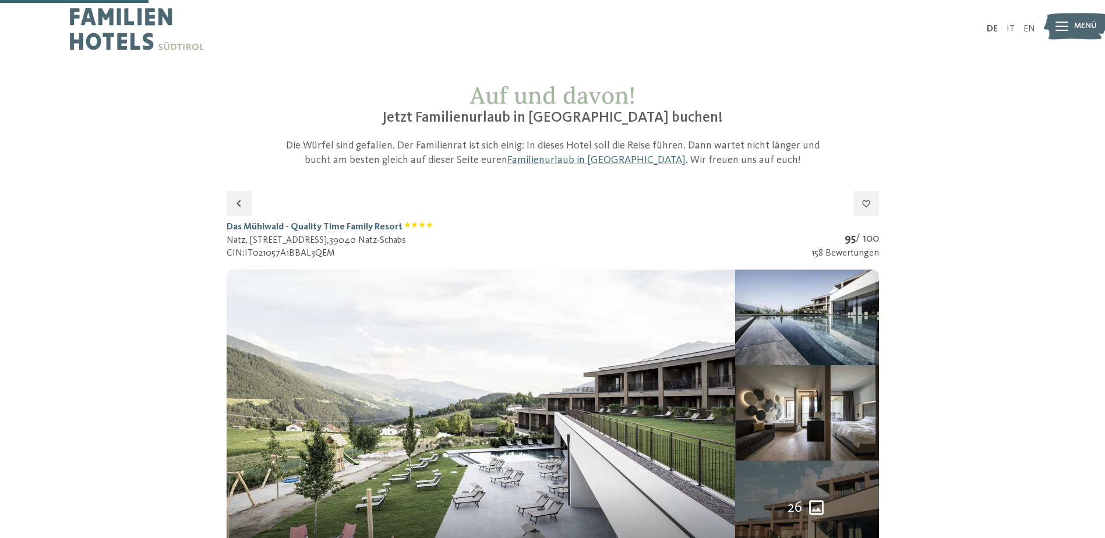
select select "**"
drag, startPoint x: 221, startPoint y: 223, endPoint x: 281, endPoint y: 225, distance: 60.1
copy h1 "Das Mühlwald"
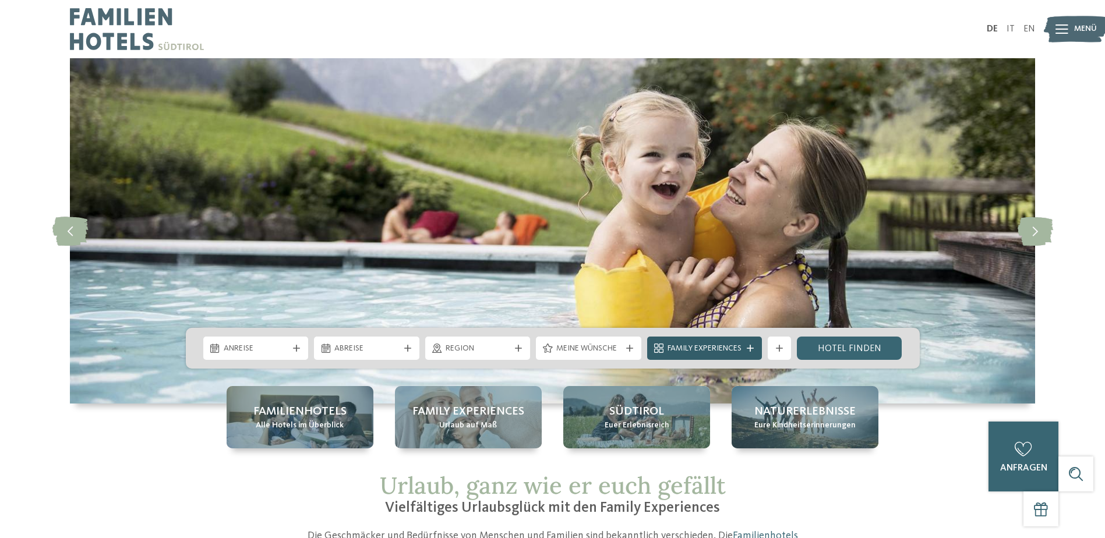
click at [752, 347] on icon at bounding box center [750, 348] width 7 height 7
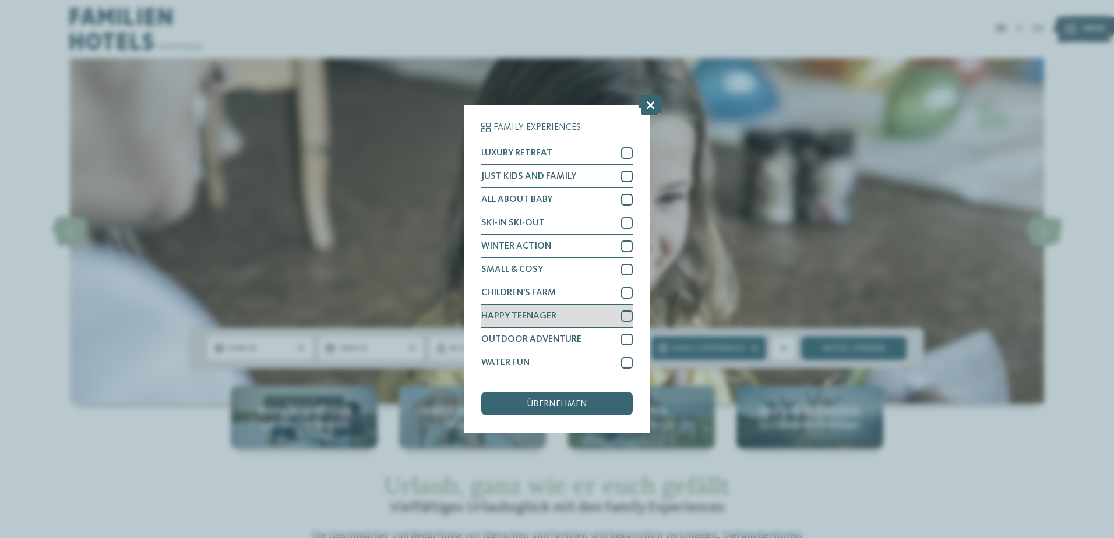
click at [626, 318] on div at bounding box center [627, 317] width 12 height 12
click at [574, 404] on span "übernehmen" at bounding box center [557, 404] width 61 height 9
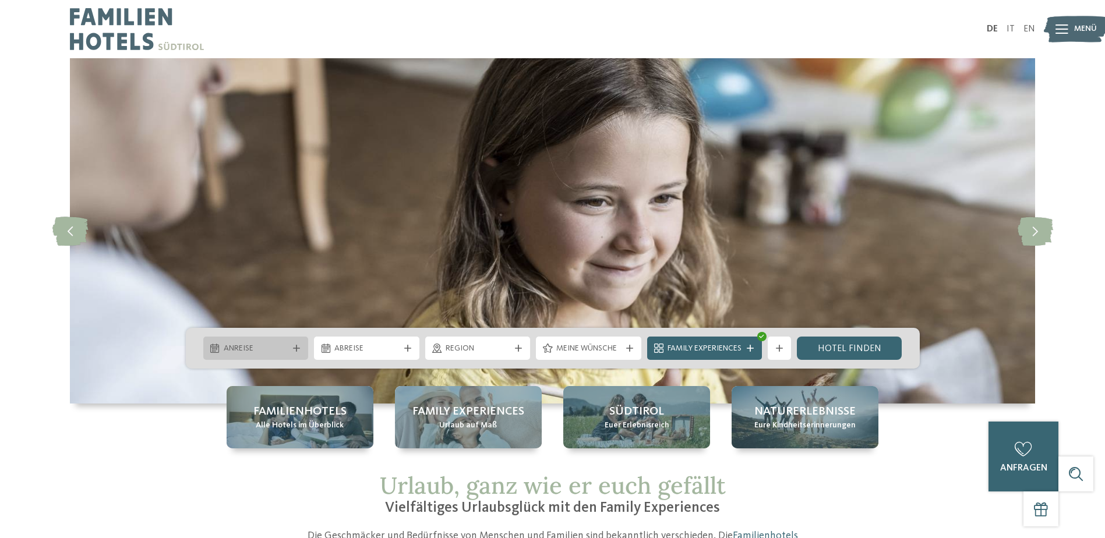
click at [265, 351] on span "Anreise" at bounding box center [256, 349] width 65 height 12
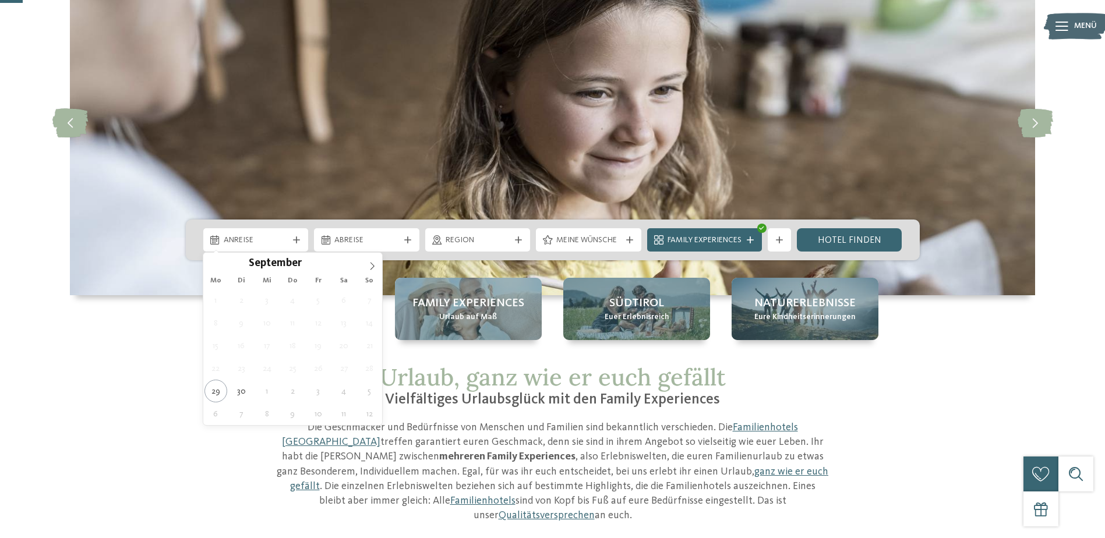
scroll to position [117, 0]
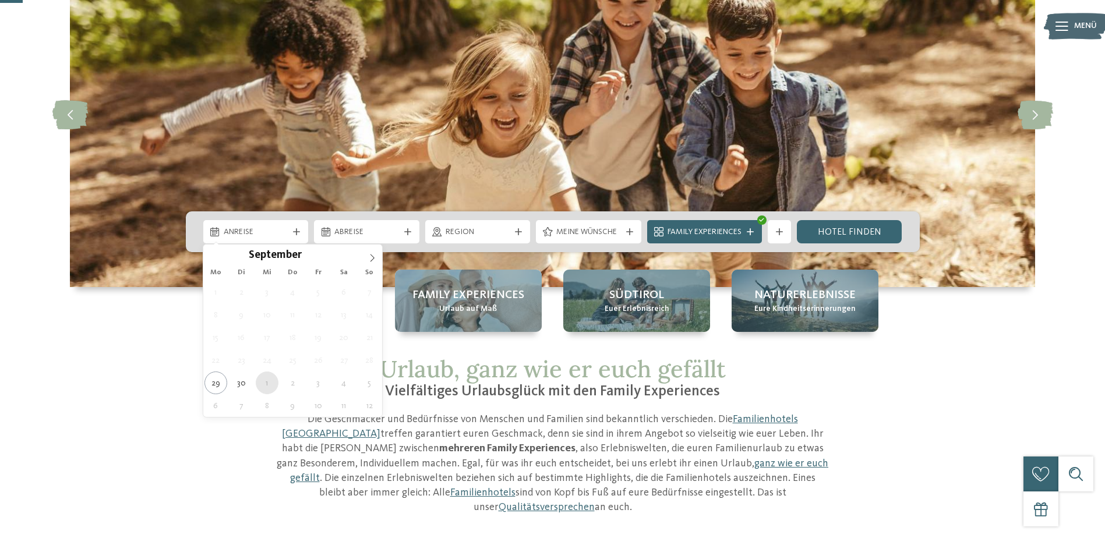
type div "[DATE]"
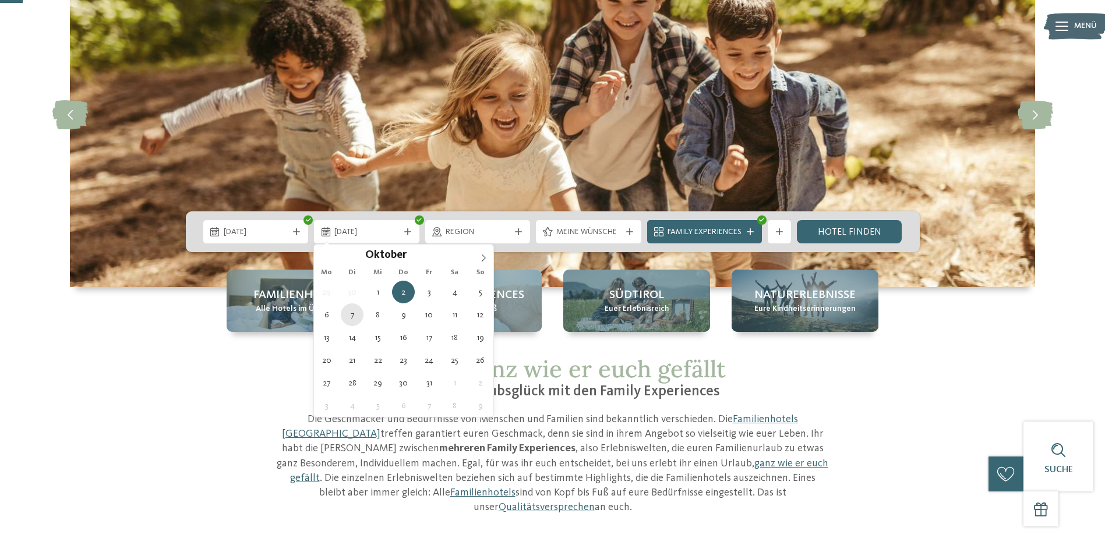
type div "[DATE]"
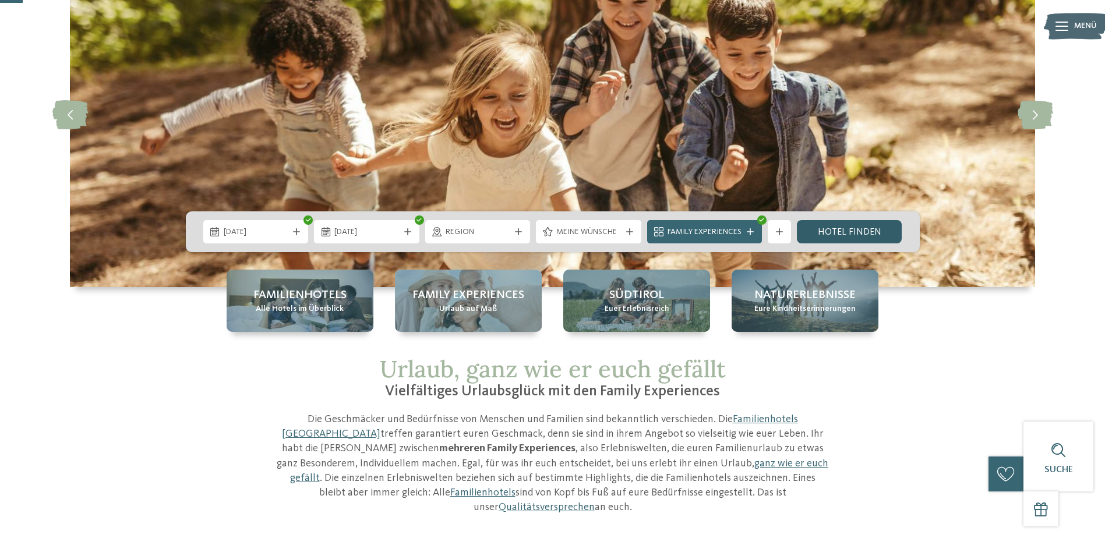
click at [866, 236] on link "Hotel finden" at bounding box center [849, 231] width 105 height 23
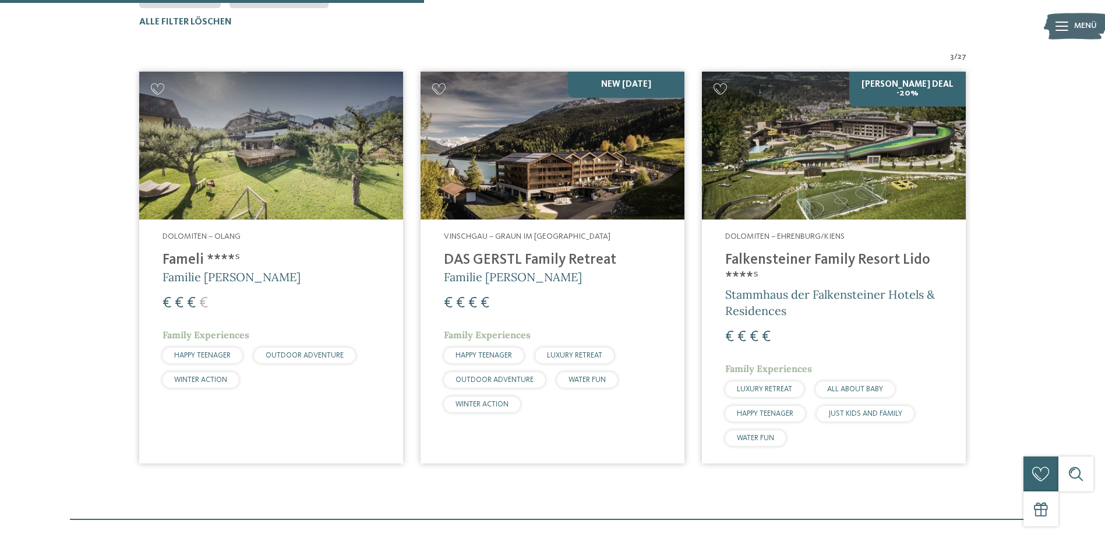
scroll to position [382, 0]
